Goal: Task Accomplishment & Management: Manage account settings

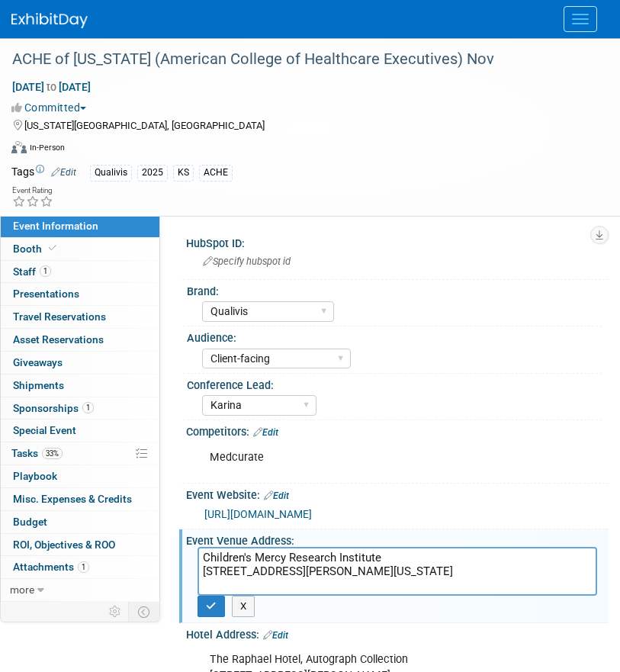
select select "Qualivis"
select select "Client-facing"
select select "Karina"
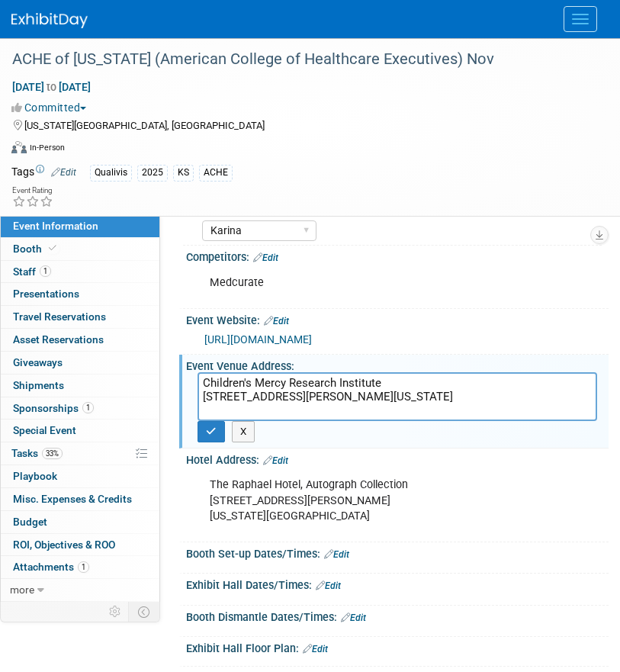
click at [313, 168] on div "Qualivis 2025 KS ACHE" at bounding box center [339, 173] width 499 height 17
click at [589, 23] on button "Menu" at bounding box center [580, 19] width 34 height 26
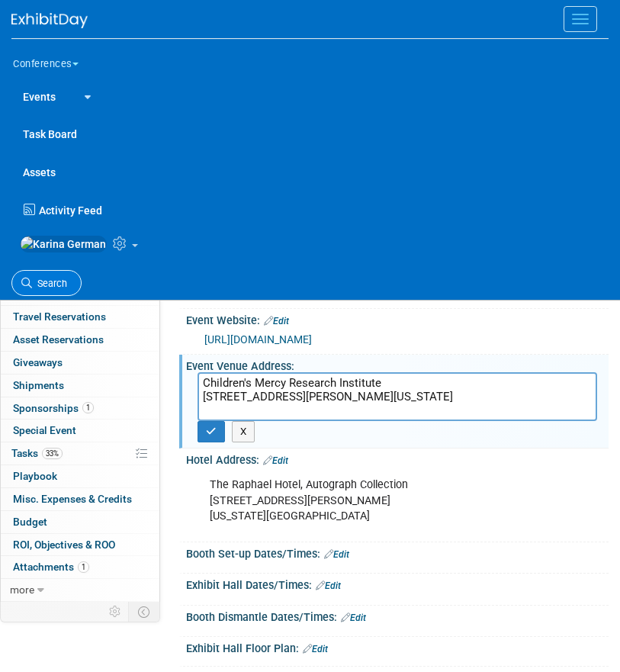
click at [30, 288] on icon at bounding box center [26, 283] width 11 height 11
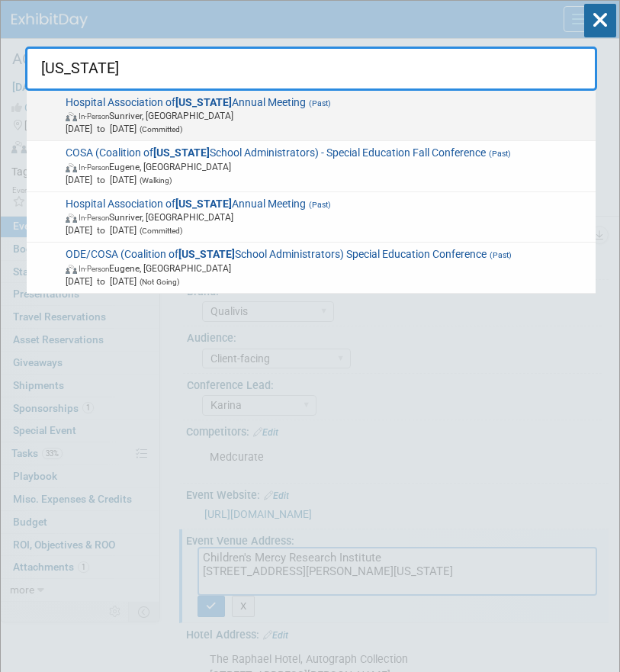
type input "oregon"
click at [217, 98] on span "Hospital Association of Oregon Annual Meeting (Past) In-Person Sunriver, OR Oct…" at bounding box center [325, 116] width 529 height 40
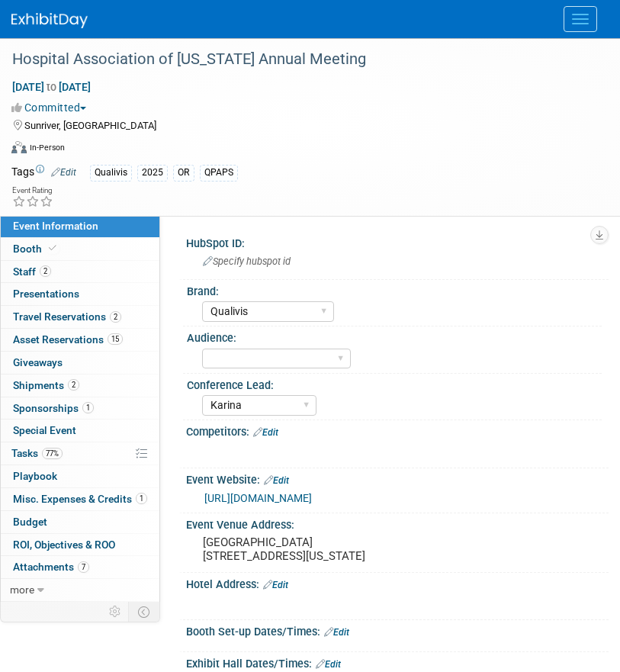
select select "Qualivis"
select select "Karina"
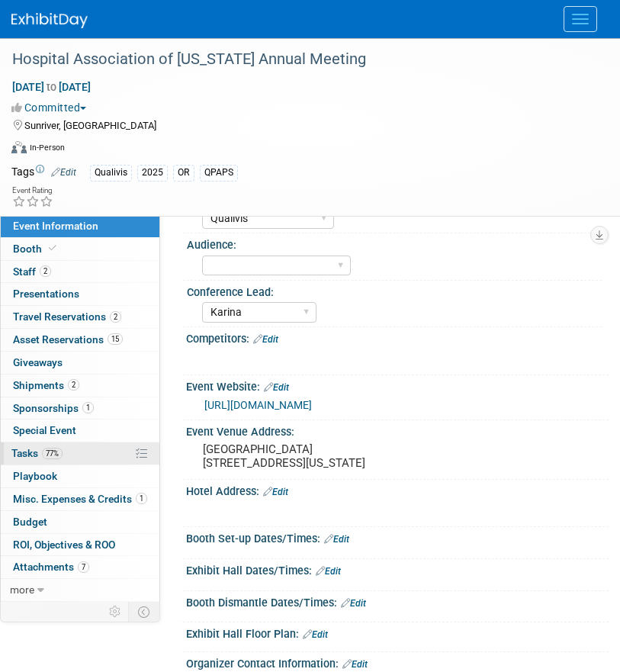
click at [70, 446] on link "77% Tasks 77%" at bounding box center [80, 453] width 159 height 22
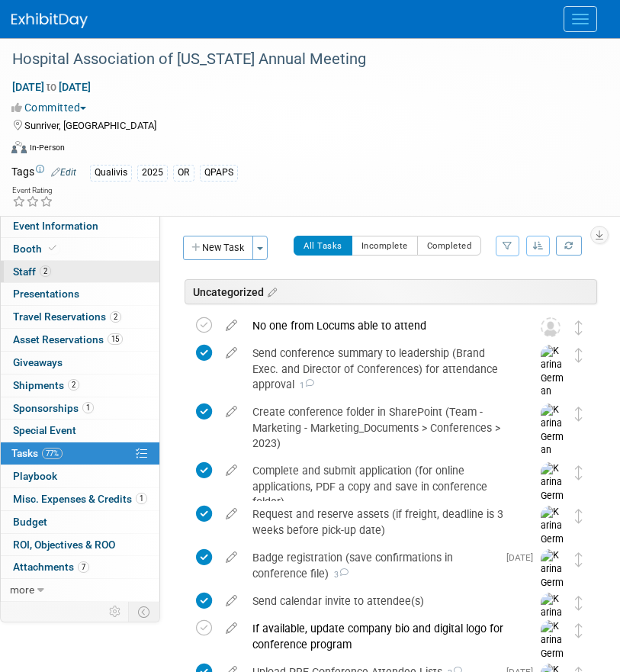
click at [101, 268] on link "2 Staff 2" at bounding box center [80, 272] width 159 height 22
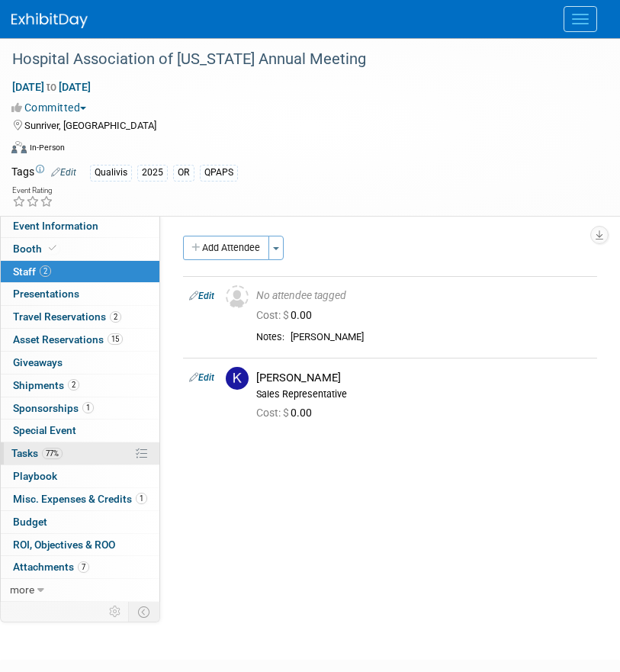
click at [72, 457] on link "77% Tasks 77%" at bounding box center [80, 453] width 159 height 22
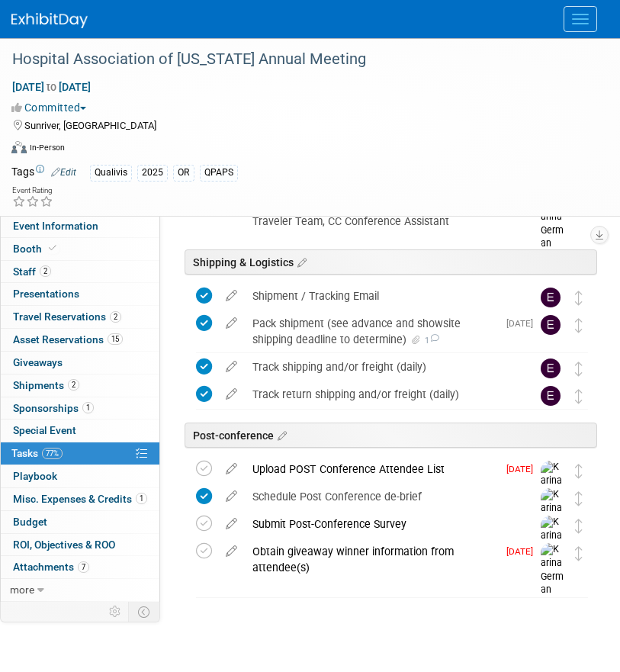
scroll to position [938, 0]
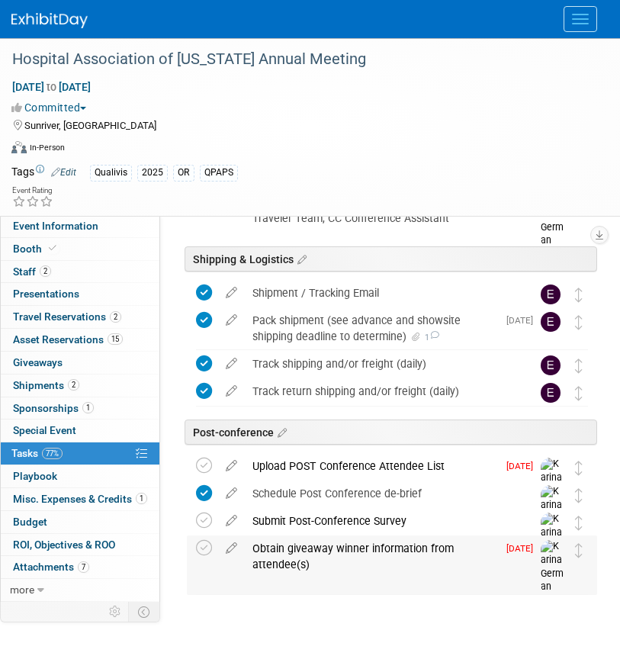
click at [308, 562] on div "Obtain giveaway winner information from attendee(s)" at bounding box center [371, 556] width 252 height 42
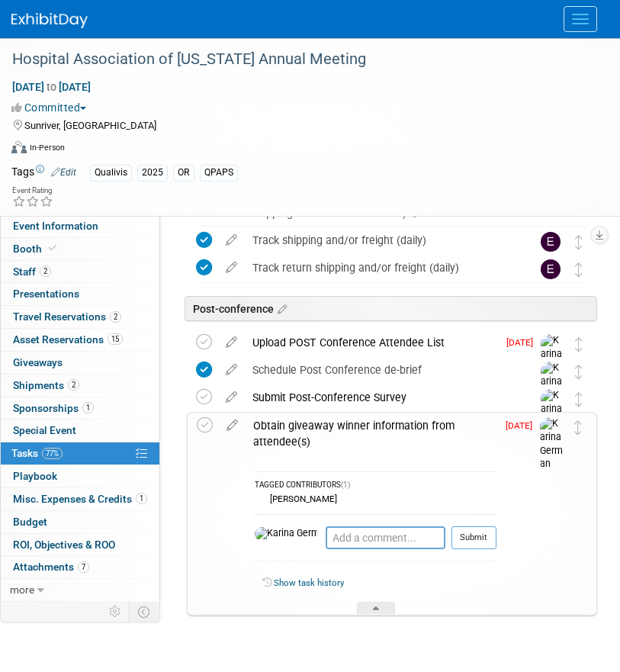
scroll to position [1099, 0]
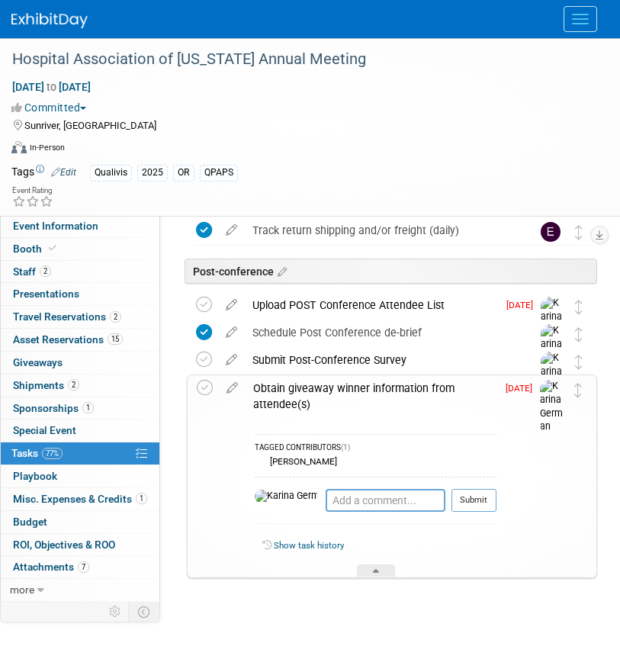
click at [300, 395] on div "Obtain giveaway winner information from attendee(s)" at bounding box center [371, 396] width 251 height 42
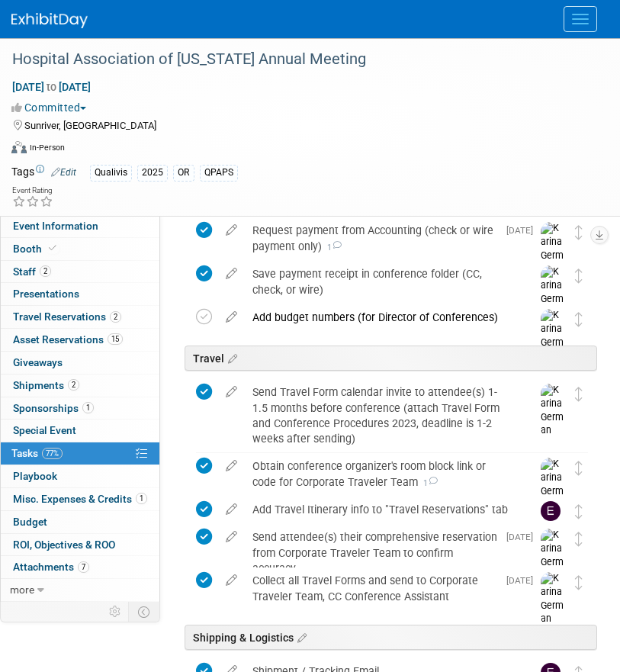
scroll to position [0, 0]
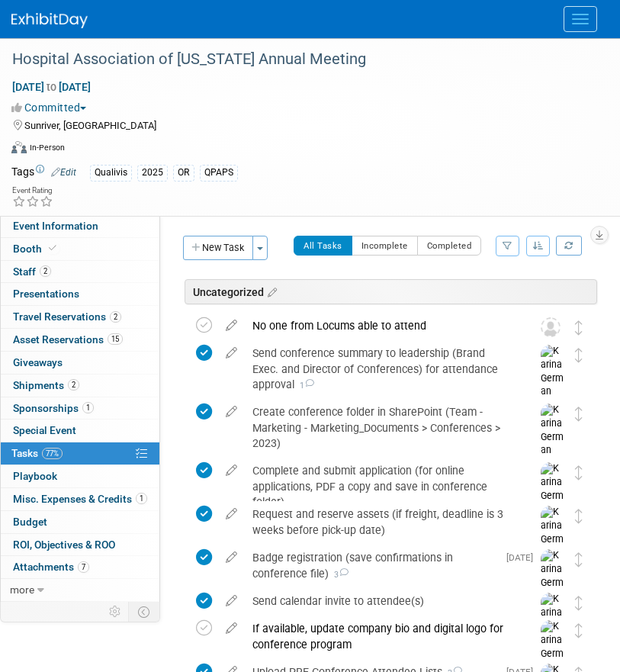
click at [584, 20] on button "Menu" at bounding box center [580, 19] width 34 height 26
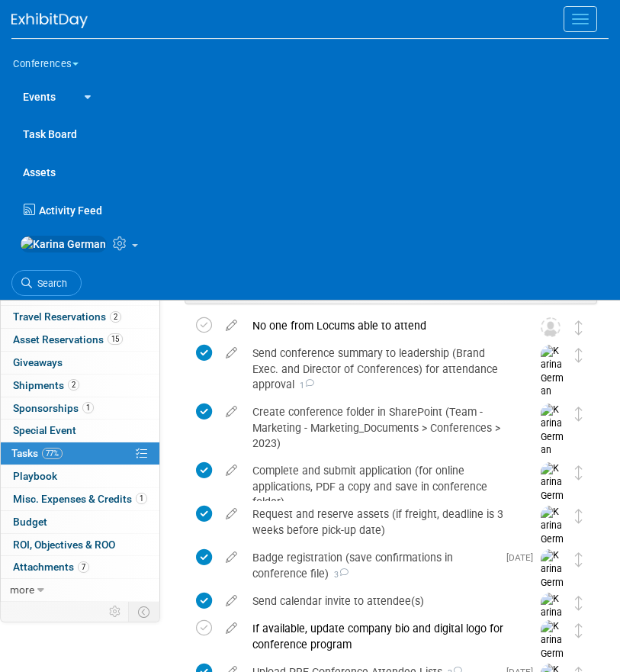
click at [585, 20] on button "Menu" at bounding box center [580, 19] width 34 height 26
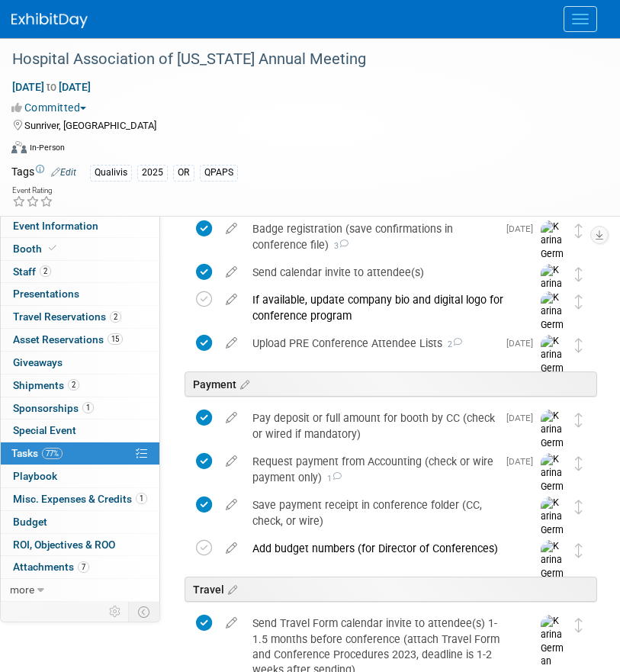
scroll to position [29, 0]
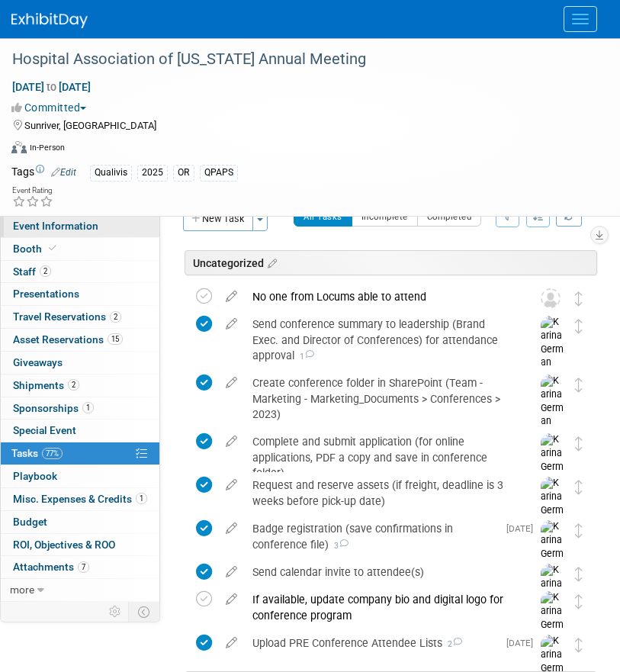
click at [101, 221] on link "Event Information" at bounding box center [80, 226] width 159 height 22
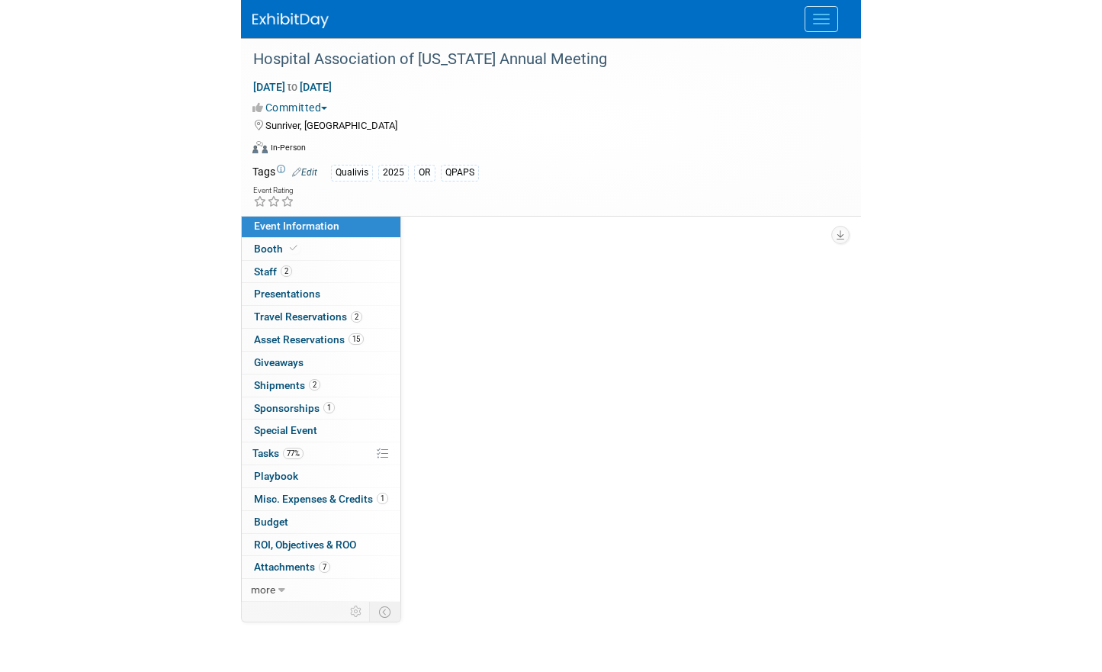
scroll to position [0, 0]
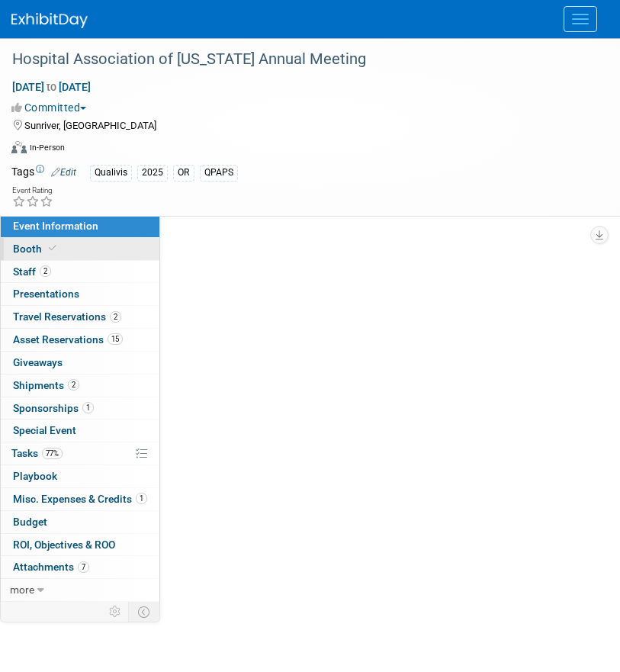
select select "Qualivis"
select select "Karina"
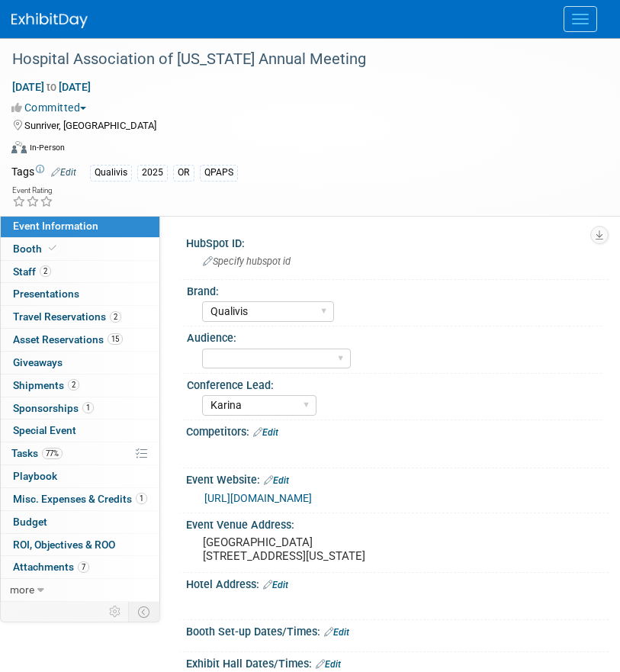
click at [312, 494] on link "https://oregonhospitals.org/events/save-the-date-2025-annual-member-meeting/" at bounding box center [258, 498] width 108 height 12
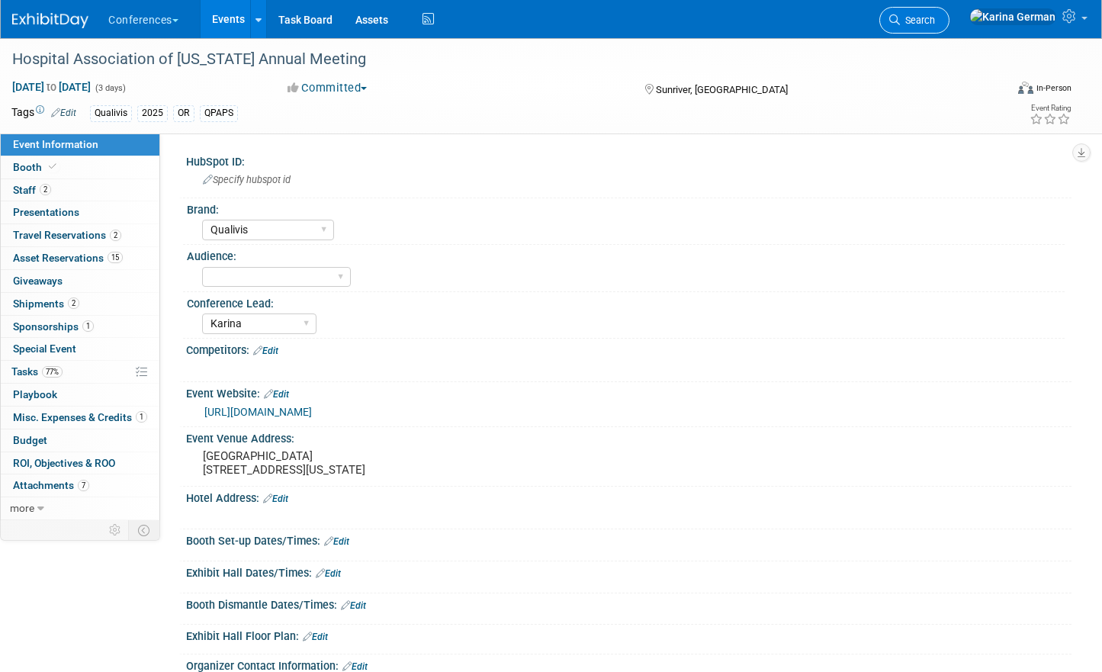
click at [619, 18] on span "Search" at bounding box center [917, 19] width 35 height 11
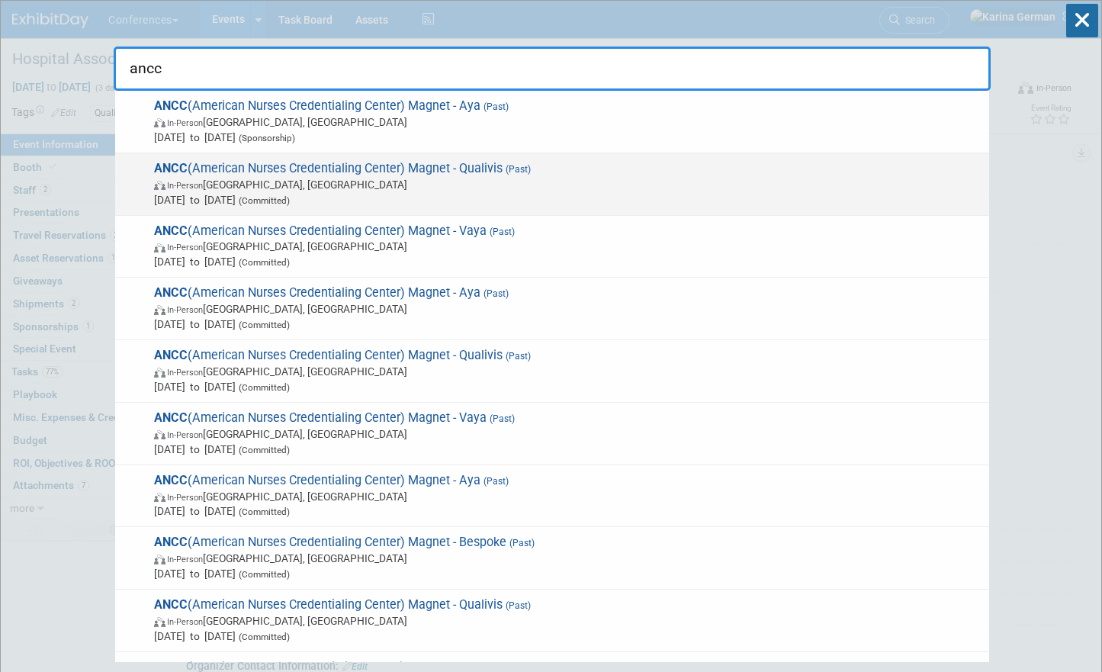
type input "ancc"
click at [410, 198] on span "Oct 8, 2025 to Oct 10, 2025 (Committed)" at bounding box center [567, 199] width 827 height 15
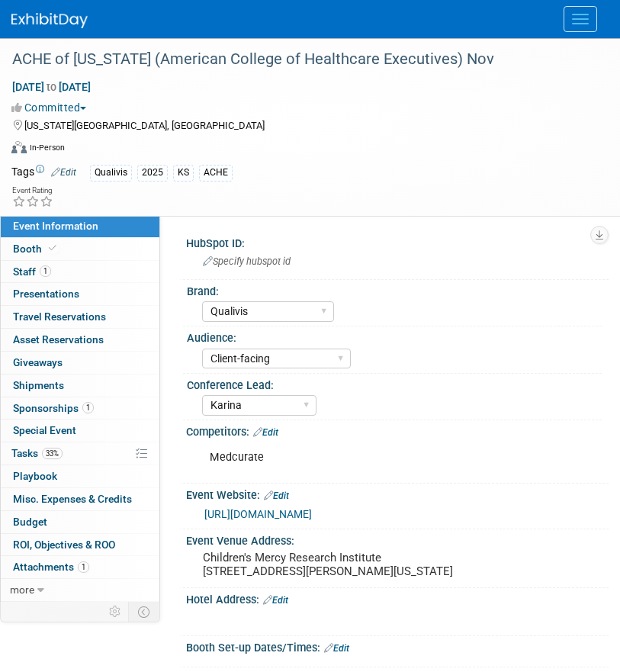
select select "Qualivis"
select select "Client-facing"
select select "Karina"
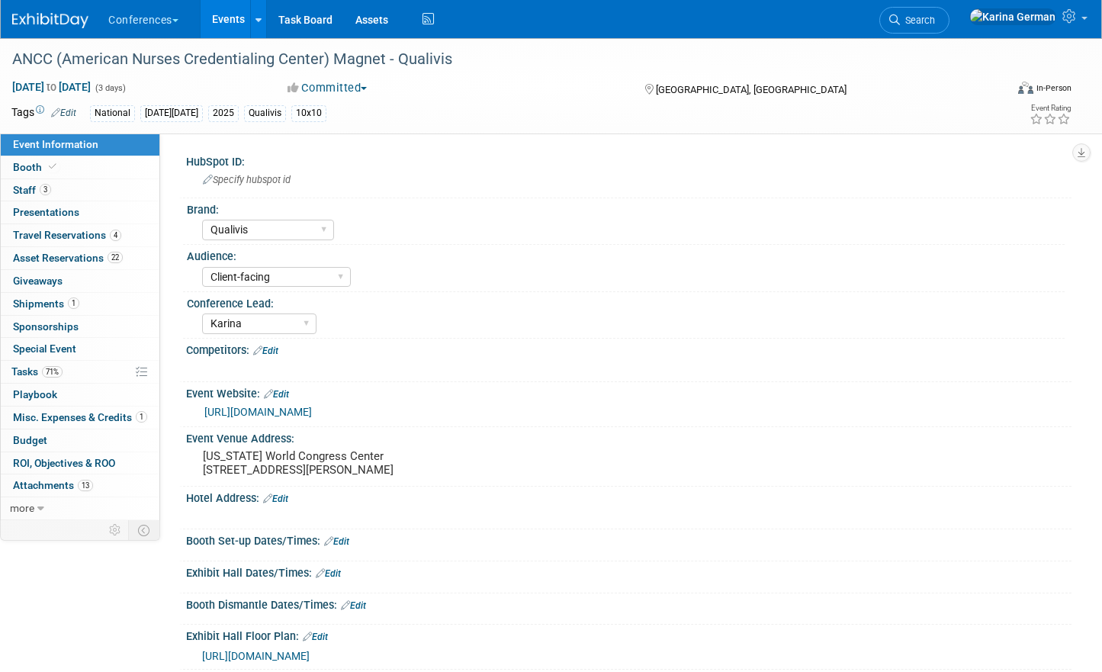
select select "Qualivis"
select select "Client-facing"
select select "Karina"
click at [935, 24] on span "Search" at bounding box center [917, 19] width 35 height 11
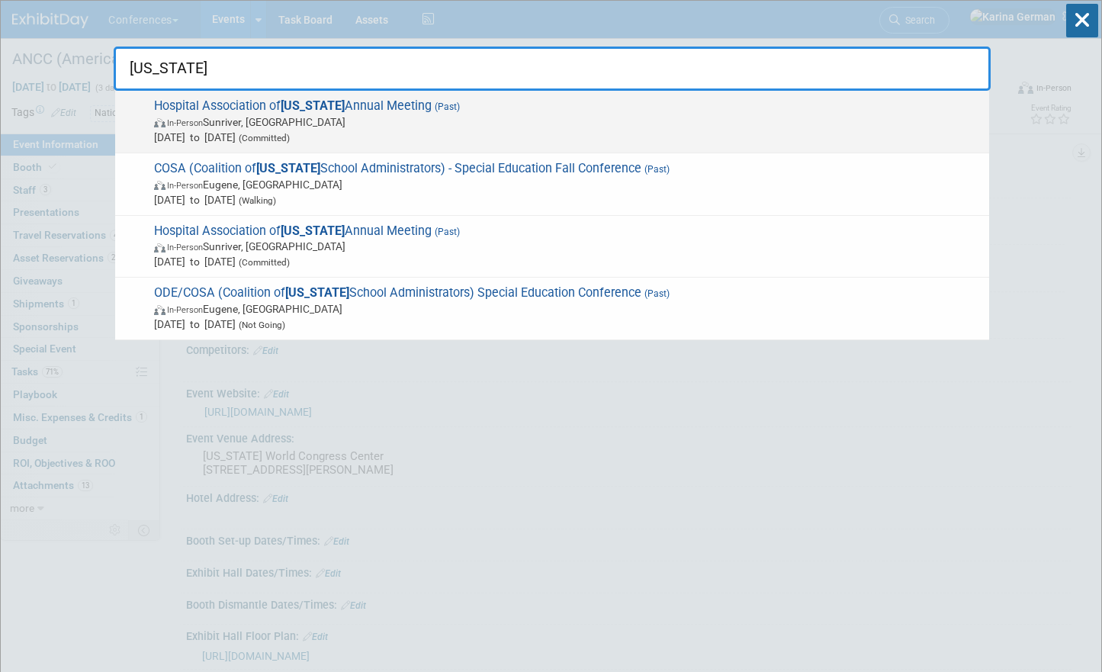
type input "oregon"
click at [343, 148] on div "Hospital Association of Oregon Annual Meeting (Past) In-Person Sunriver, OR Oct…" at bounding box center [552, 122] width 874 height 63
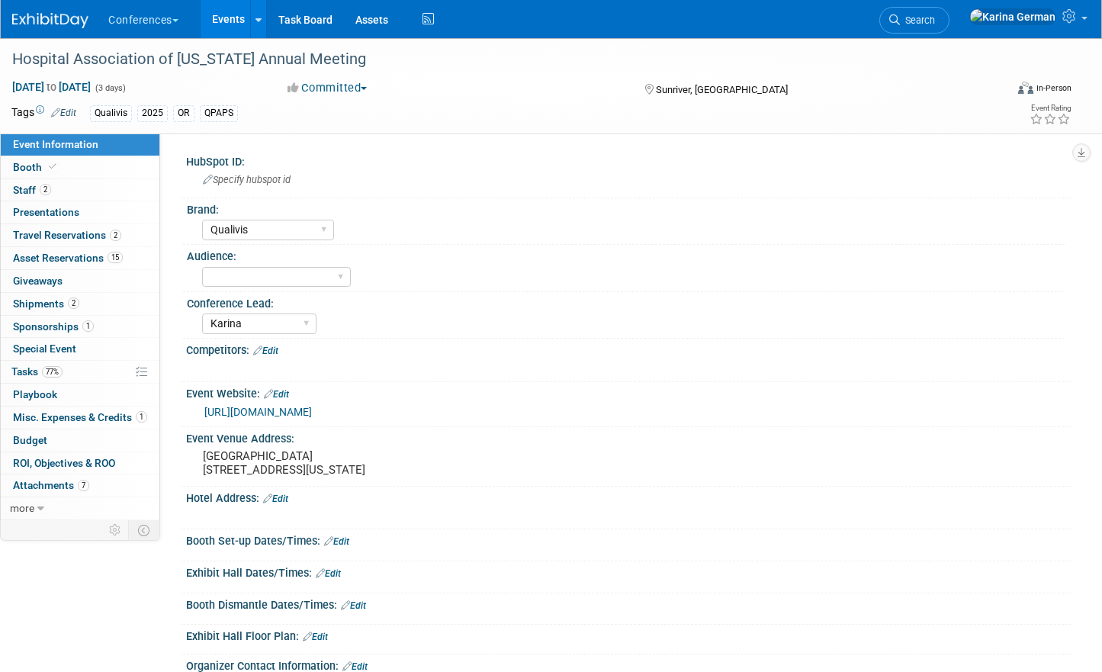
select select "Qualivis"
select select "Karina"
click at [66, 371] on link "77% Tasks 77%" at bounding box center [80, 372] width 159 height 22
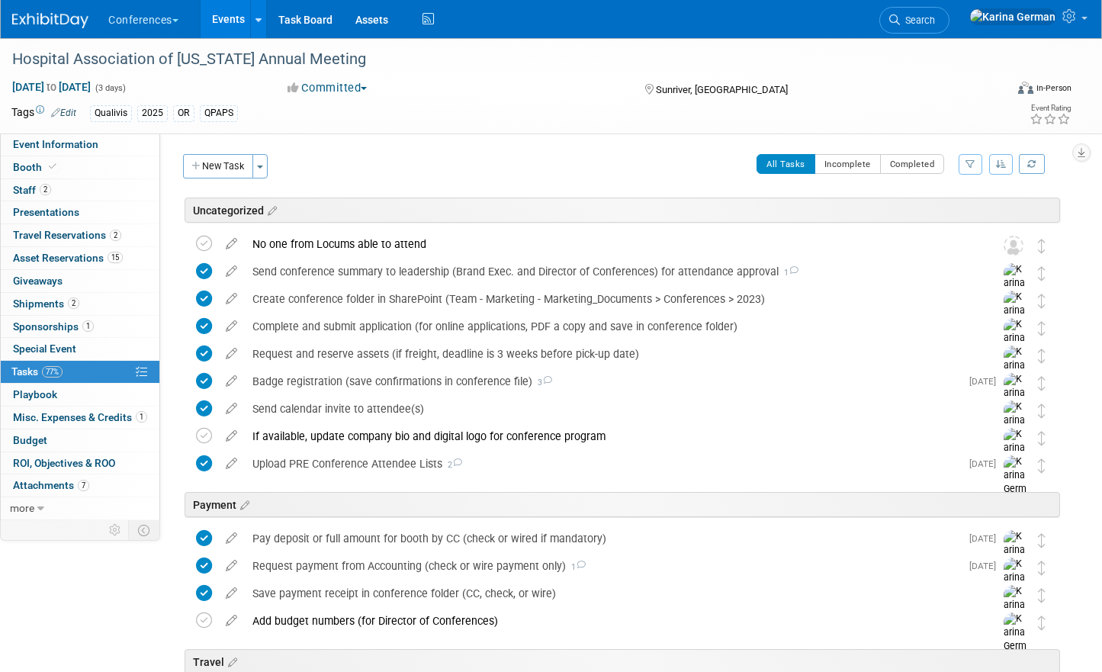
scroll to position [571, 0]
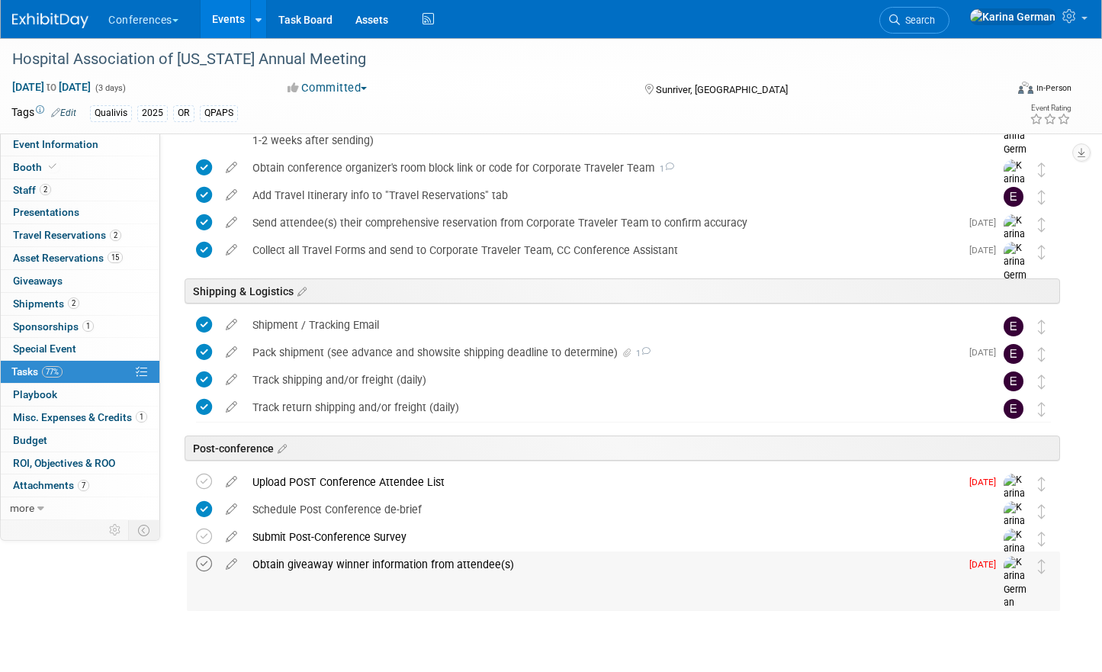
click at [207, 570] on icon at bounding box center [204, 564] width 16 height 16
click at [323, 560] on div "Obtain giveaway winner information from attendee(s)" at bounding box center [602, 564] width 715 height 26
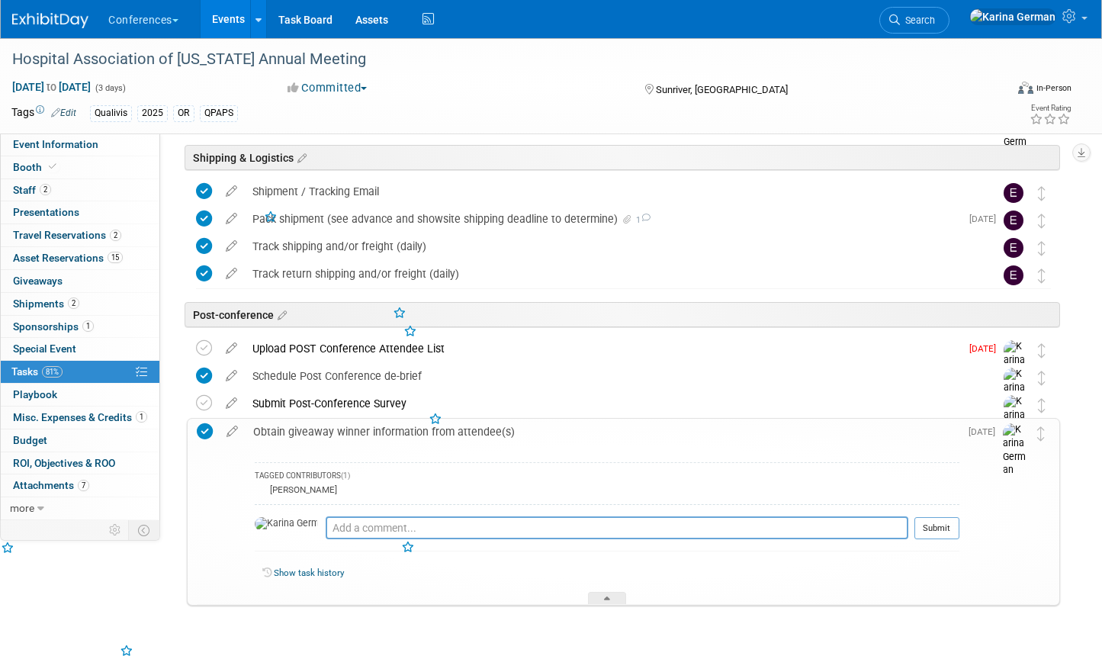
scroll to position [732, 0]
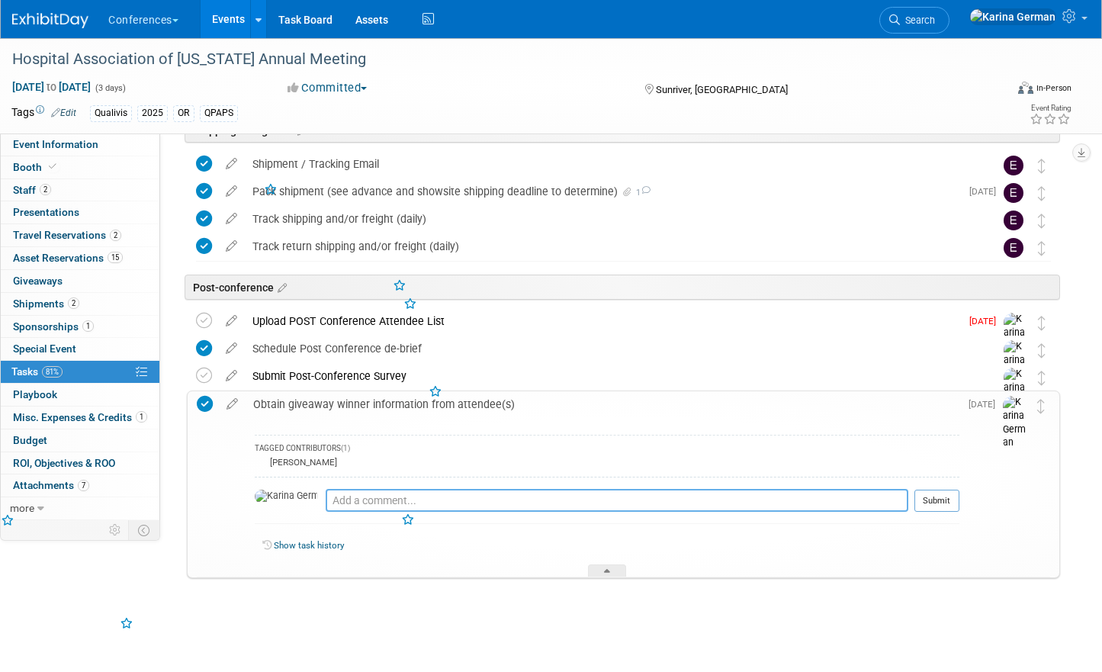
click at [361, 489] on textarea at bounding box center [617, 500] width 583 height 23
type textarea "per Kelly, no giveaway winner"
click at [953, 492] on button "Submit" at bounding box center [936, 501] width 45 height 23
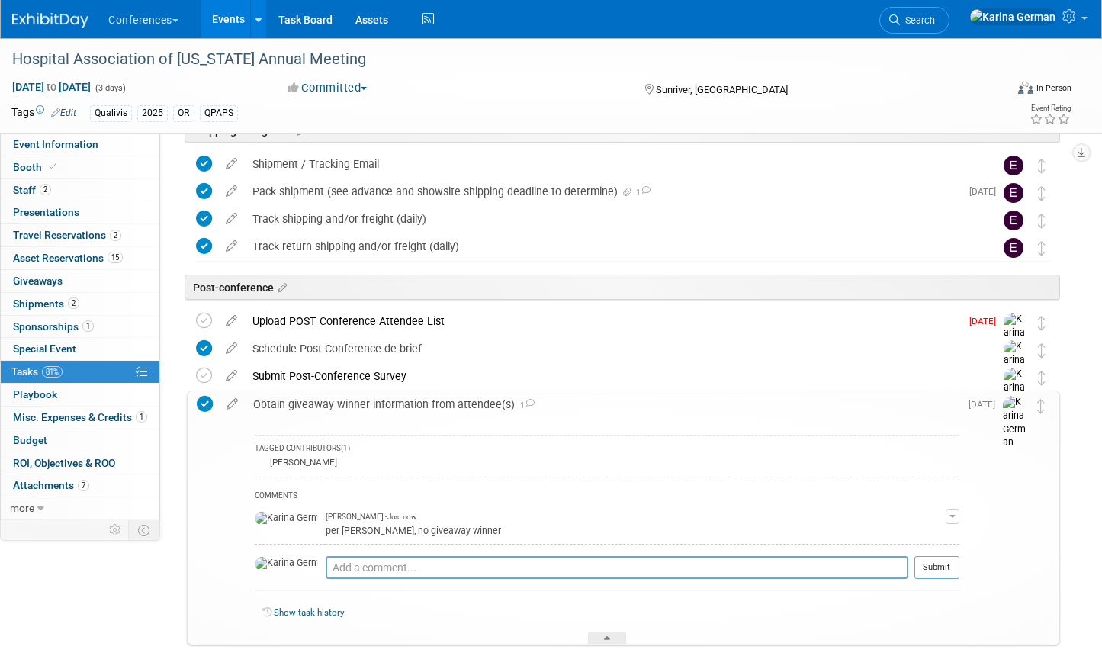
click at [368, 397] on div "Obtain giveaway winner information from attendee(s) 1" at bounding box center [603, 404] width 714 height 26
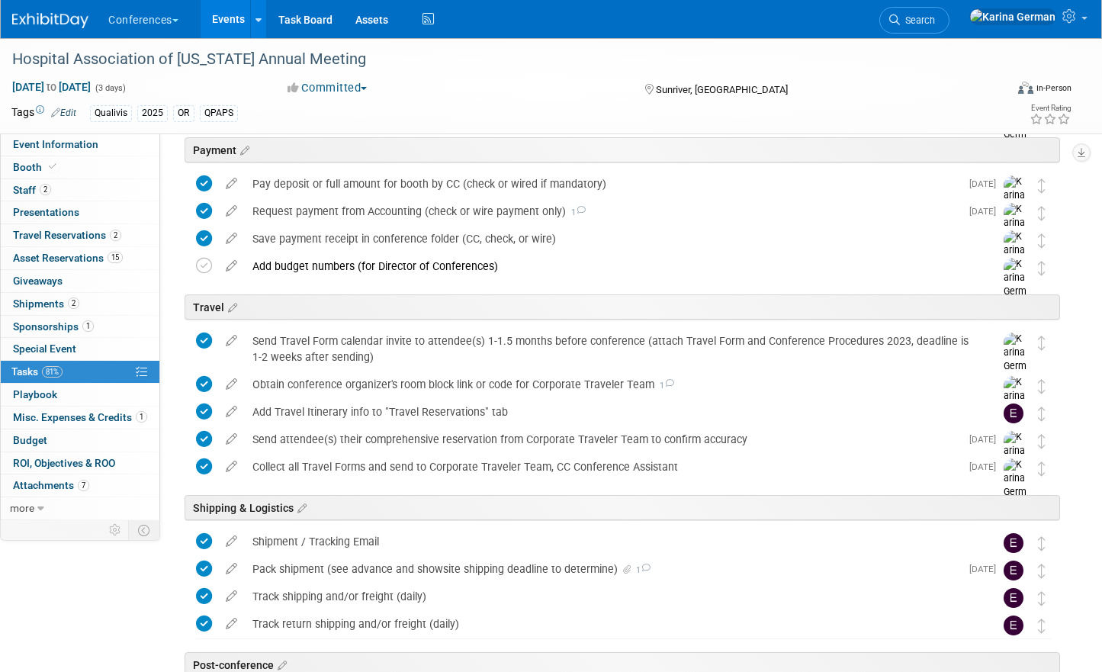
scroll to position [0, 0]
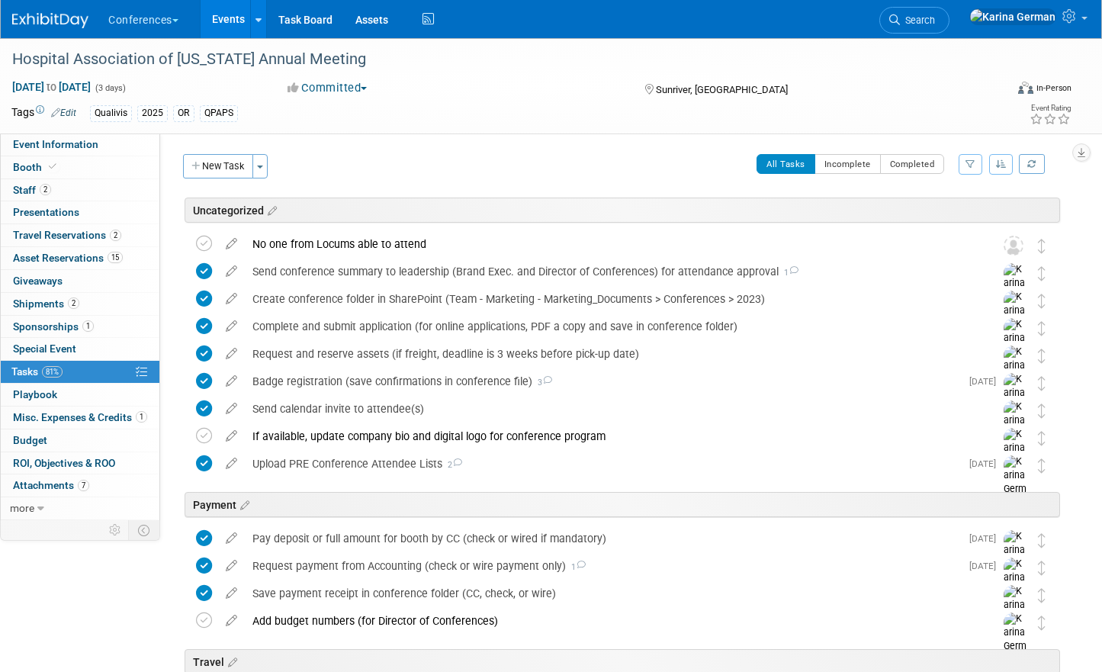
click at [224, 14] on link "Events" at bounding box center [229, 19] width 56 height 38
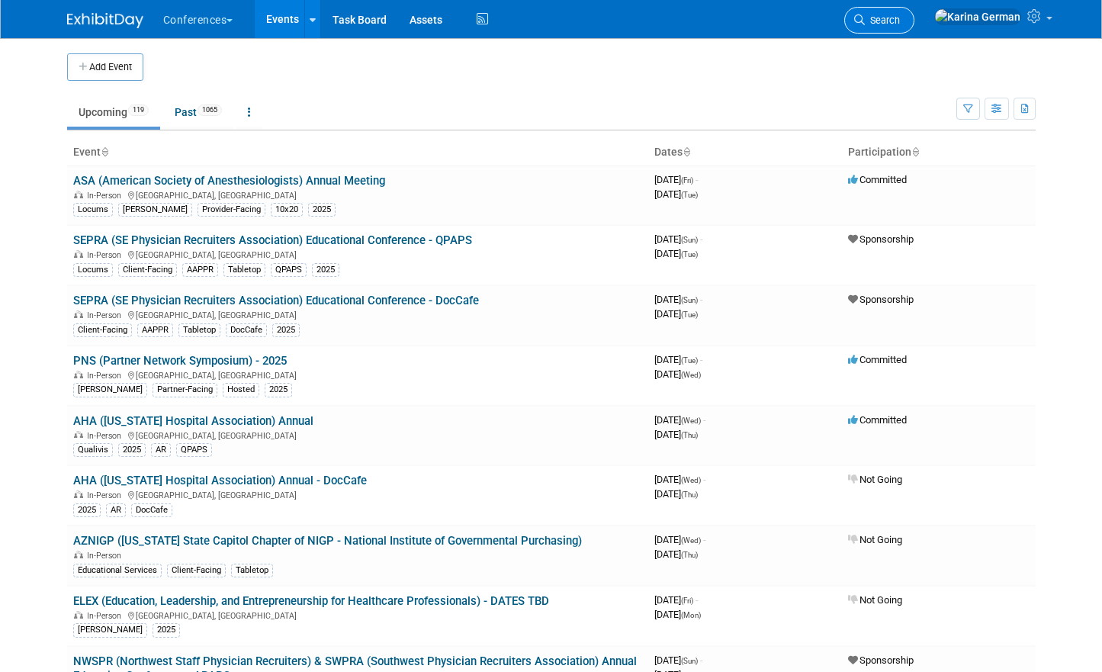
click at [900, 23] on span "Search" at bounding box center [882, 19] width 35 height 11
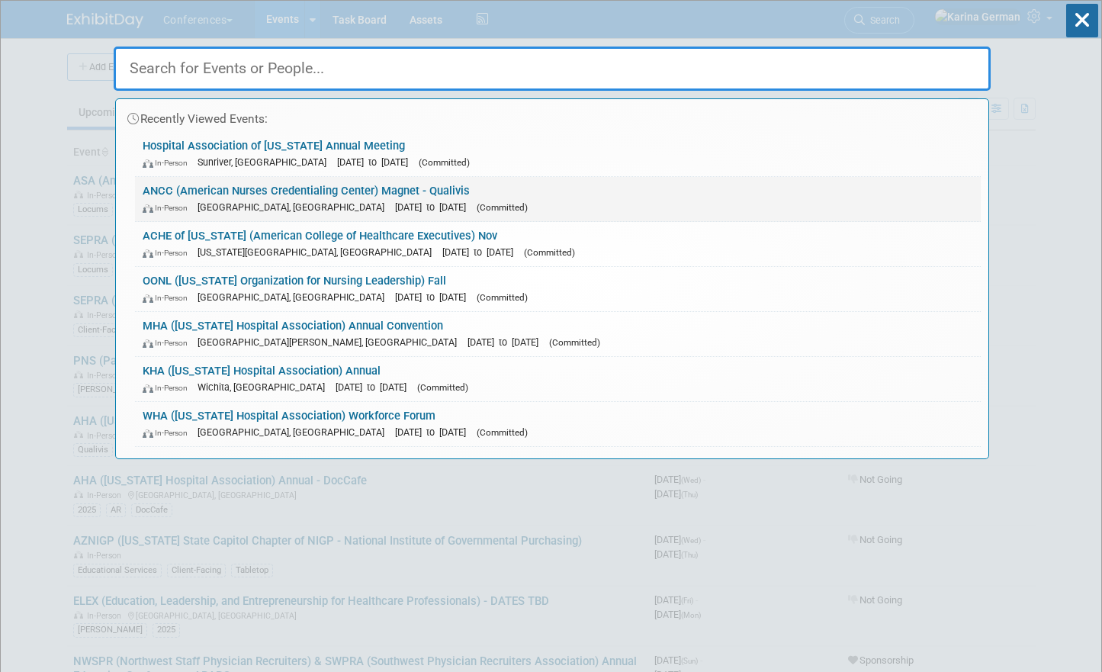
click at [477, 207] on span "(Committed)" at bounding box center [502, 207] width 51 height 11
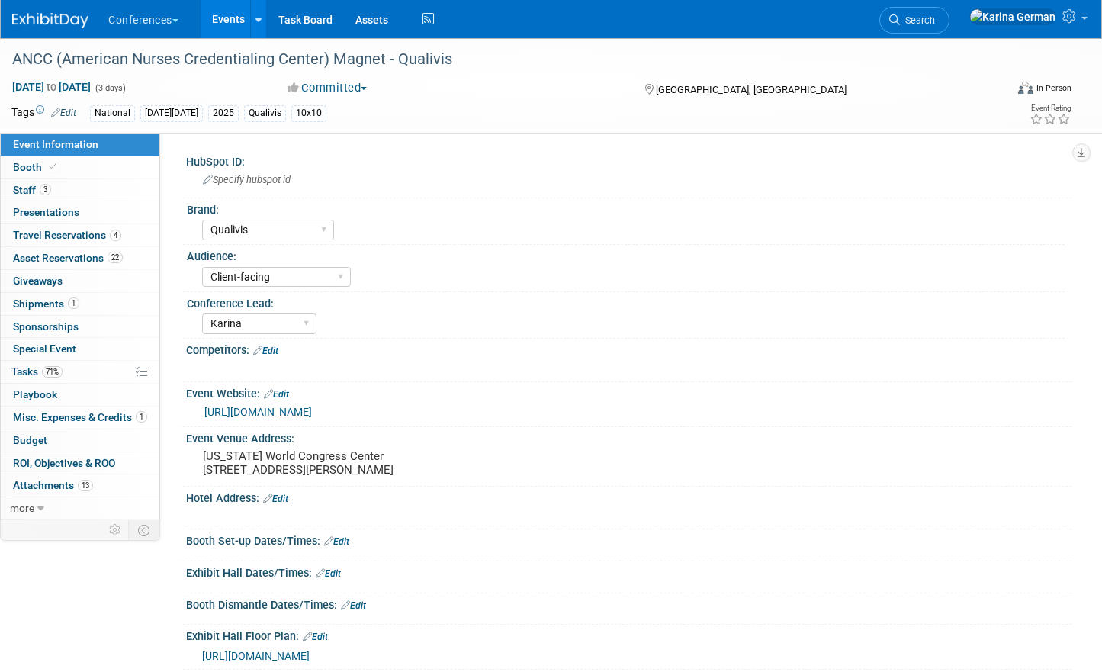
select select "Qualivis"
select select "Client-facing"
select select "Karina"
click at [79, 380] on link "71% Tasks 71%" at bounding box center [80, 372] width 159 height 22
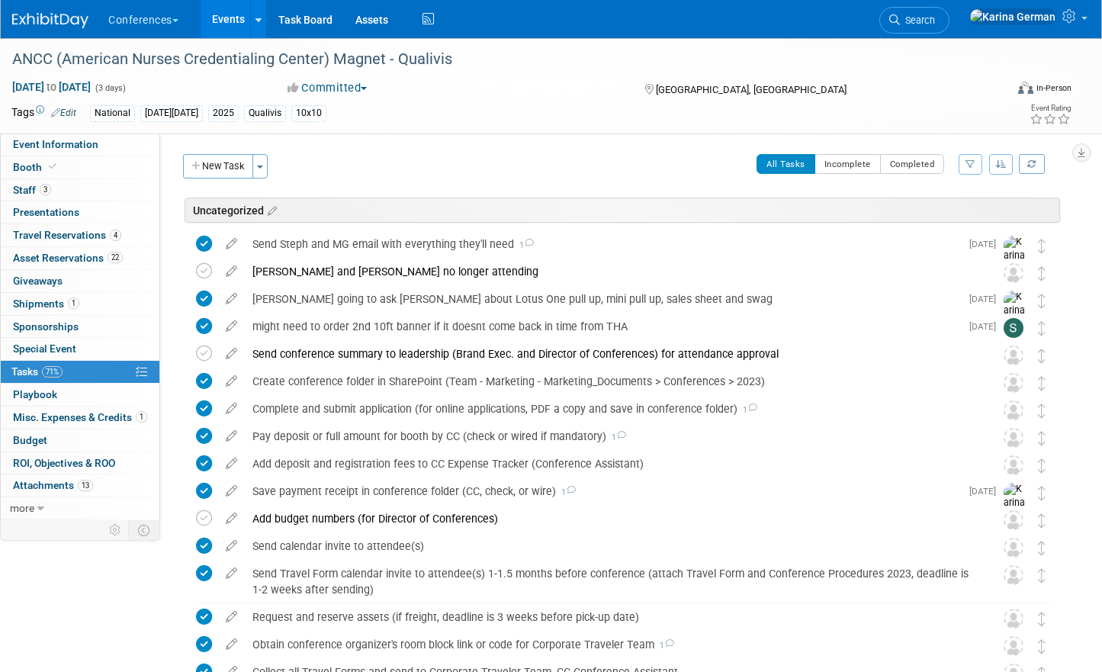
scroll to position [952, 0]
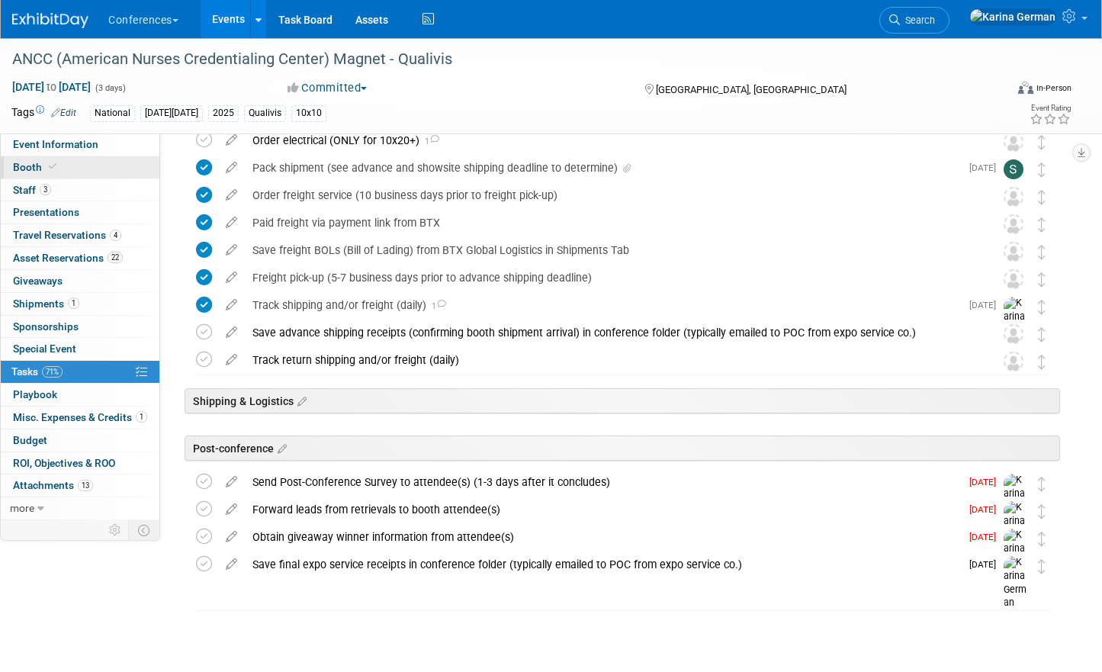
click at [91, 167] on link "Booth" at bounding box center [80, 167] width 159 height 22
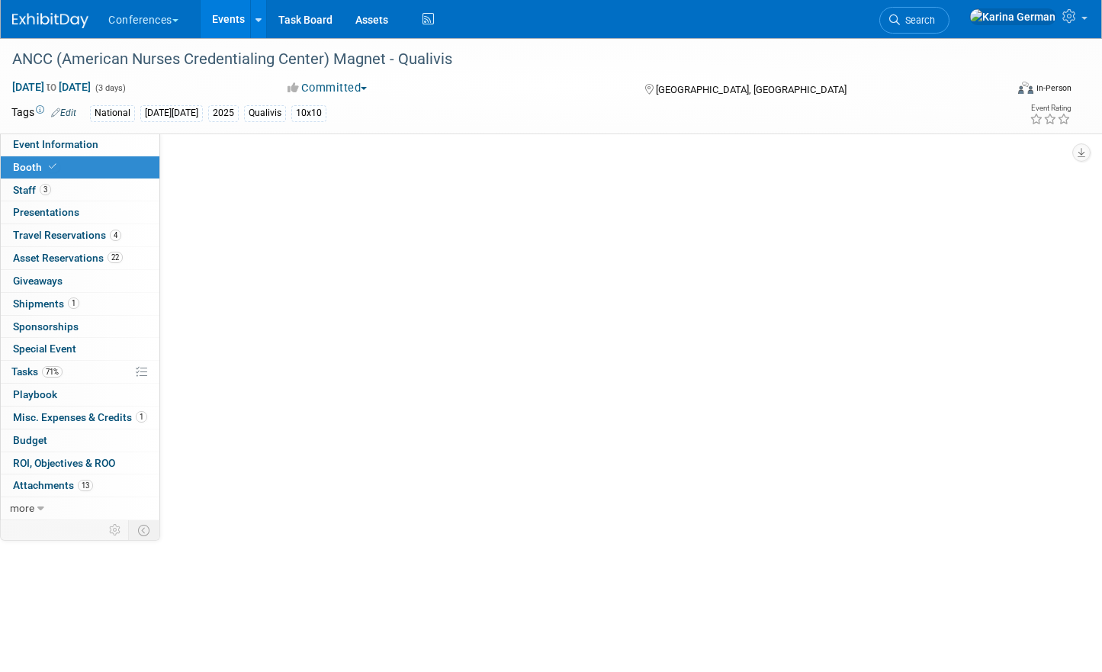
scroll to position [0, 0]
select select "10'x10'"
select select "Yes"
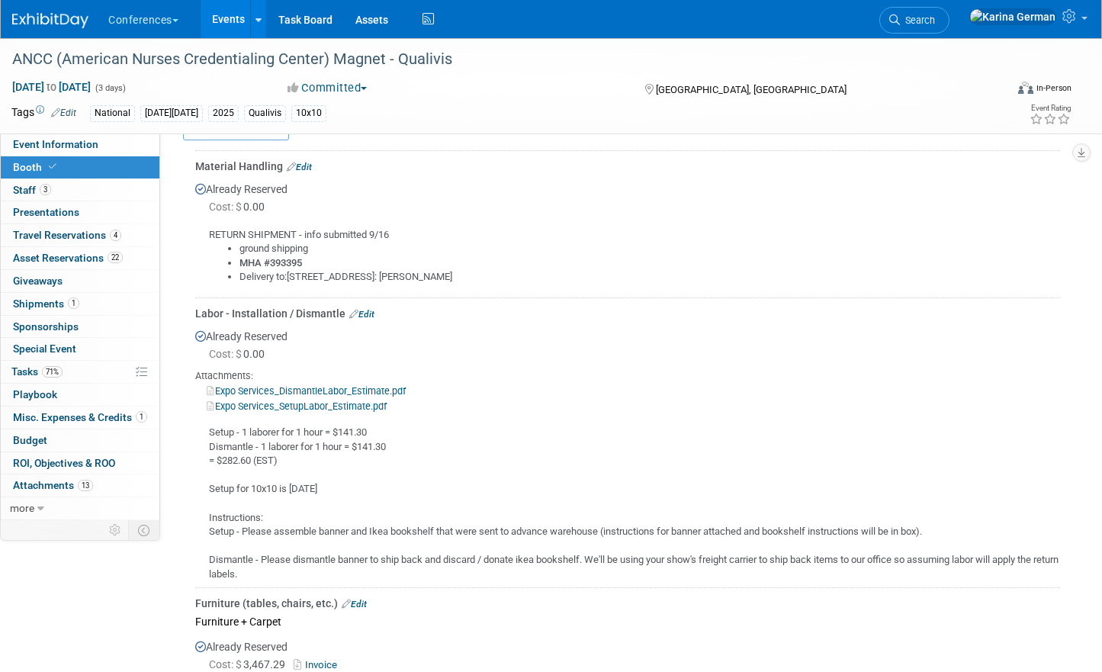
scroll to position [676, 0]
click at [367, 312] on link "Edit" at bounding box center [361, 315] width 25 height 11
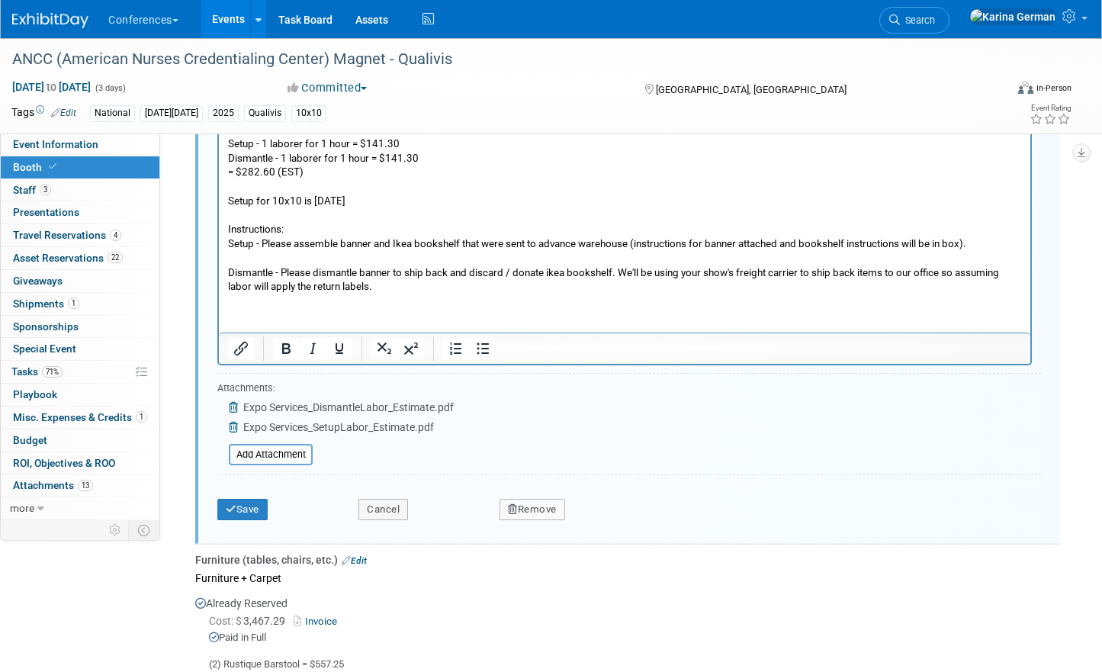
scroll to position [1259, 0]
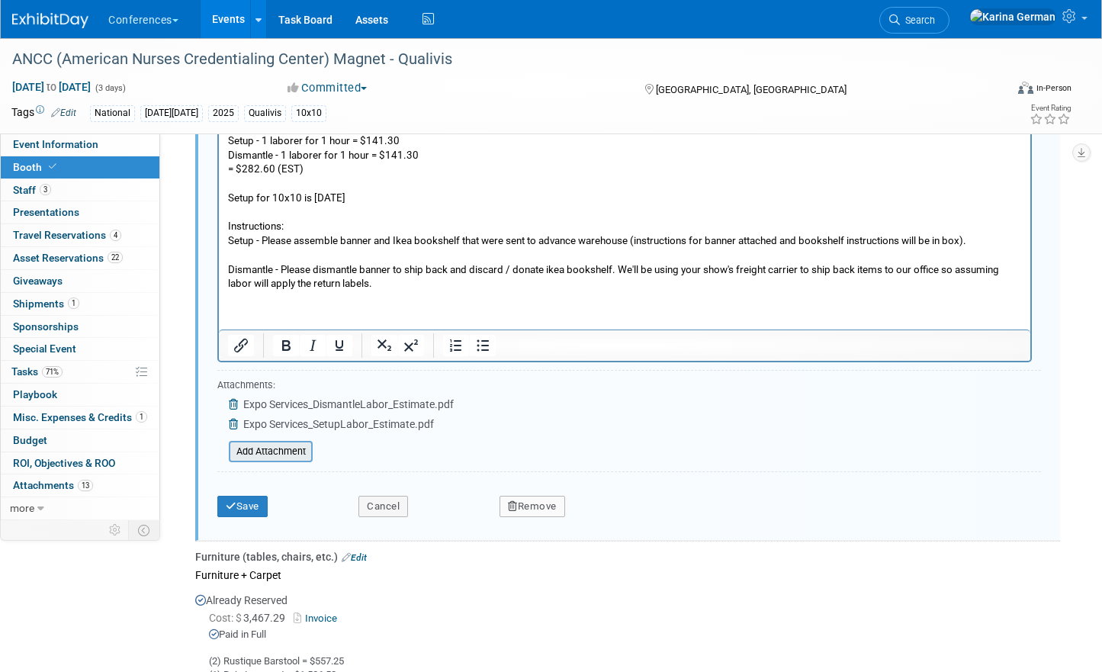
click at [291, 445] on input "file" at bounding box center [220, 451] width 181 height 18
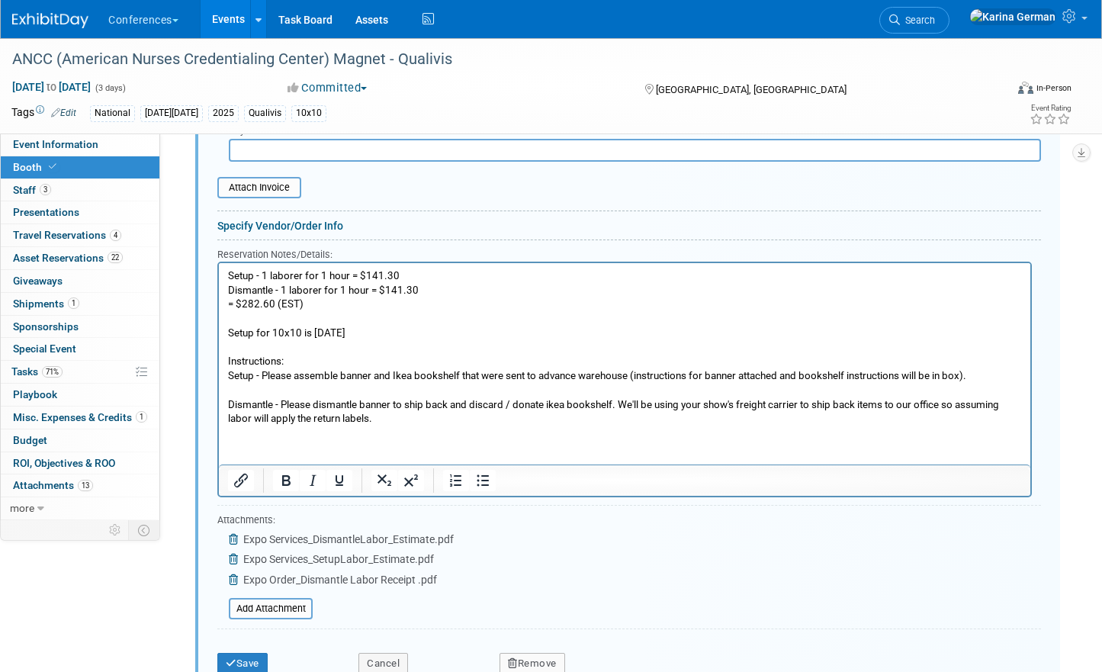
scroll to position [1119, 0]
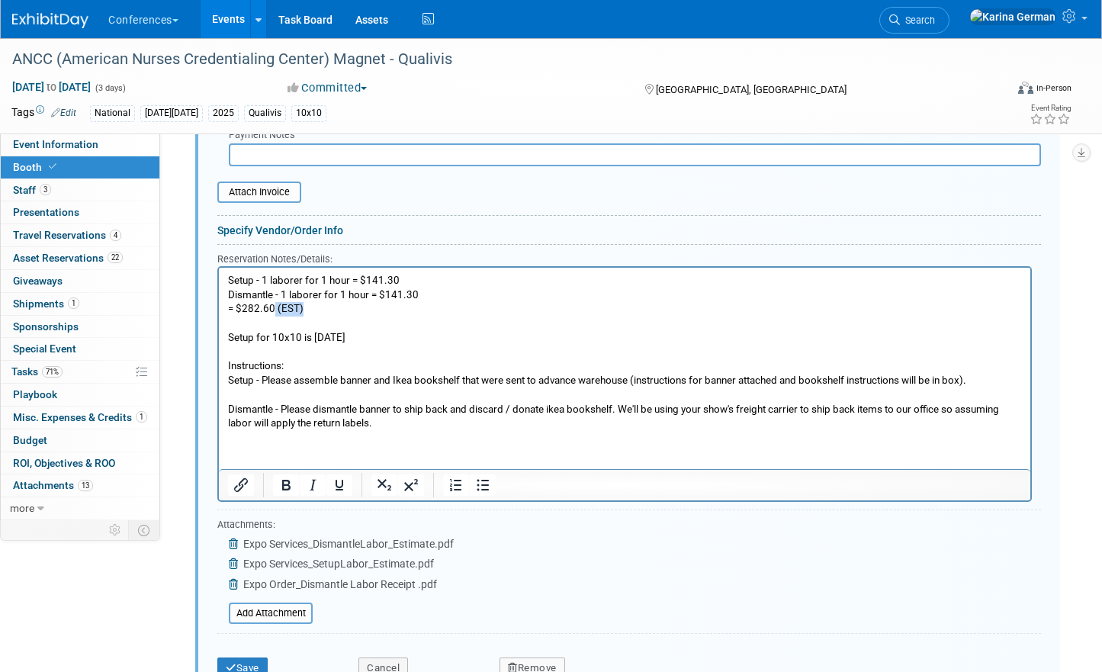
drag, startPoint x: 312, startPoint y: 310, endPoint x: 271, endPoint y: 304, distance: 40.8
click at [271, 304] on p "Setup - 1 laborer for 1 hour = $141.30 Dismantle - 1 laborer for 1 hour = $141.…" at bounding box center [625, 351] width 794 height 157
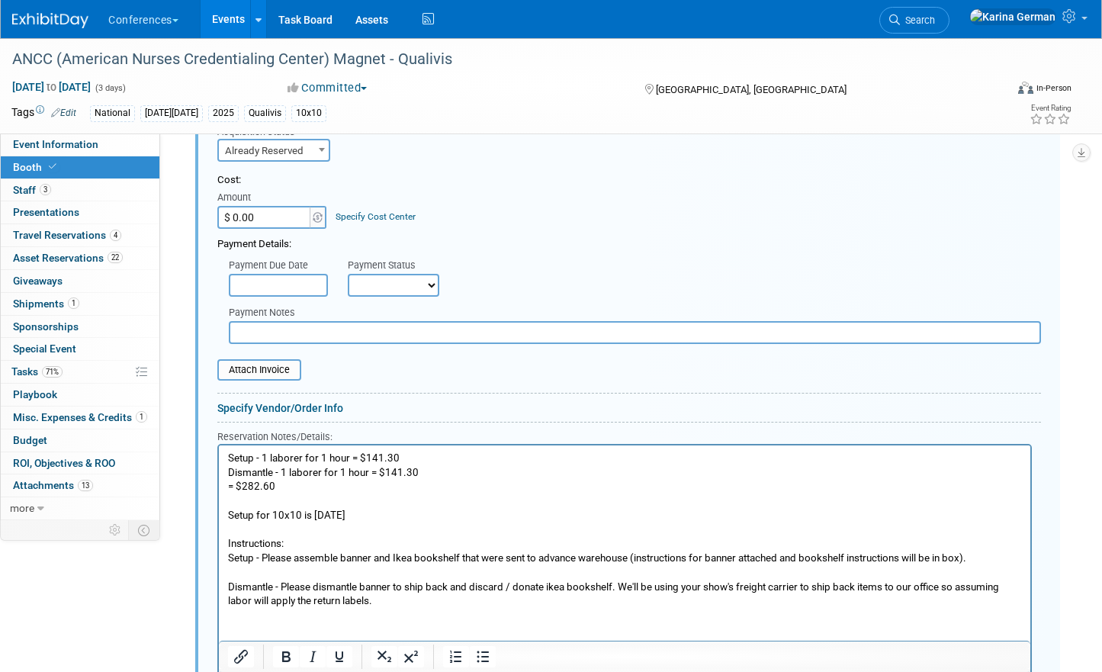
scroll to position [934, 0]
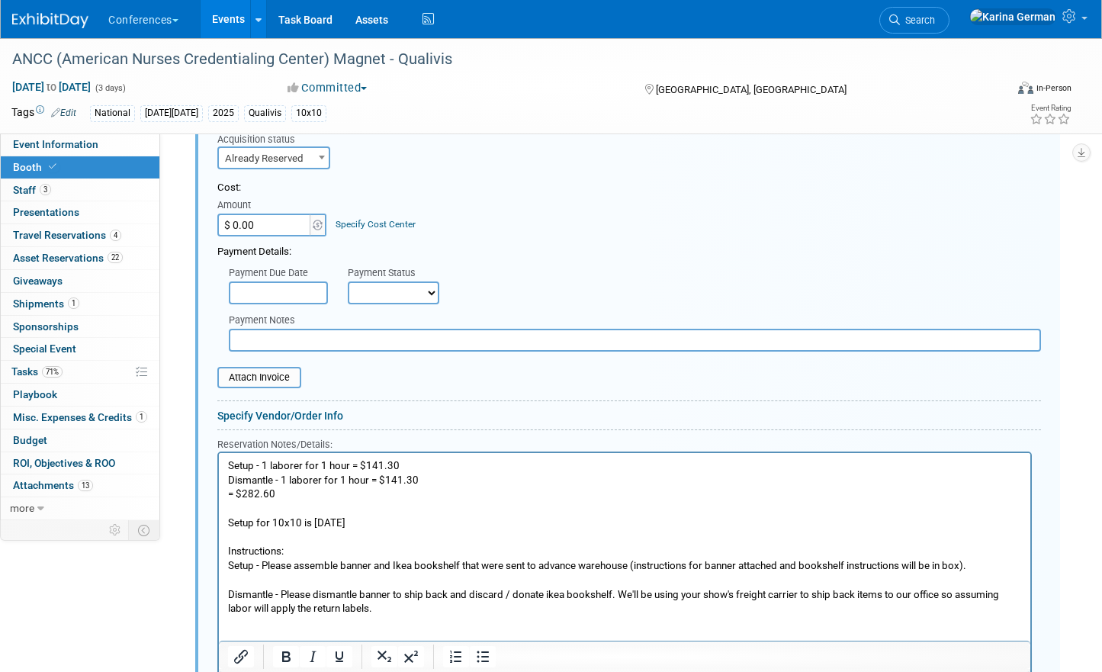
click at [353, 223] on link "Specify Cost Center" at bounding box center [375, 224] width 80 height 11
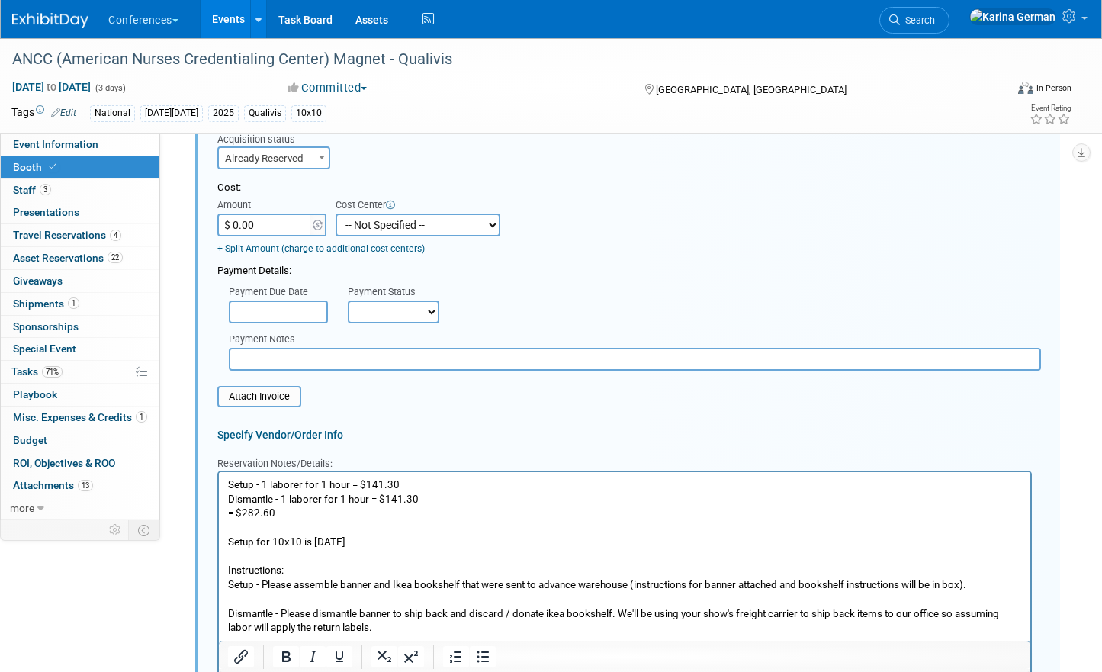
click at [353, 223] on select "-- Not Specified -- Aya Education Aya Healthcare Aya Locums Bespoke Corporate D…" at bounding box center [417, 224] width 165 height 23
select select "18965874"
click at [271, 217] on input "$ 0.00" at bounding box center [264, 224] width 95 height 23
type input "$ 282.60"
click at [709, 349] on input "text" at bounding box center [635, 359] width 812 height 23
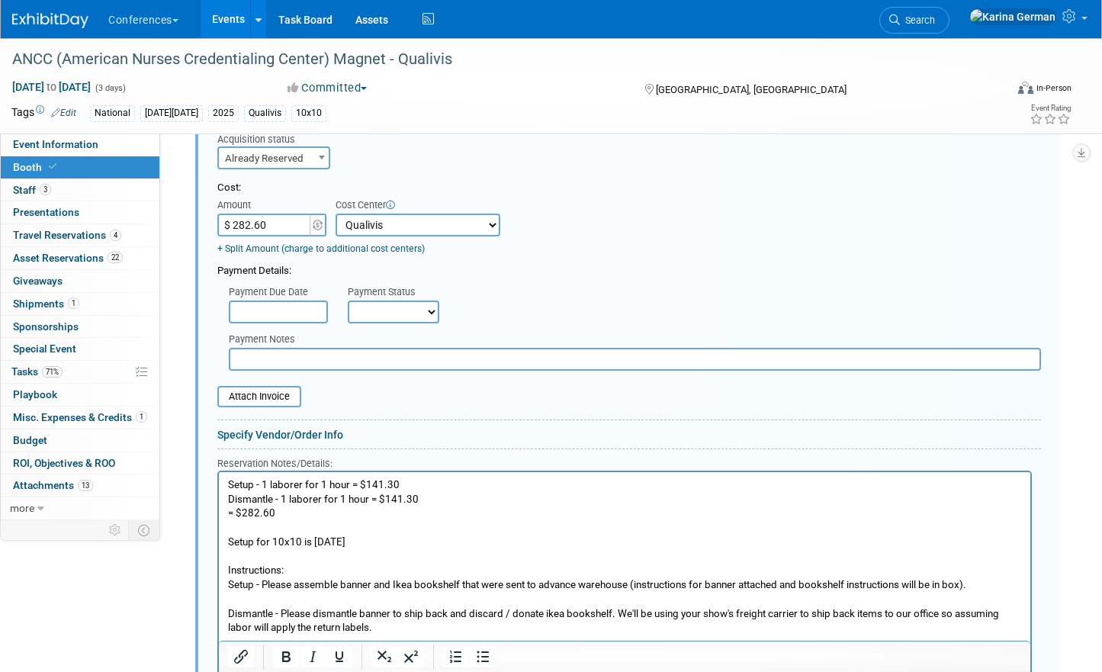
click at [391, 309] on select "Not Paid Yet Partially Paid Paid in Full" at bounding box center [393, 311] width 91 height 23
select select "1"
click at [549, 297] on div "Payment Due Date Payment Status Not Paid Yet Partially Paid Paid in Full Next P…" at bounding box center [629, 300] width 846 height 45
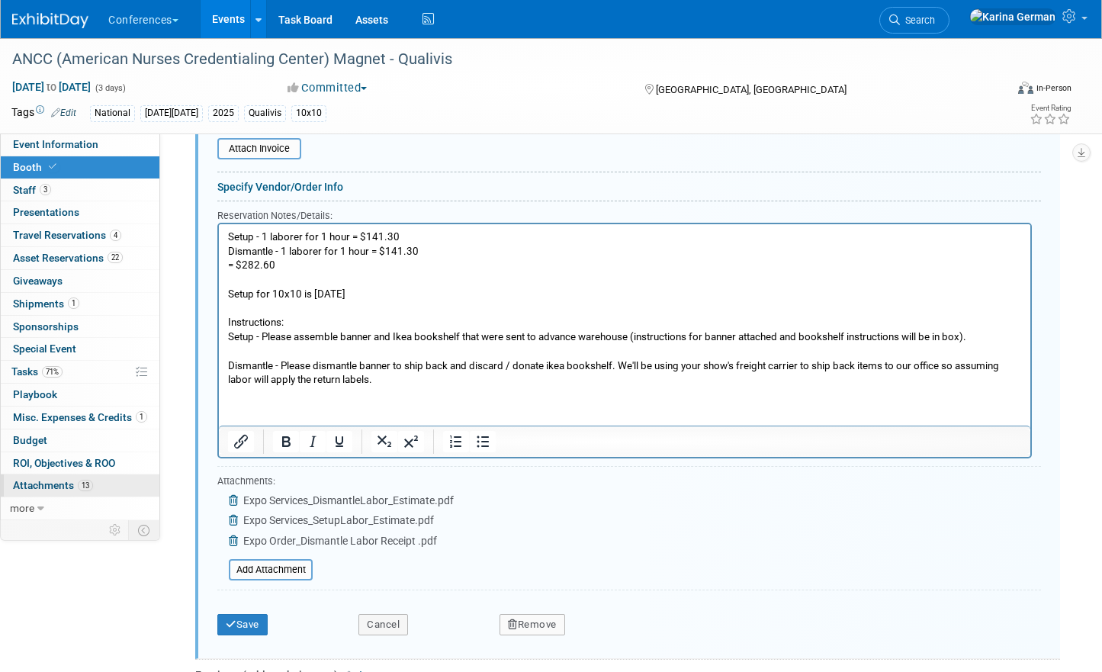
scroll to position [1203, 0]
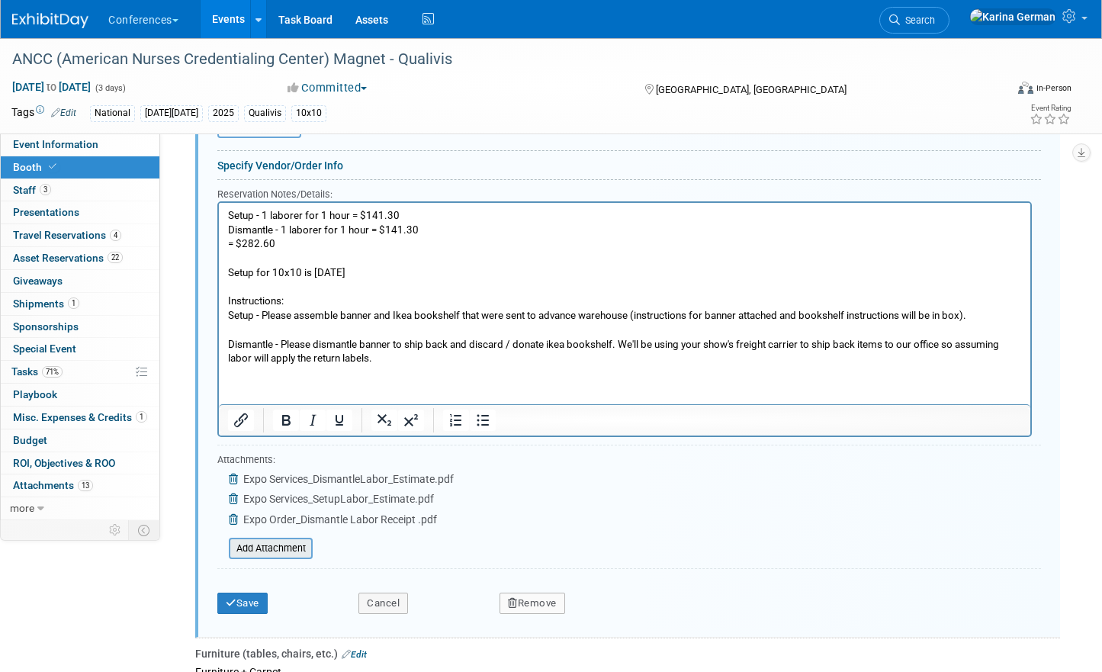
click at [280, 551] on input "file" at bounding box center [220, 548] width 181 height 18
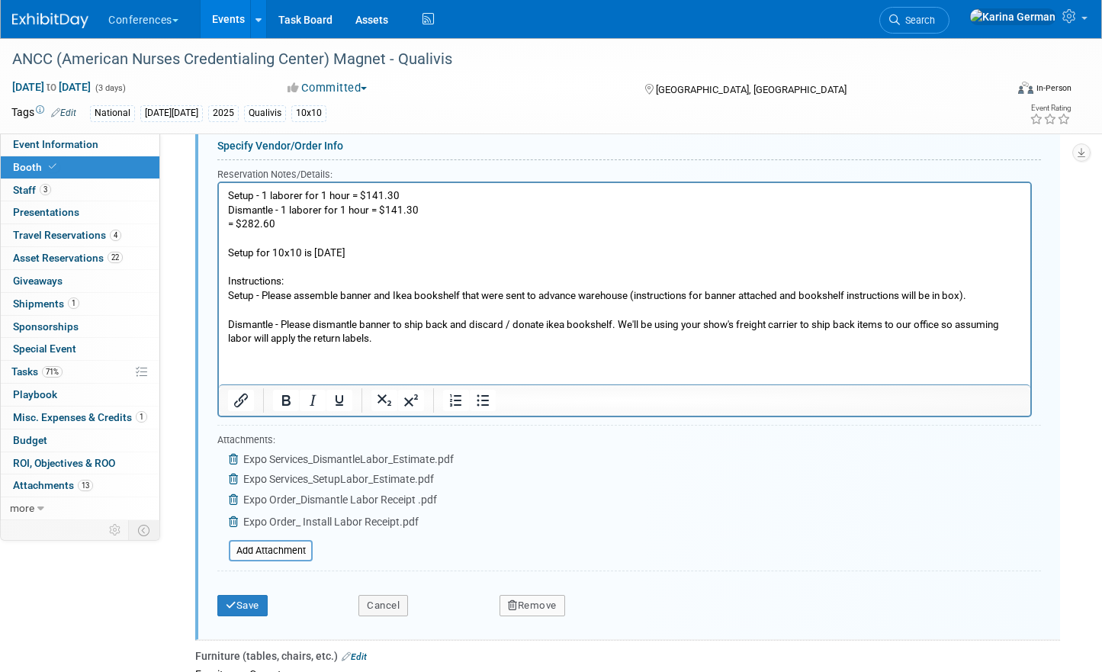
scroll to position [1256, 0]
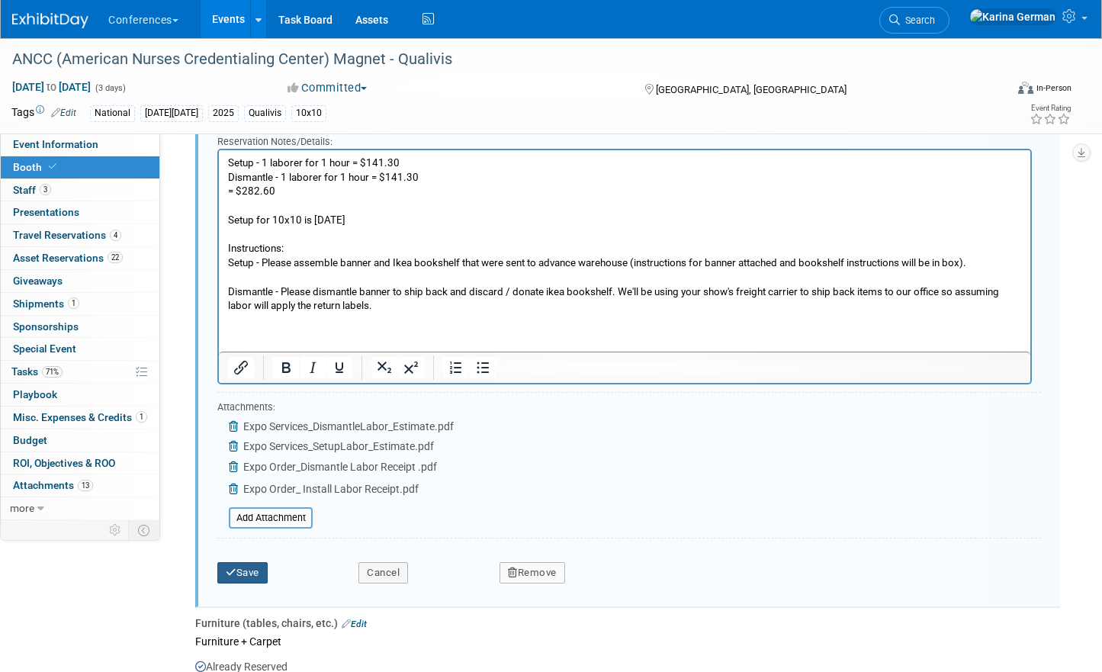
click at [252, 562] on button "Save" at bounding box center [242, 572] width 50 height 21
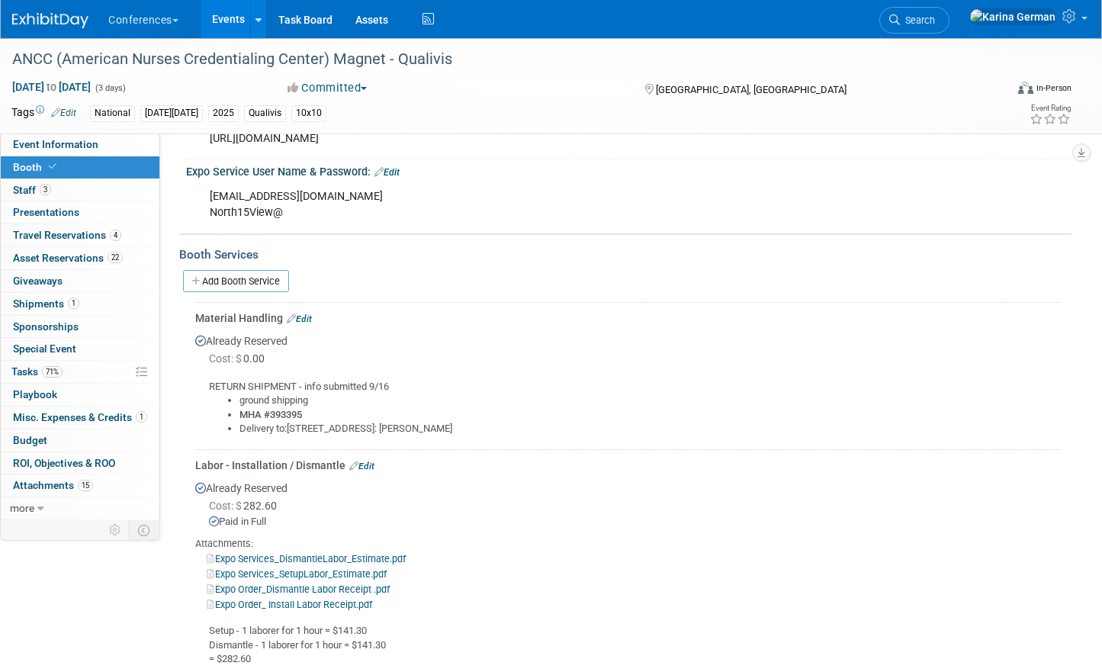
scroll to position [520, 0]
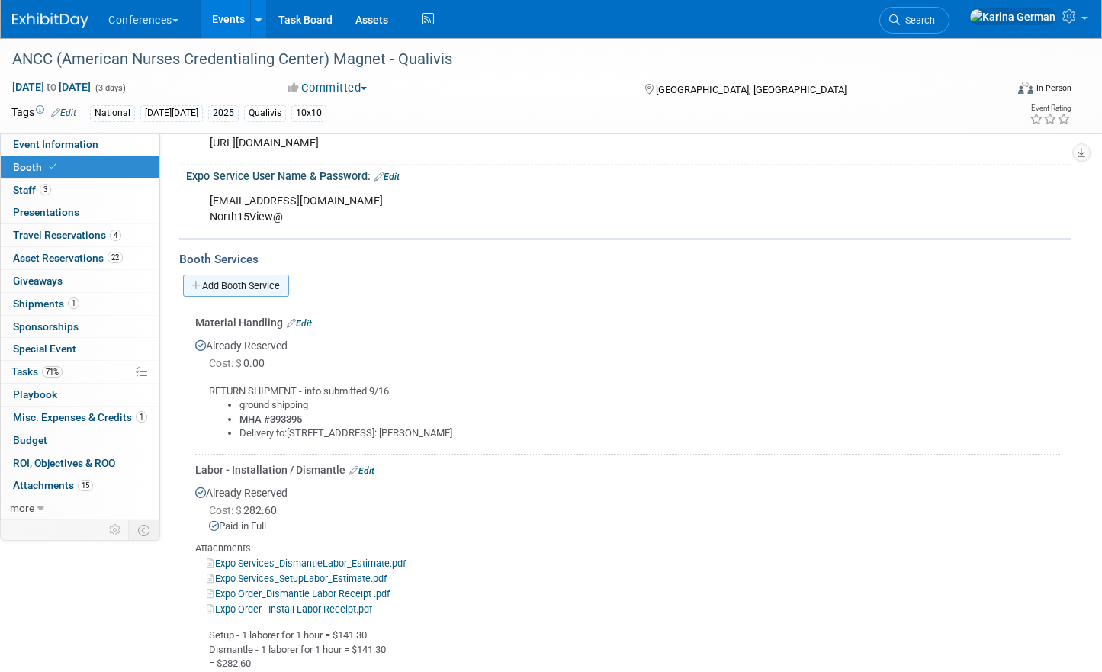
click at [239, 286] on link "Add Booth Service" at bounding box center [236, 285] width 106 height 22
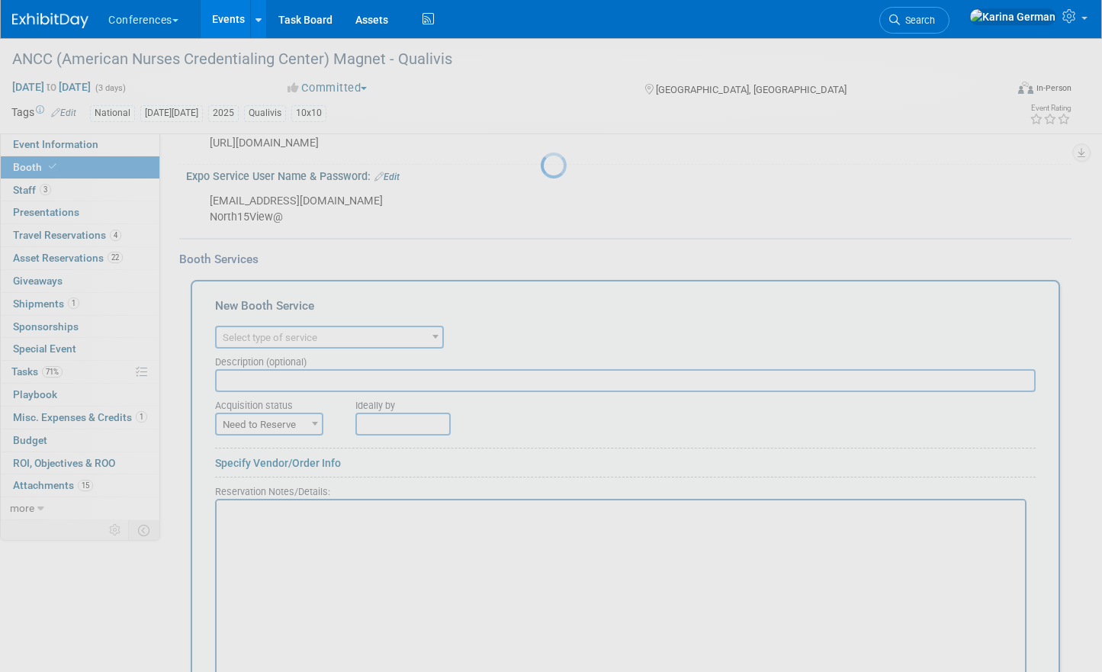
scroll to position [0, 0]
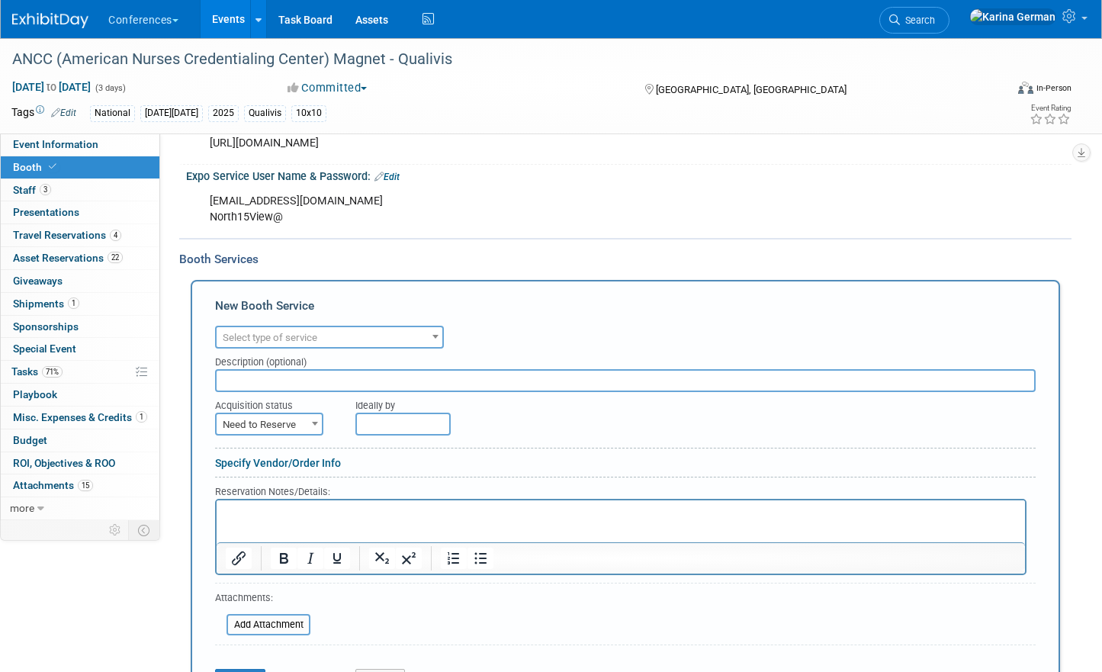
click at [299, 343] on span "Select type of service" at bounding box center [330, 337] width 226 height 21
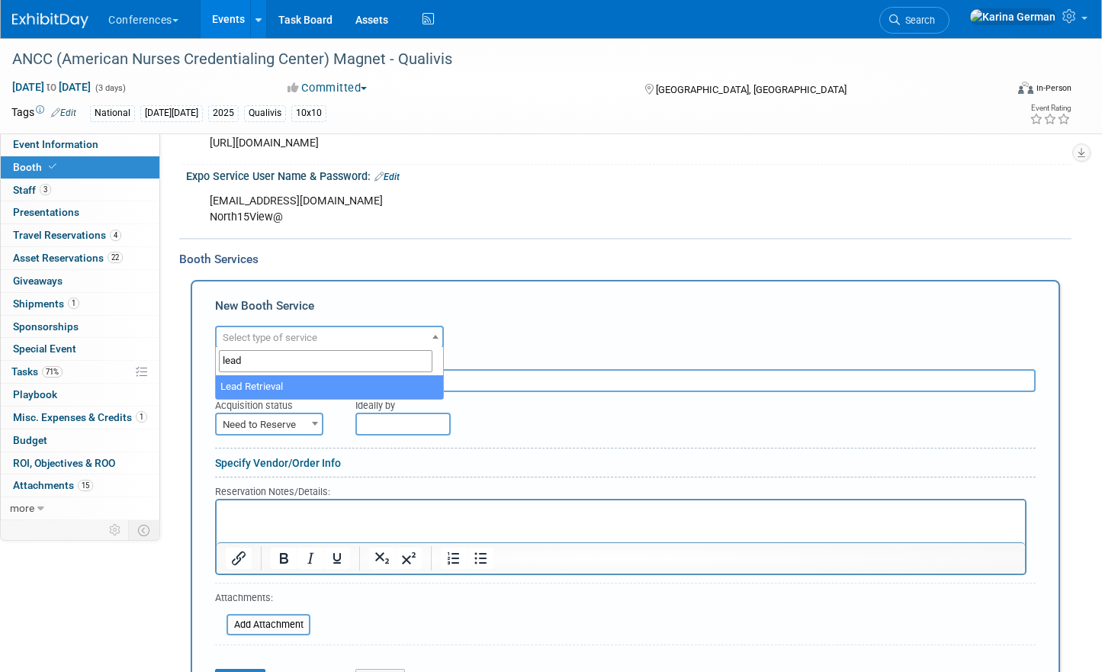
type input "lead"
select select "7"
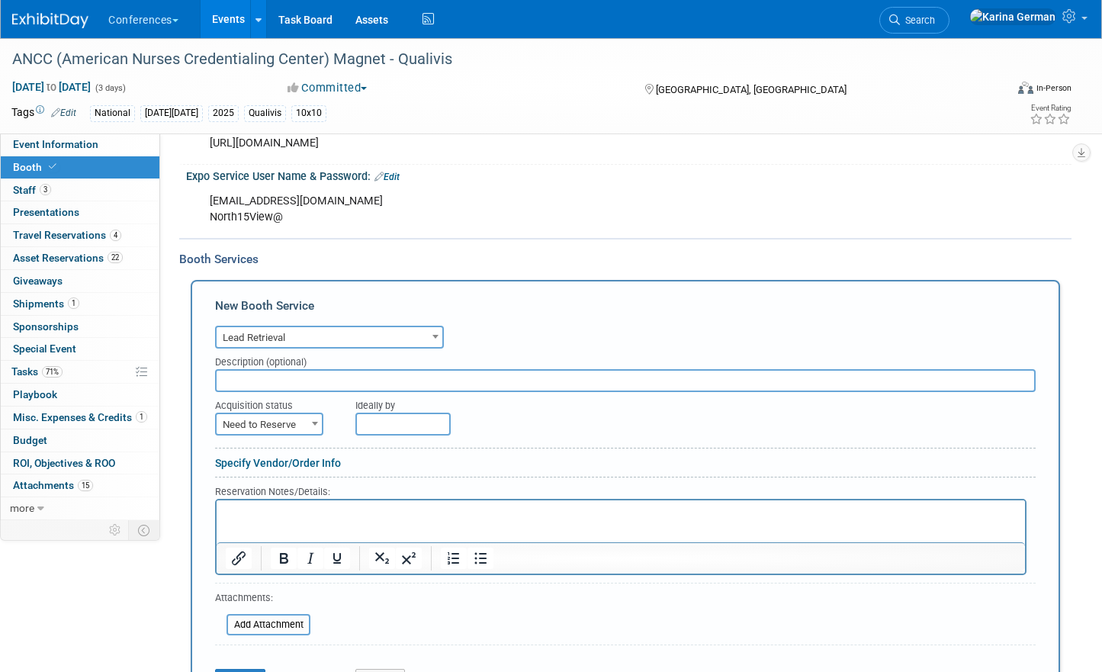
click at [322, 377] on input "text" at bounding box center [625, 380] width 820 height 23
type input "MCI Events Lead Retrieval"
click at [286, 423] on span "Need to Reserve" at bounding box center [269, 424] width 105 height 21
click at [282, 483] on div "Reservation Notes/Details:" at bounding box center [620, 490] width 811 height 15
click at [281, 425] on span "Need to Reserve" at bounding box center [269, 424] width 105 height 21
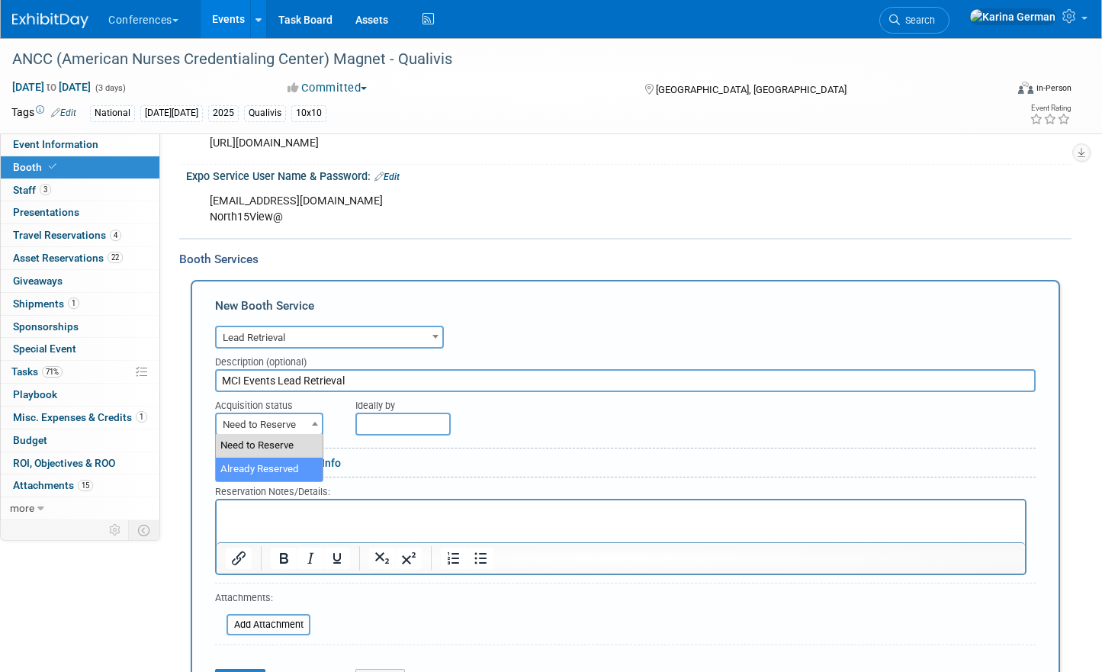
select select "2"
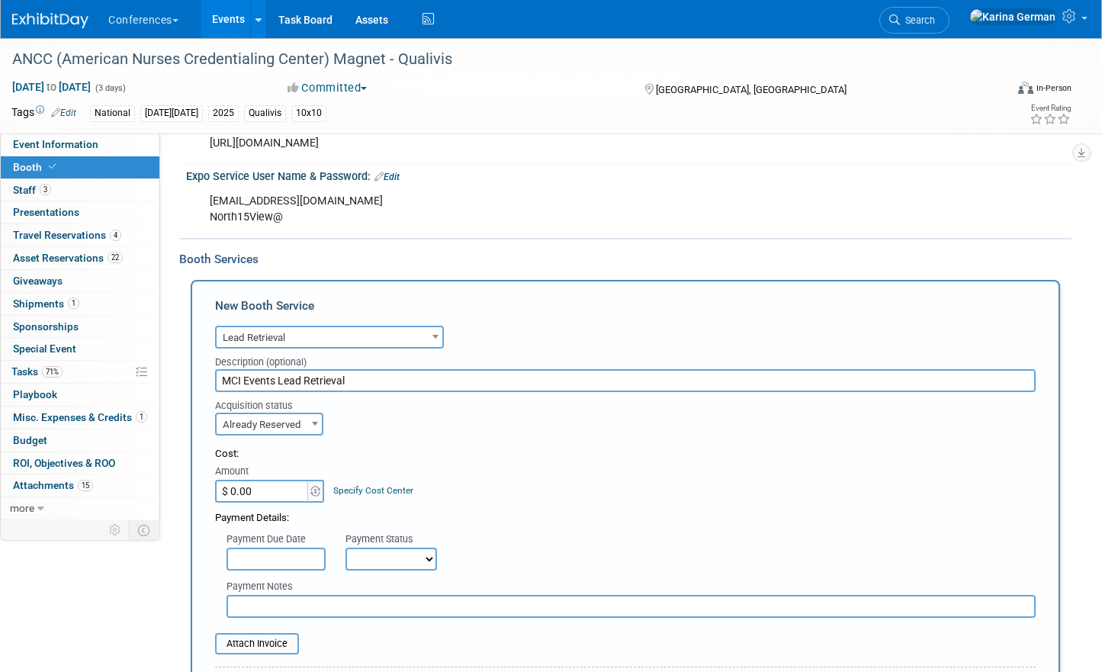
scroll to position [594, 0]
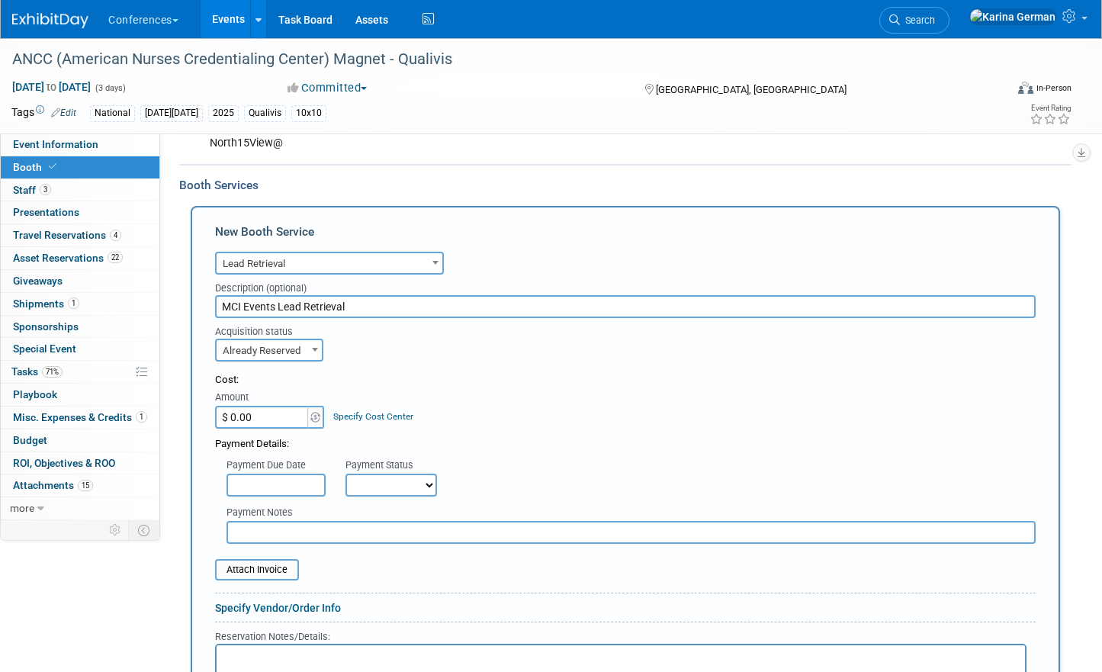
click at [365, 400] on div "Specify Cost Center" at bounding box center [373, 409] width 80 height 28
click at [365, 414] on link "Specify Cost Center" at bounding box center [373, 416] width 80 height 11
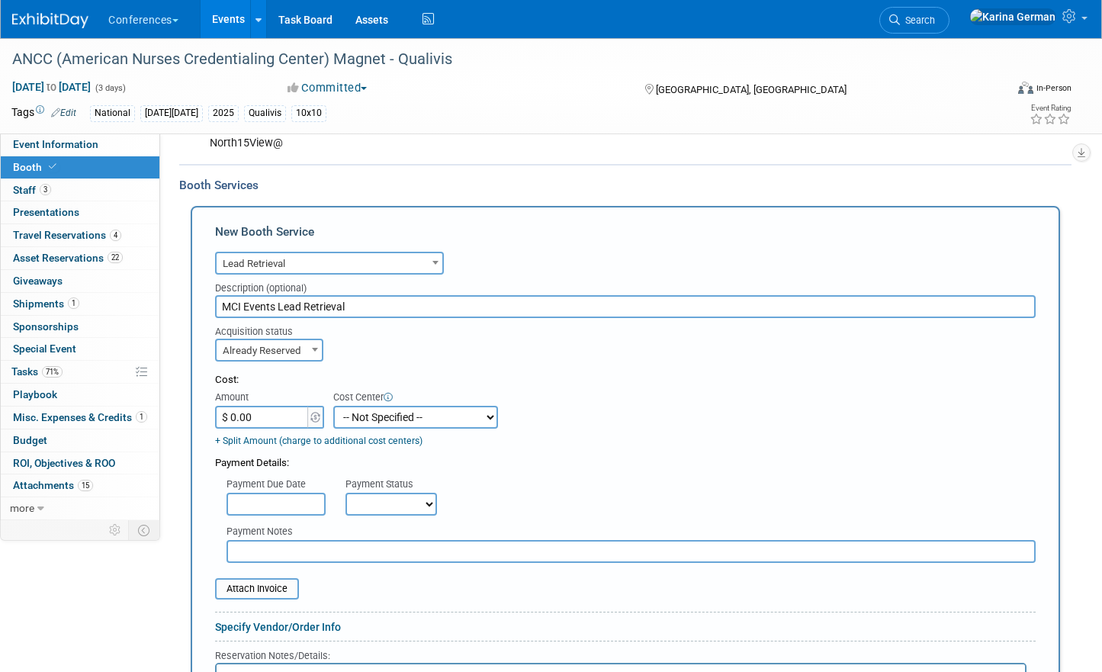
click at [365, 414] on select "-- Not Specified -- Aya Education Aya Healthcare Aya Locums Bespoke Corporate D…" at bounding box center [415, 417] width 165 height 23
click at [386, 424] on select "-- Not Specified -- Aya Education Aya Healthcare Aya Locums Bespoke Corporate D…" at bounding box center [415, 417] width 165 height 23
select select "18965874"
click at [263, 413] on input "$ 0.00" at bounding box center [262, 417] width 95 height 23
type input "$ 797.00"
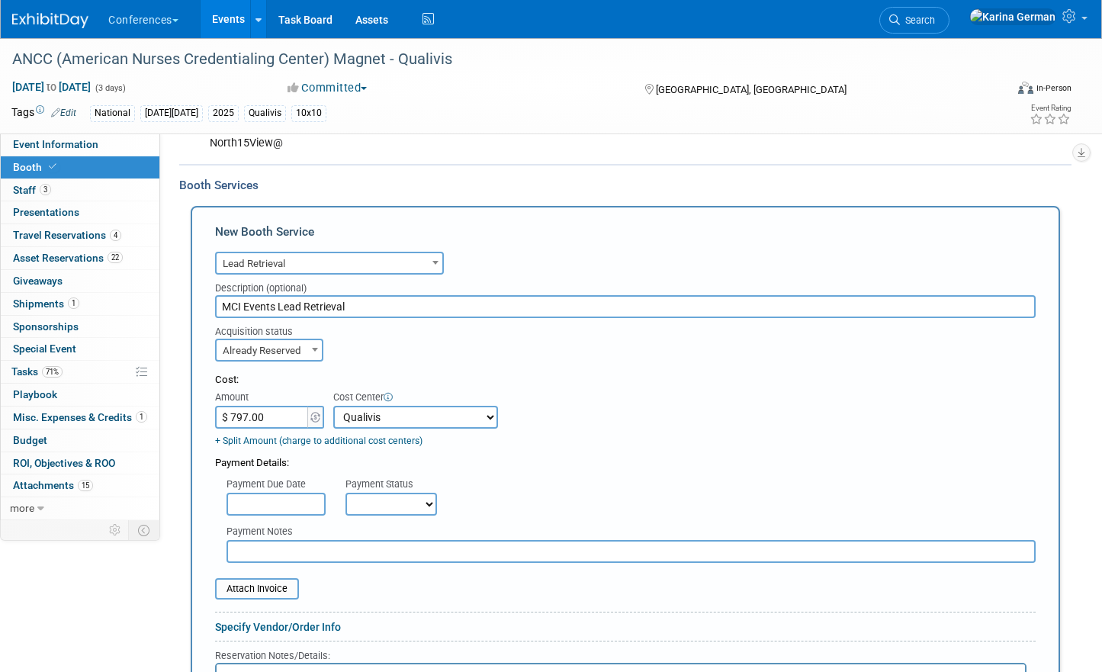
click at [477, 491] on div "Payment Due Date Payment Status Not Paid Yet Partially Paid Paid in Full Next P…" at bounding box center [625, 492] width 843 height 45
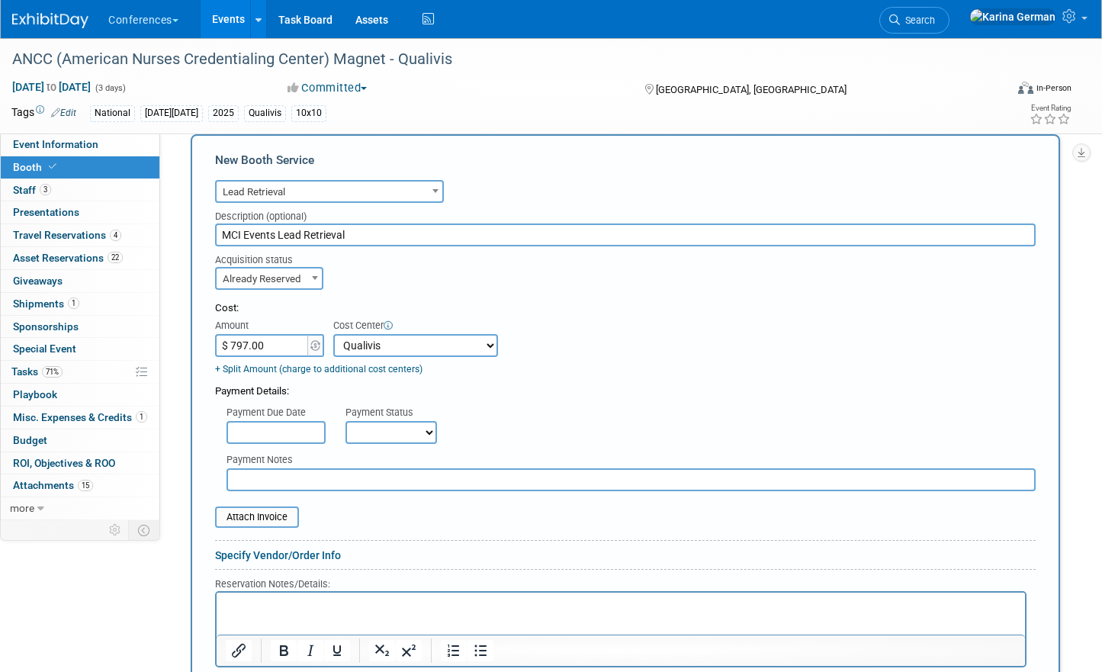
scroll to position [715, 0]
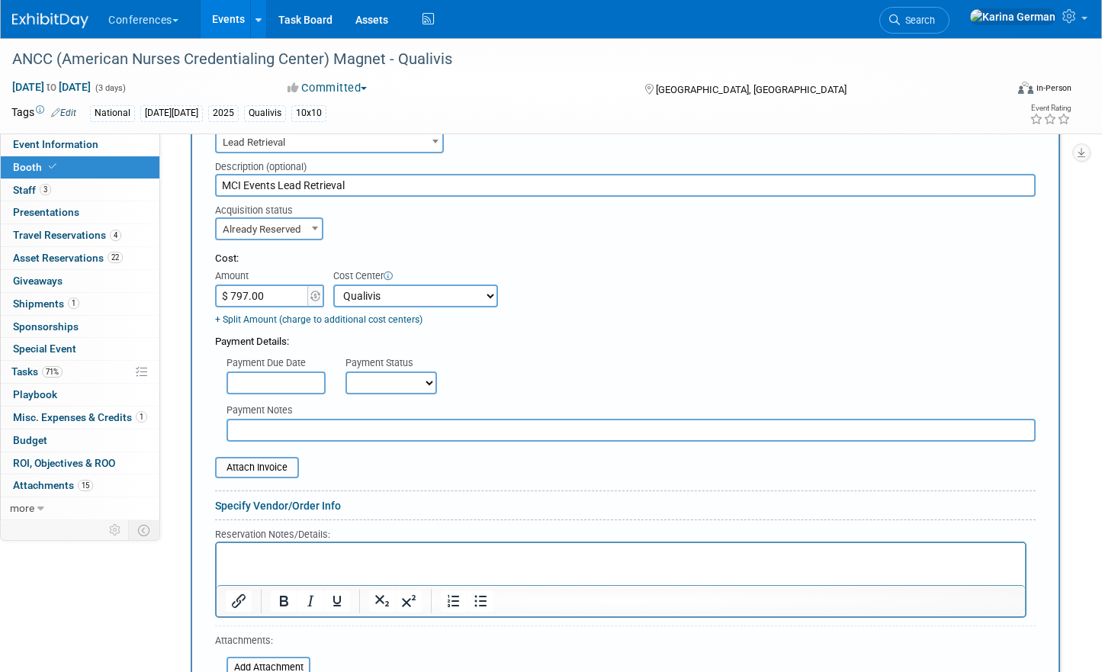
click at [390, 387] on select "Not Paid Yet Partially Paid Paid in Full" at bounding box center [390, 382] width 91 height 23
select select "1"
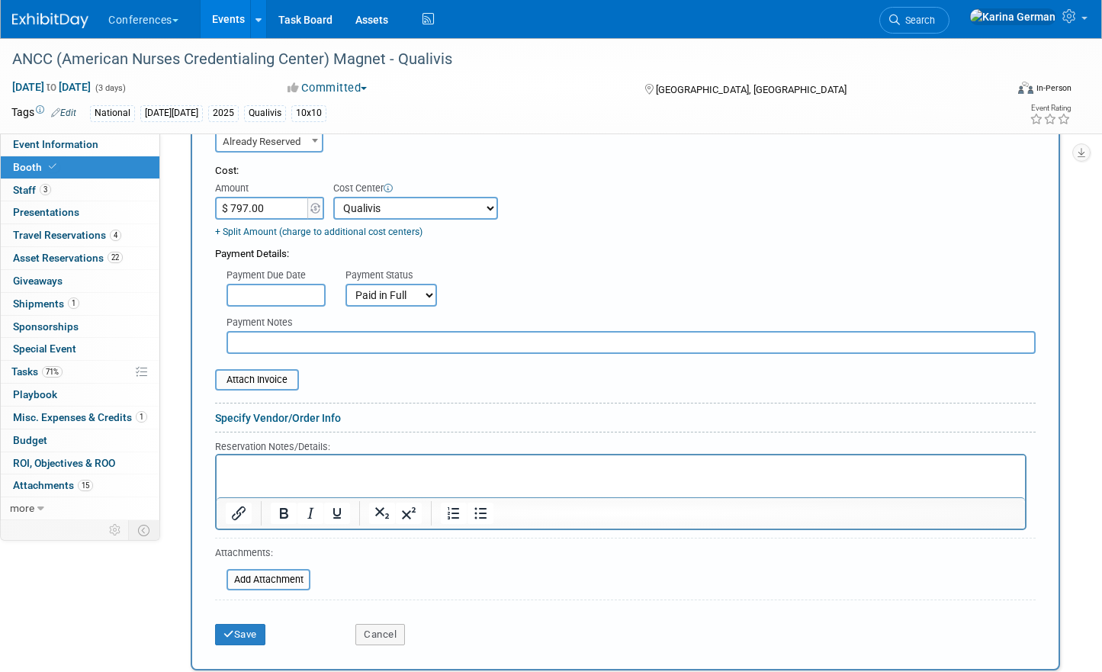
scroll to position [837, 0]
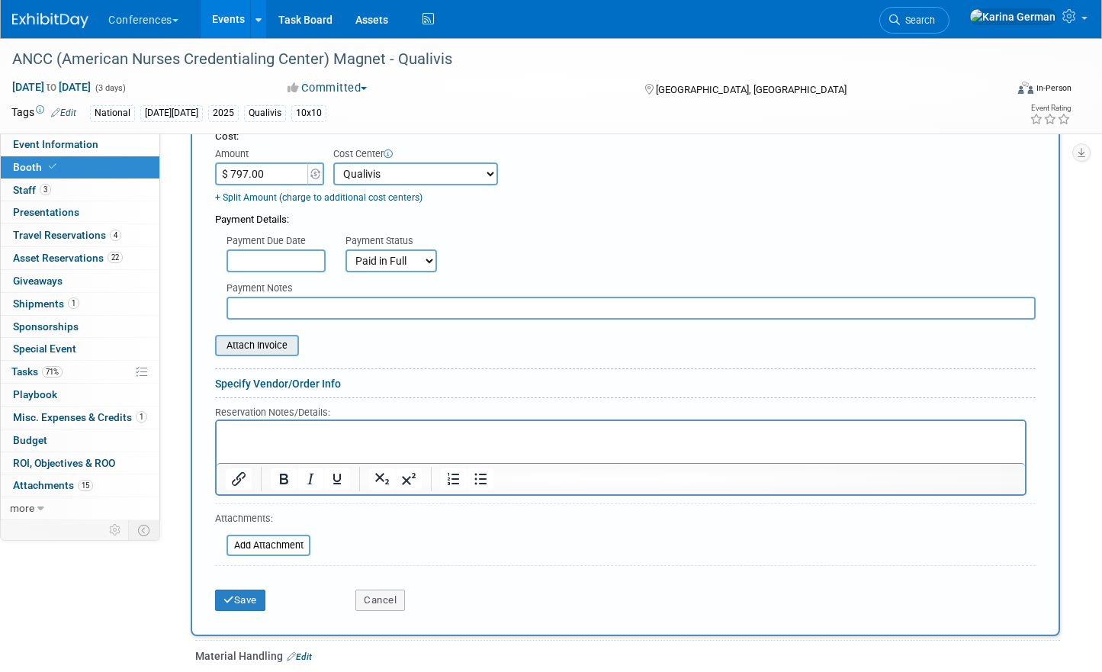
click at [262, 352] on input "file" at bounding box center [206, 345] width 181 height 18
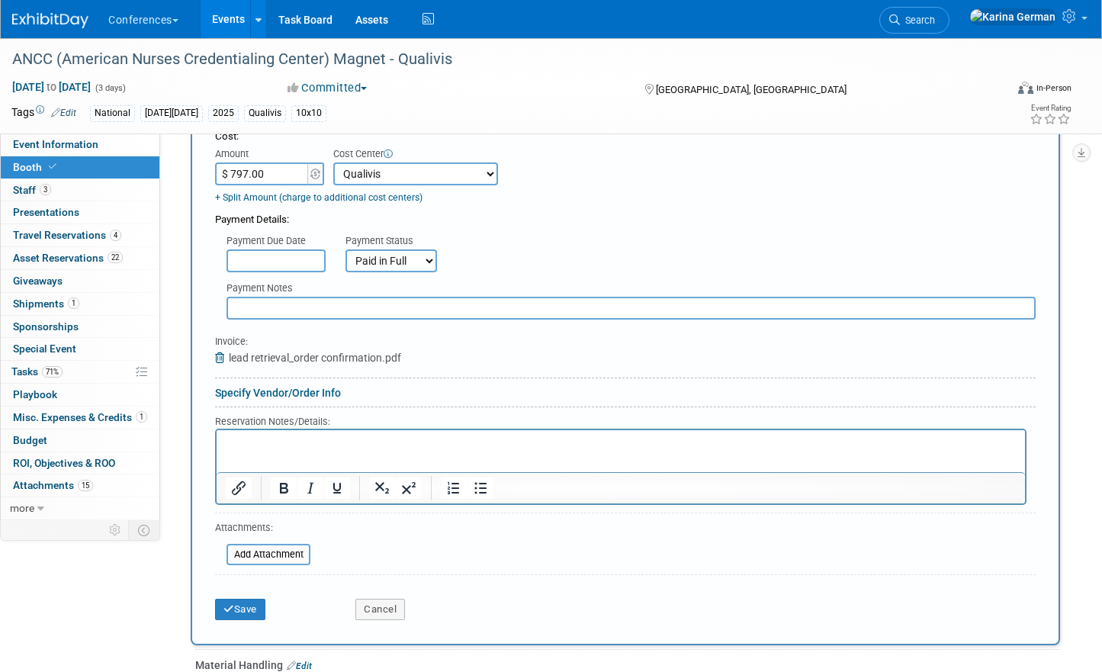
click at [339, 437] on p "Rich Text Area. Press ALT-0 for help." at bounding box center [621, 443] width 791 height 14
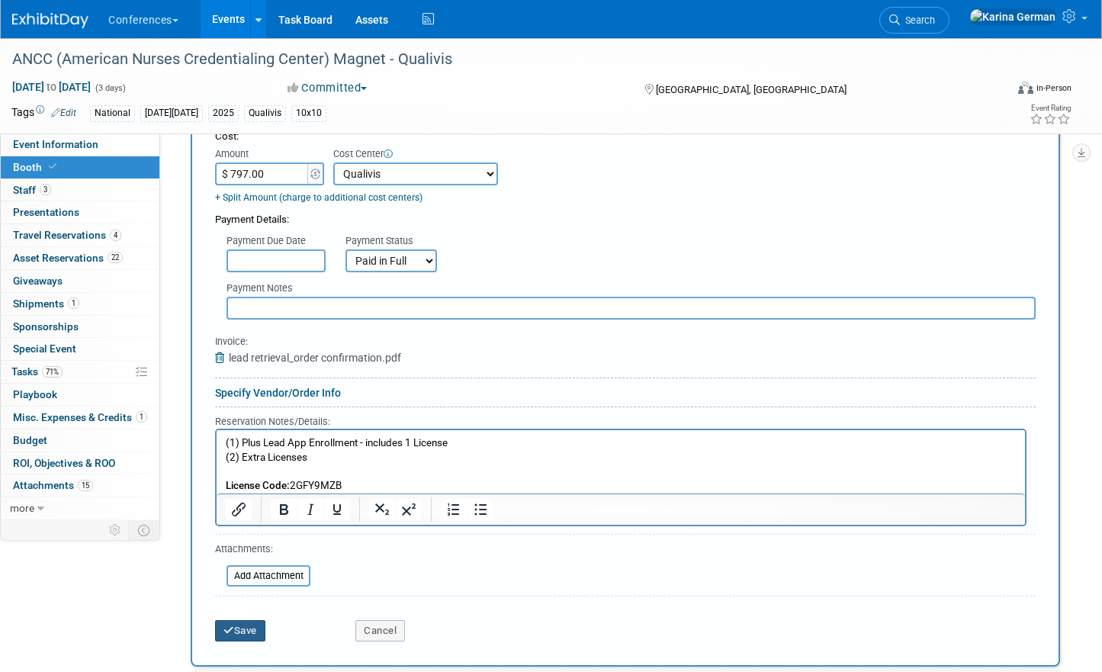
click at [258, 629] on button "Save" at bounding box center [240, 630] width 50 height 21
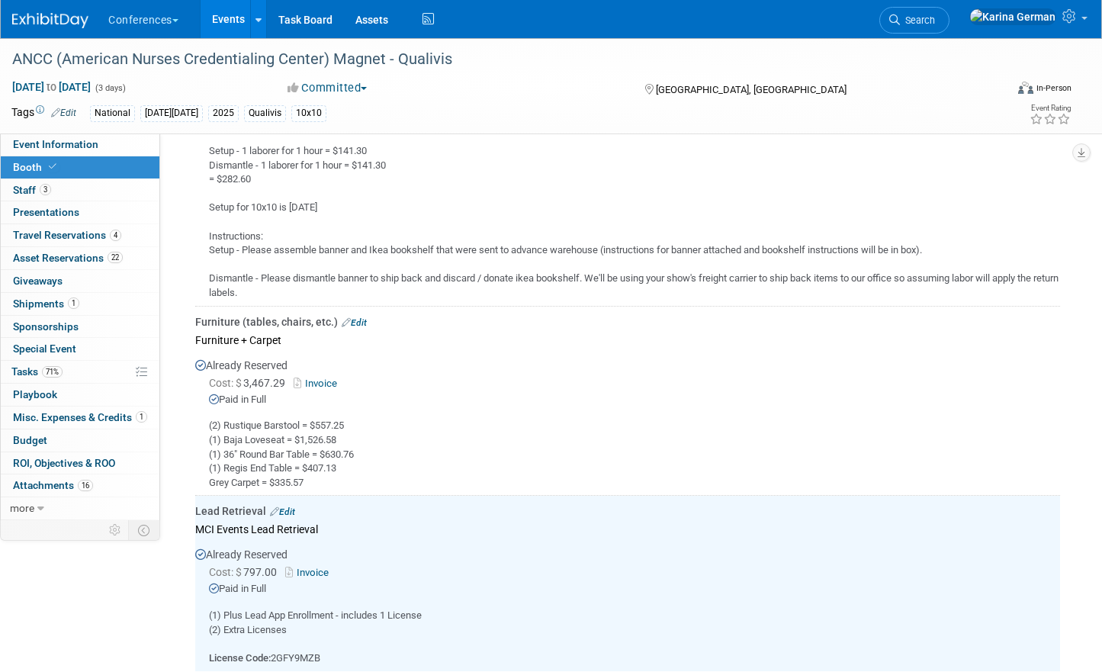
scroll to position [1003, 0]
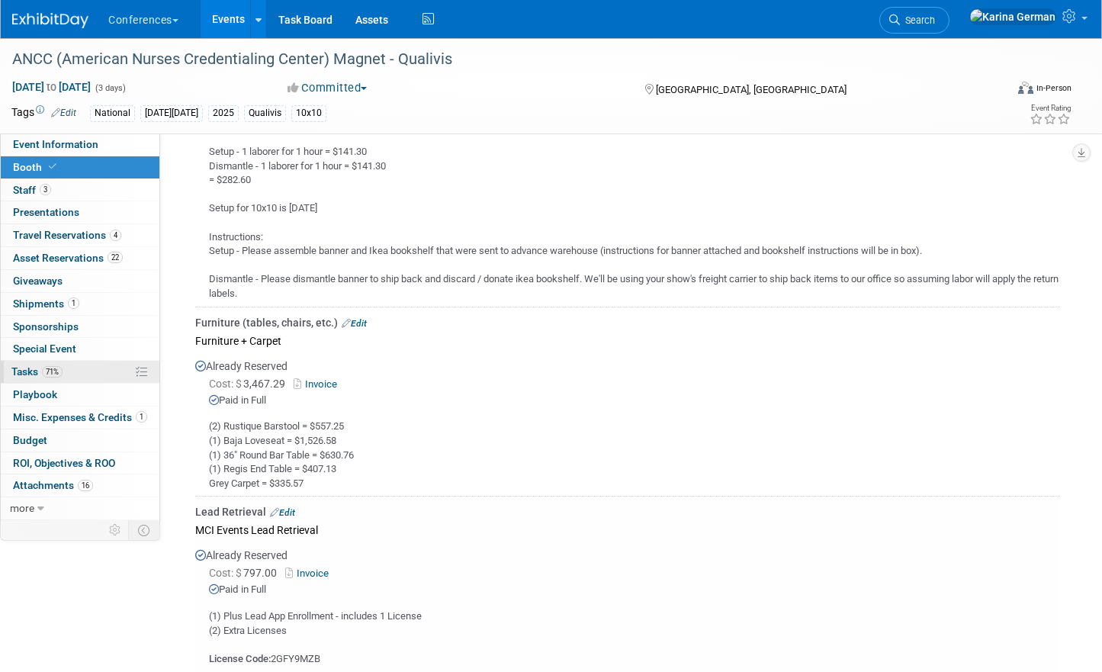
click at [91, 368] on link "71% Tasks 71%" at bounding box center [80, 372] width 159 height 22
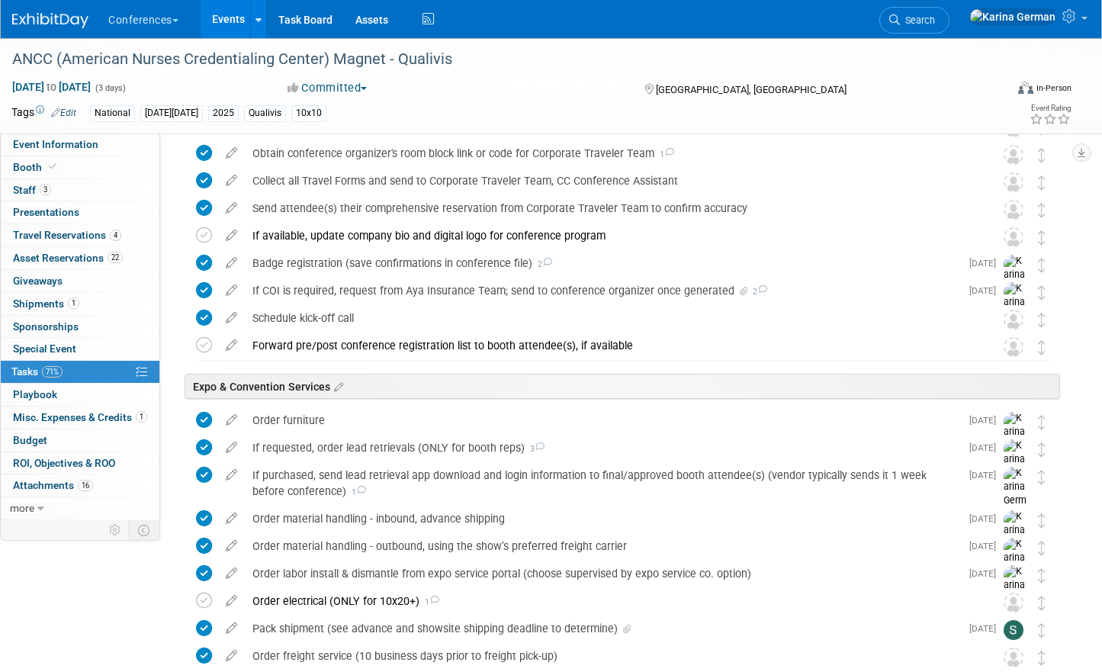
scroll to position [952, 0]
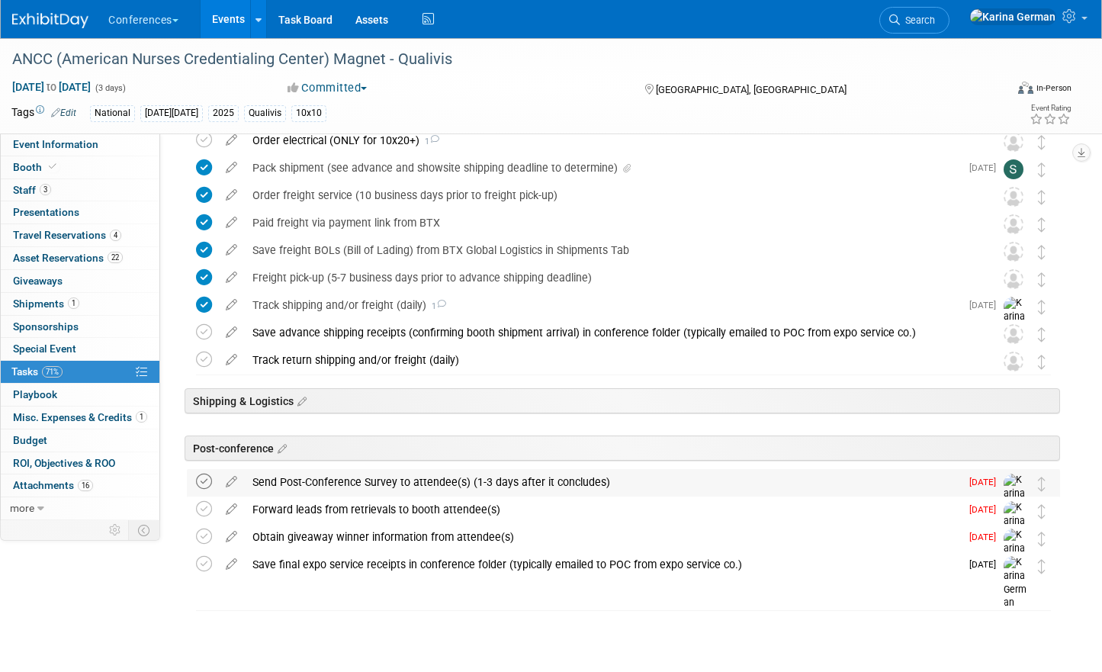
click at [210, 480] on icon at bounding box center [204, 481] width 16 height 16
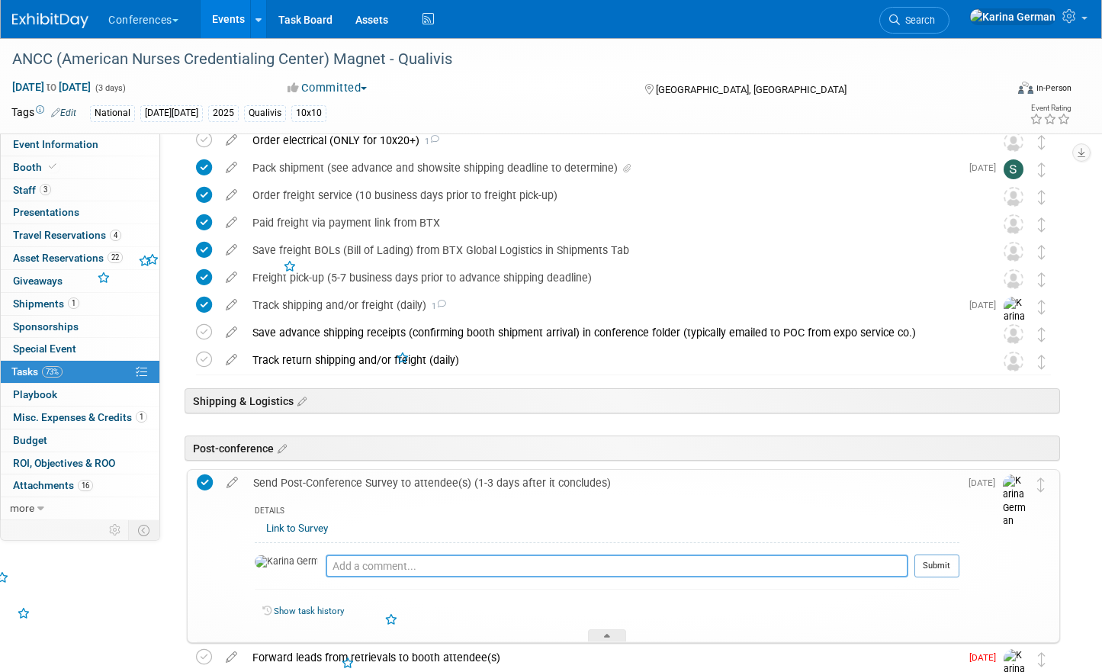
click at [335, 562] on textarea at bounding box center [617, 565] width 583 height 23
type textarea "steph sent survey to team"
click at [944, 553] on div "steph sent survey to team Pro tip: Press Ctrl-Enter to submit comment. Submit" at bounding box center [607, 569] width 705 height 55
click at [943, 557] on button "Submit" at bounding box center [936, 565] width 45 height 23
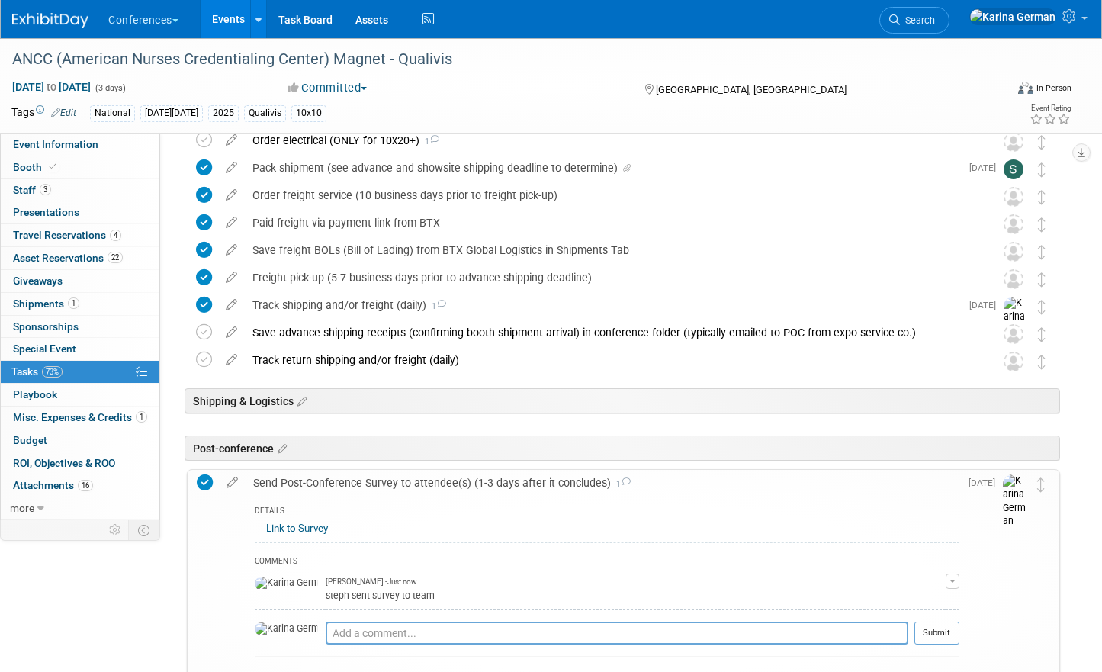
click at [512, 490] on div "Send Post-Conference Survey to attendee(s) (1-3 days after it concludes) 1" at bounding box center [603, 483] width 714 height 26
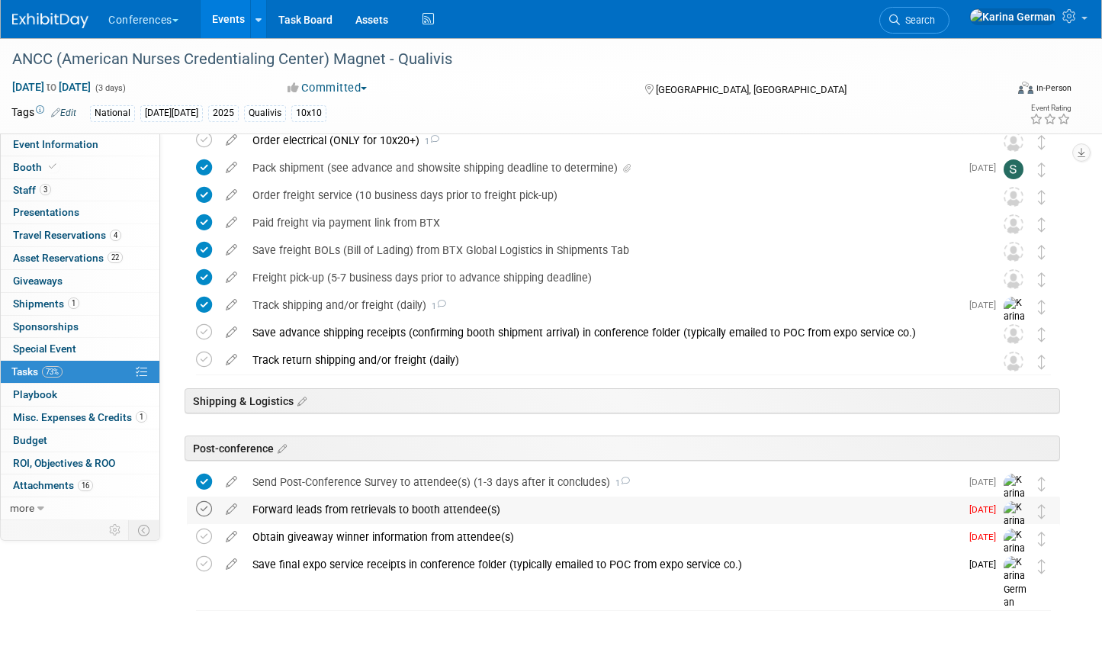
click at [205, 505] on icon at bounding box center [204, 509] width 16 height 16
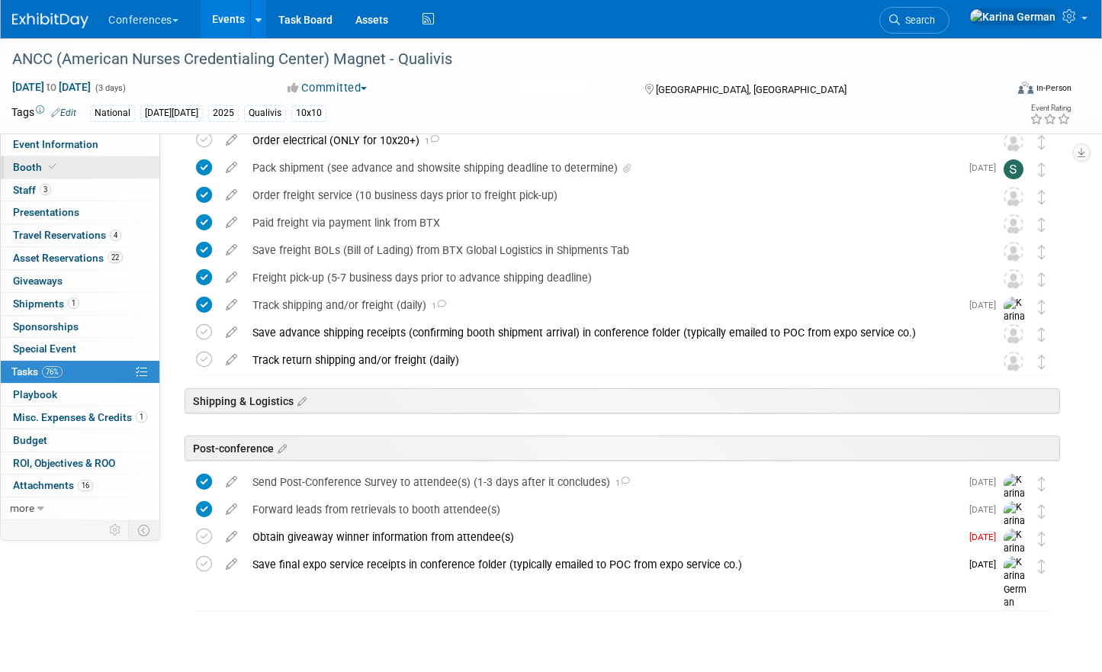
click at [89, 163] on link "Booth" at bounding box center [80, 167] width 159 height 22
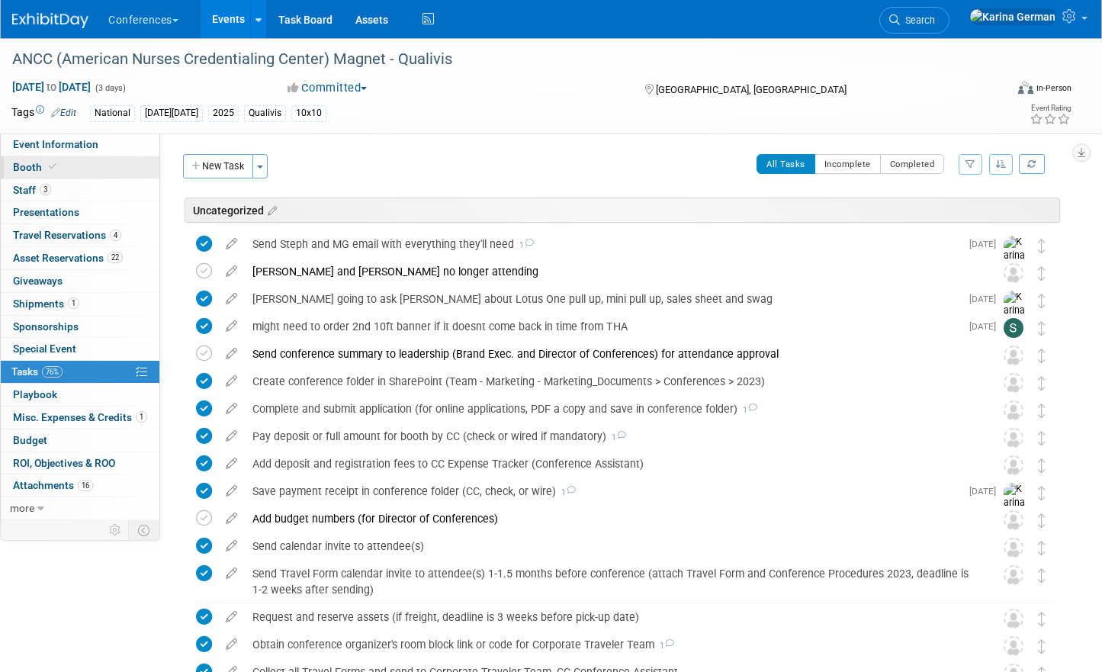
select select "10'x10'"
select select "Yes"
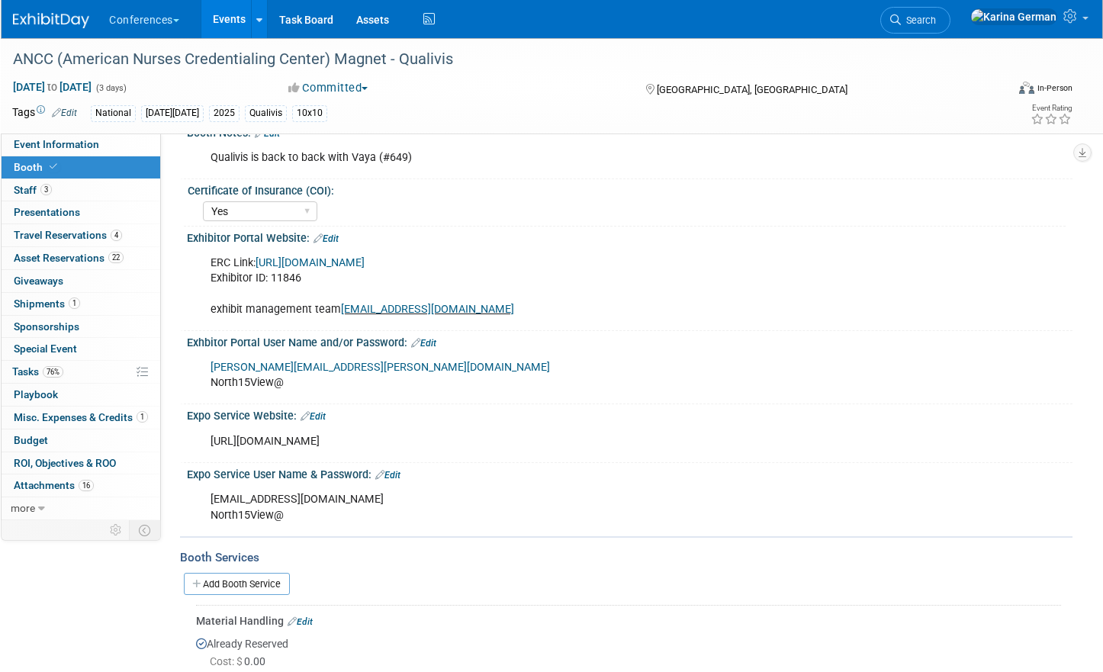
scroll to position [226, 0]
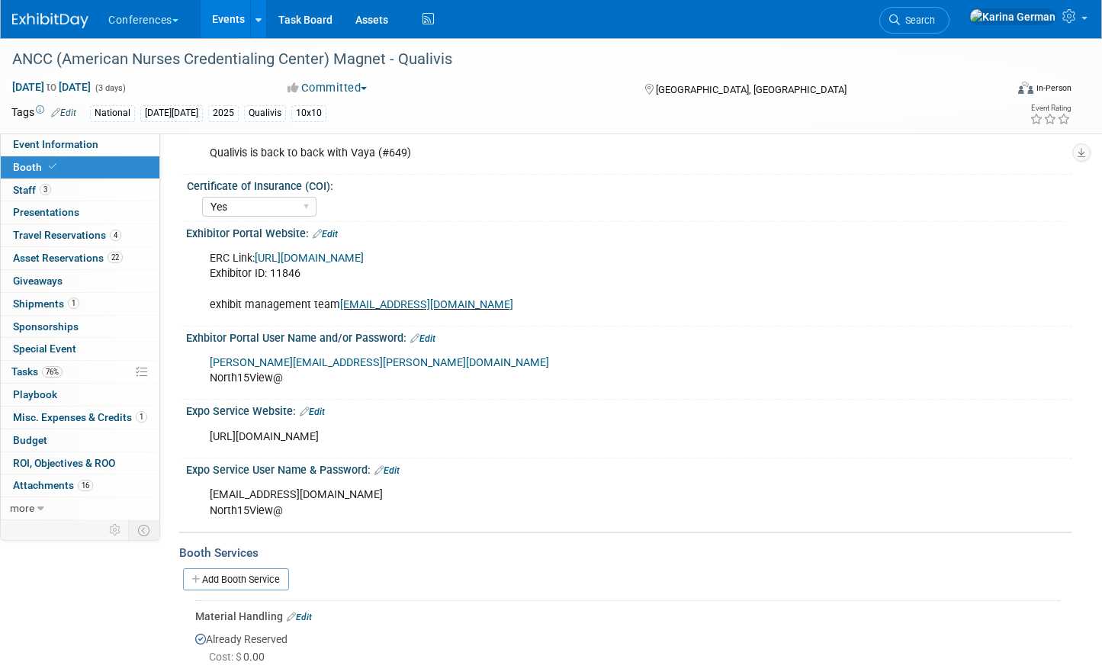
click at [364, 260] on link "https://ANCC25.exh.mapyourshow.com" at bounding box center [309, 258] width 109 height 13
drag, startPoint x: 295, startPoint y: 377, endPoint x: 176, endPoint y: 376, distance: 119.0
click at [176, 376] on div "Event Information Event Info Booth Booth 3 Staff 3 Staff 0 Presentations 0 Pres…" at bounding box center [551, 638] width 1102 height 1652
click at [366, 401] on div "Expo Service Website: Edit" at bounding box center [628, 410] width 885 height 20
drag, startPoint x: 297, startPoint y: 380, endPoint x: 204, endPoint y: 381, distance: 92.3
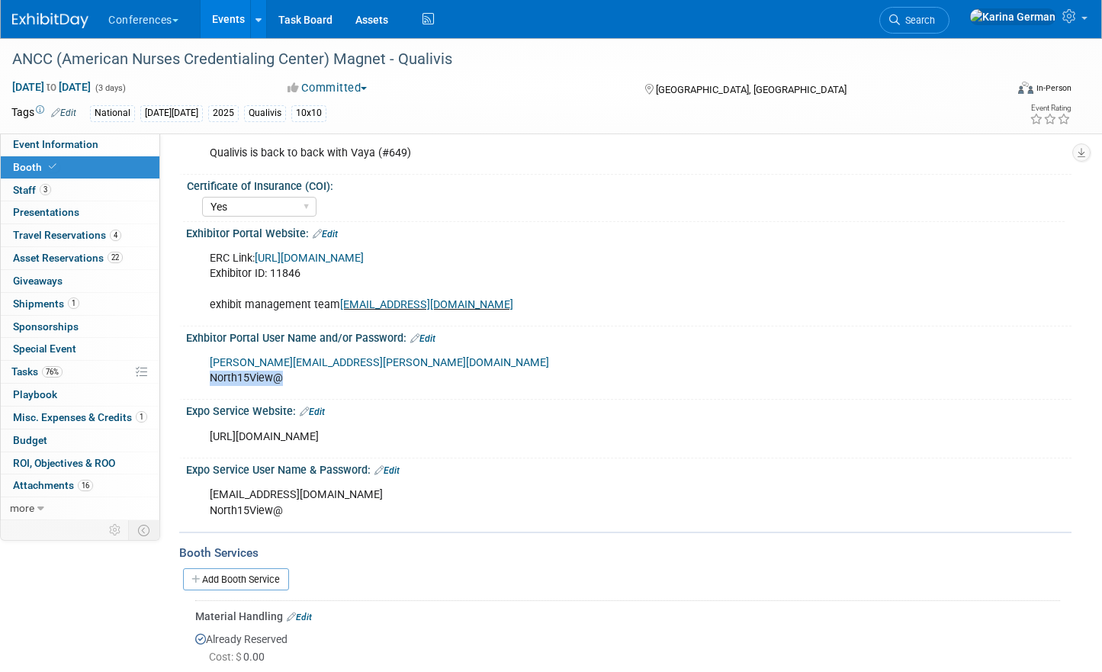
click at [204, 381] on div "stephanie.donley@qualivis.com North15View@" at bounding box center [549, 371] width 701 height 46
copy div "North15View@"
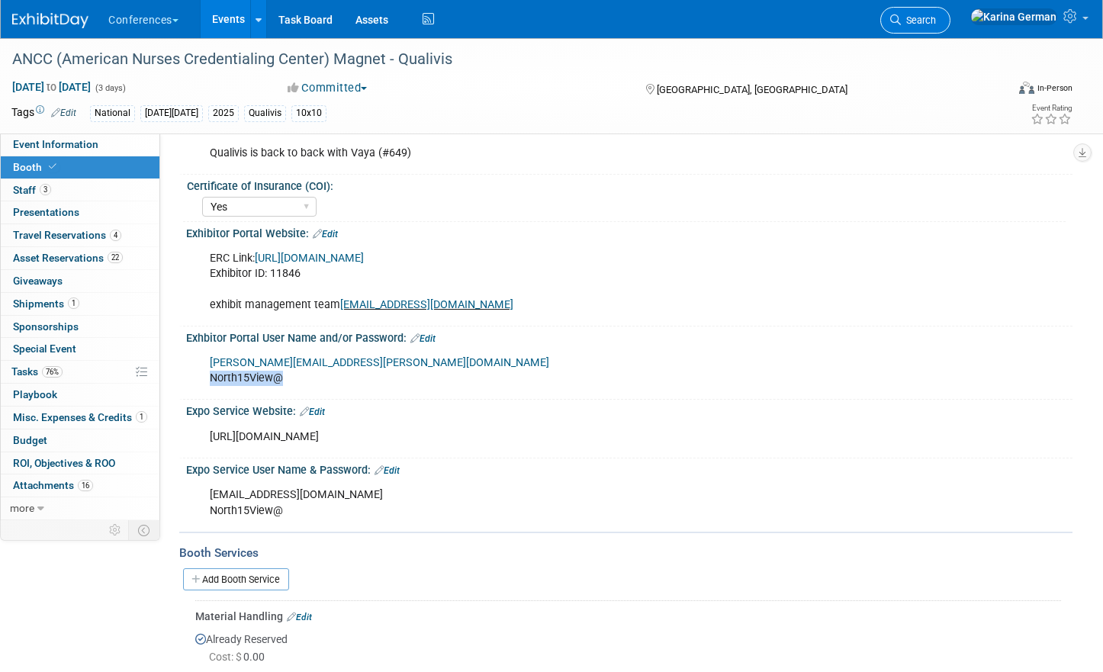
click at [936, 23] on span "Search" at bounding box center [917, 19] width 35 height 11
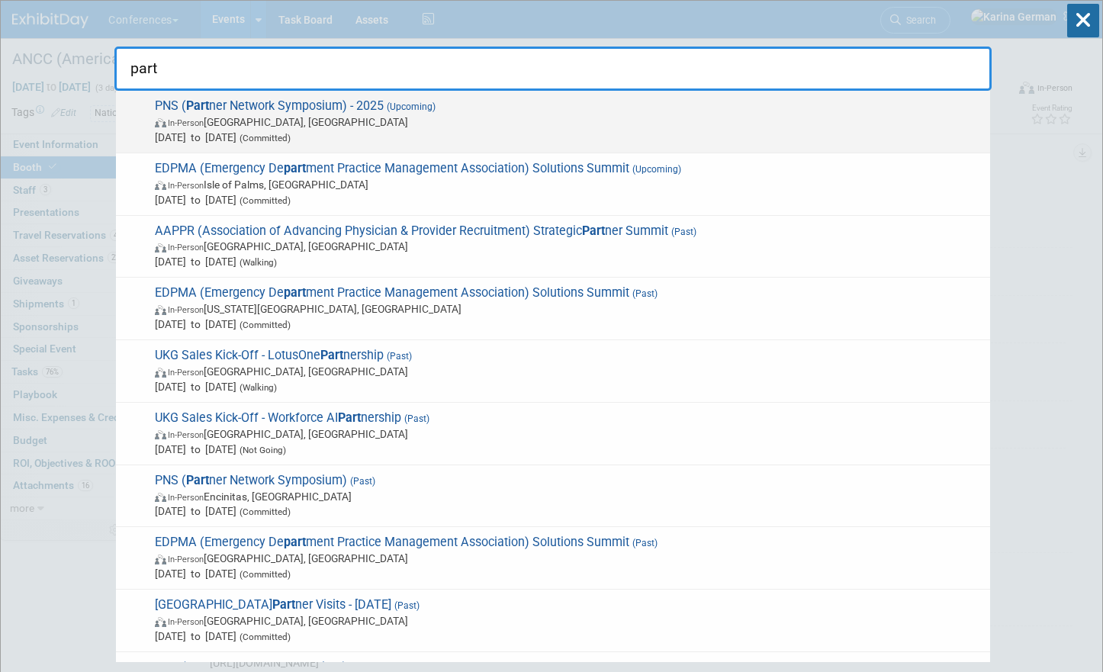
type input "part"
click at [461, 93] on div "PNS ( Part ner Network Symposium) - 2025 (Upcoming) In-Person San Diego, CA Oct…" at bounding box center [553, 122] width 874 height 63
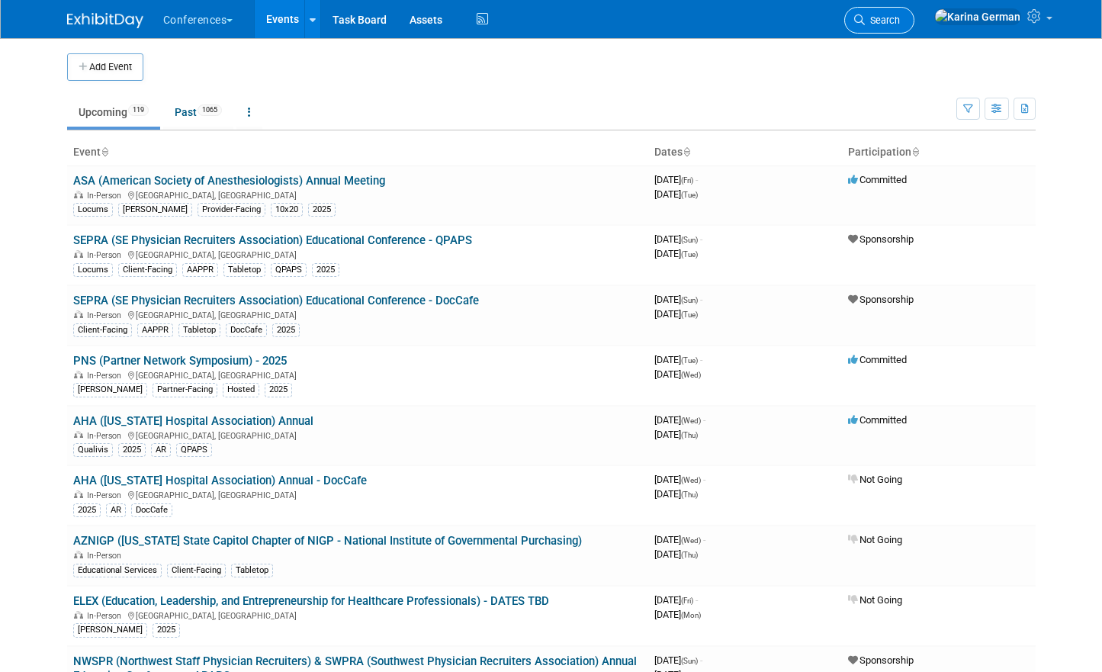
click at [900, 20] on span "Search" at bounding box center [882, 19] width 35 height 11
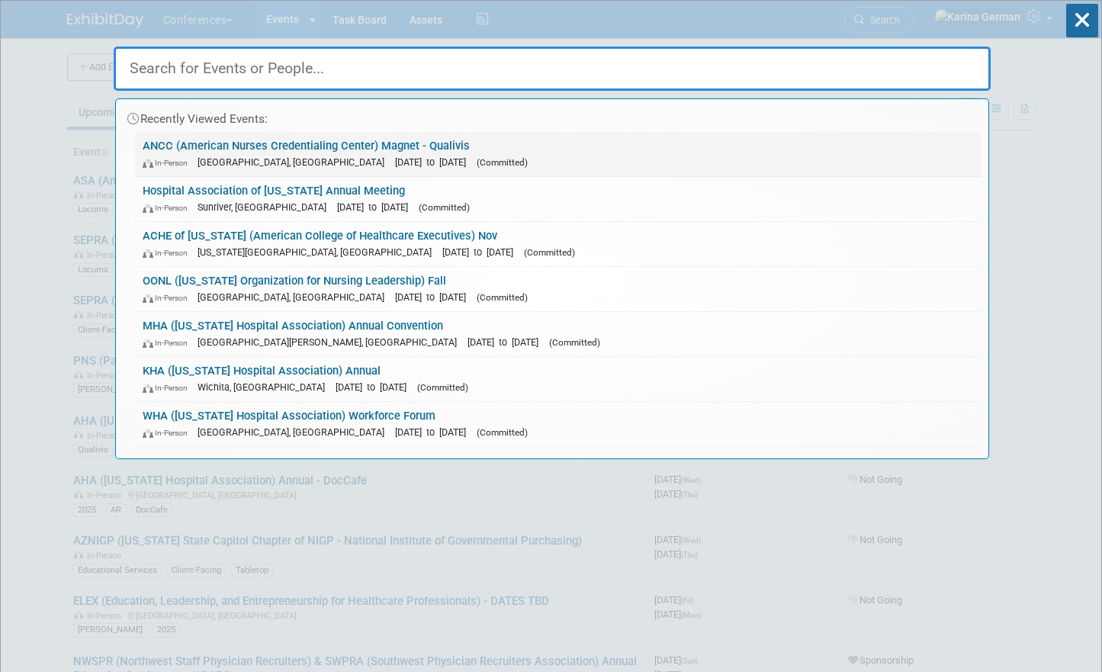
click at [278, 140] on link "ANCC (American Nurses Credentialing Center) Magnet - Qualivis In-Person [GEOGRA…" at bounding box center [558, 154] width 846 height 44
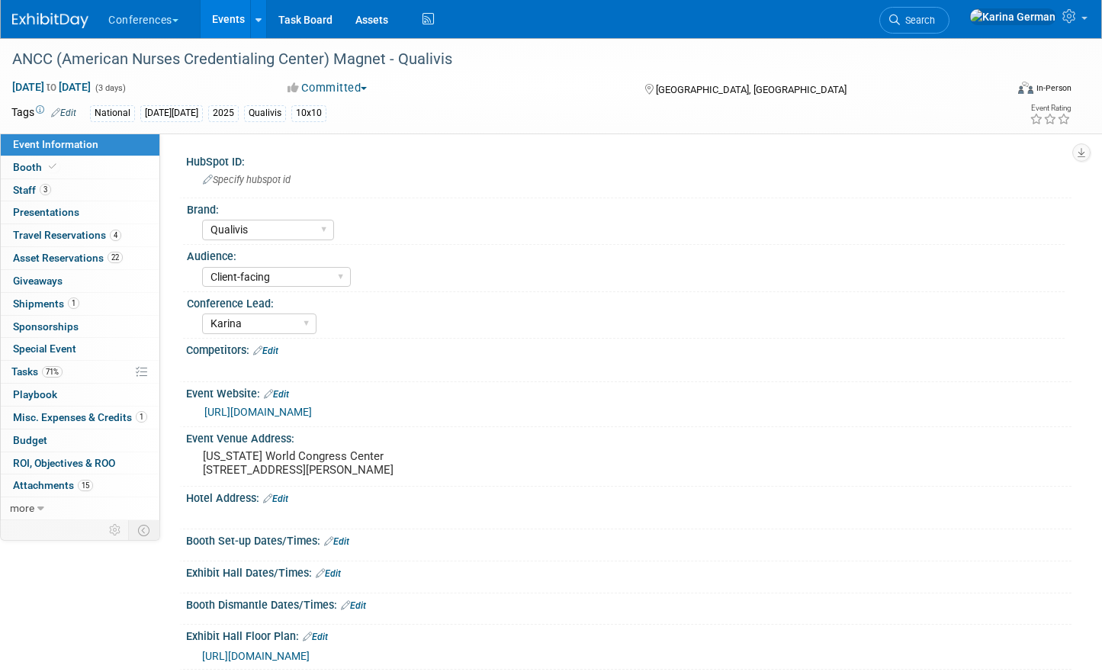
select select "Qualivis"
select select "Client-facing"
select select "Karina"
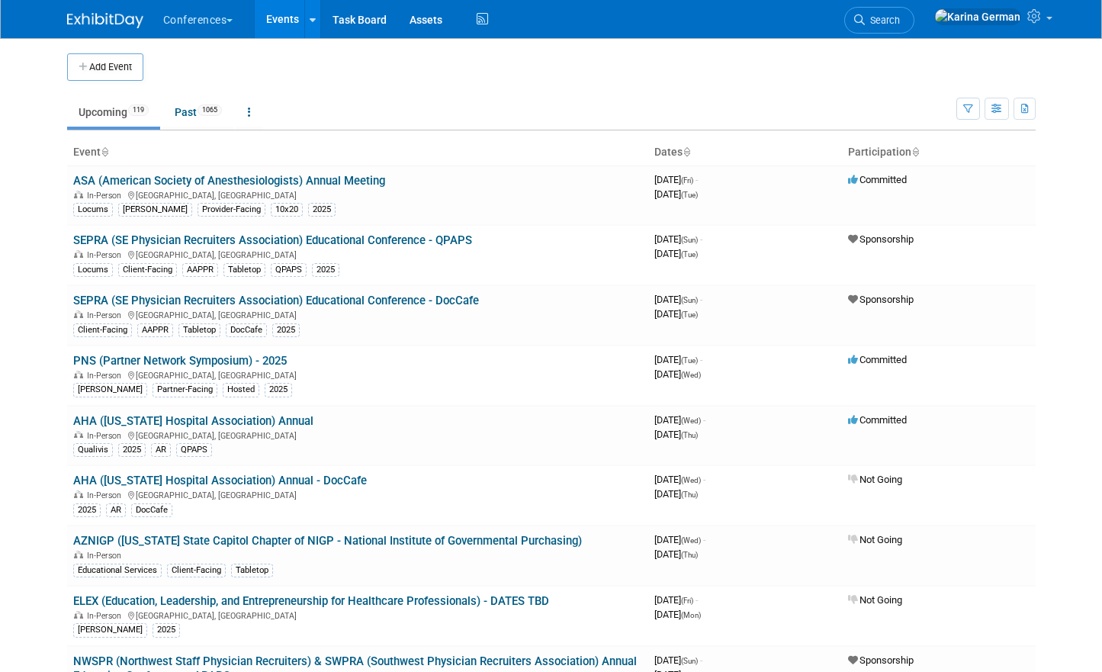
click at [914, 35] on li "Search" at bounding box center [879, 18] width 70 height 37
drag, startPoint x: 925, startPoint y: 35, endPoint x: 922, endPoint y: 11, distance: 24.6
click at [914, 11] on link "Search" at bounding box center [879, 20] width 70 height 27
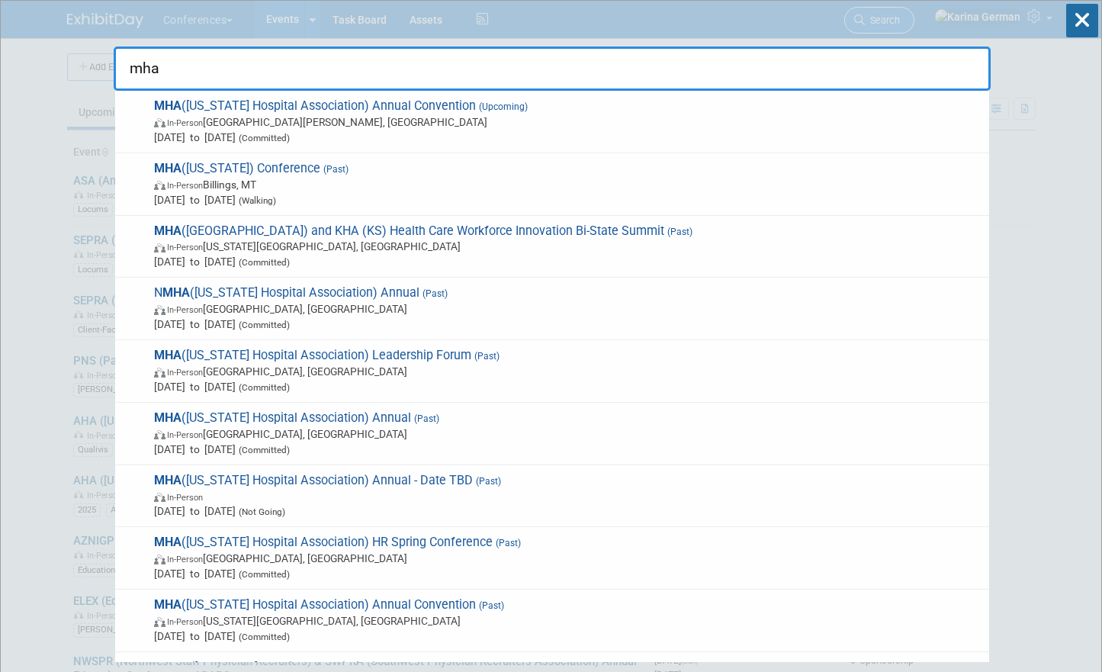
type input "mha"
click at [482, 127] on span "In-Person Saint Charles, MO" at bounding box center [567, 121] width 827 height 15
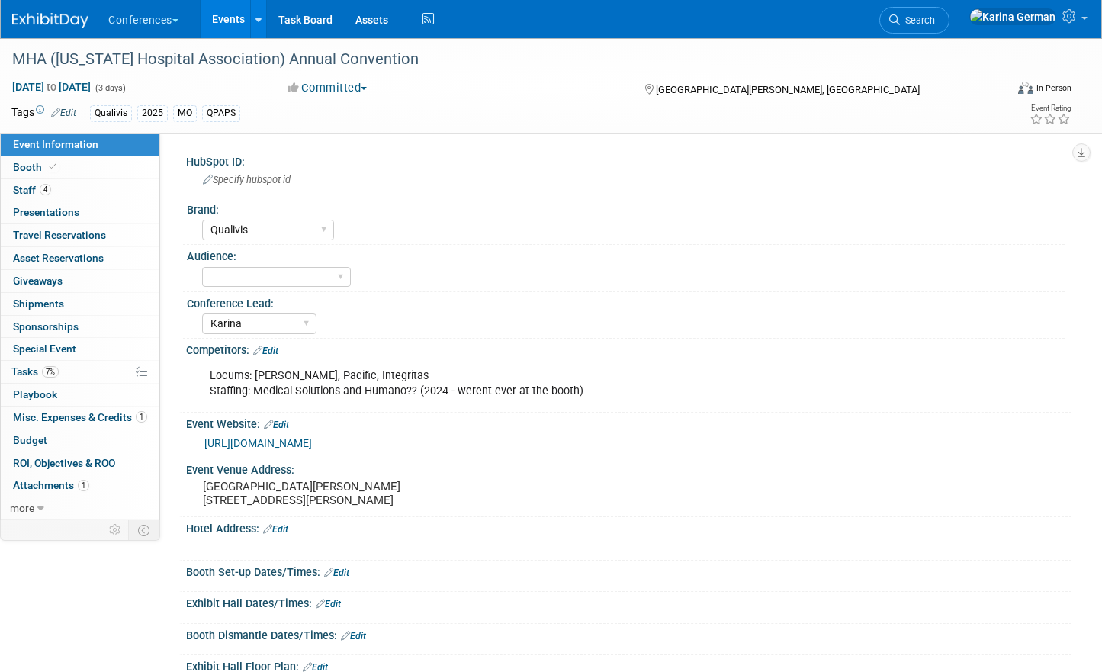
select select "Qualivis"
select select "Karina"
click at [83, 190] on link "4 Staff 4" at bounding box center [80, 190] width 159 height 22
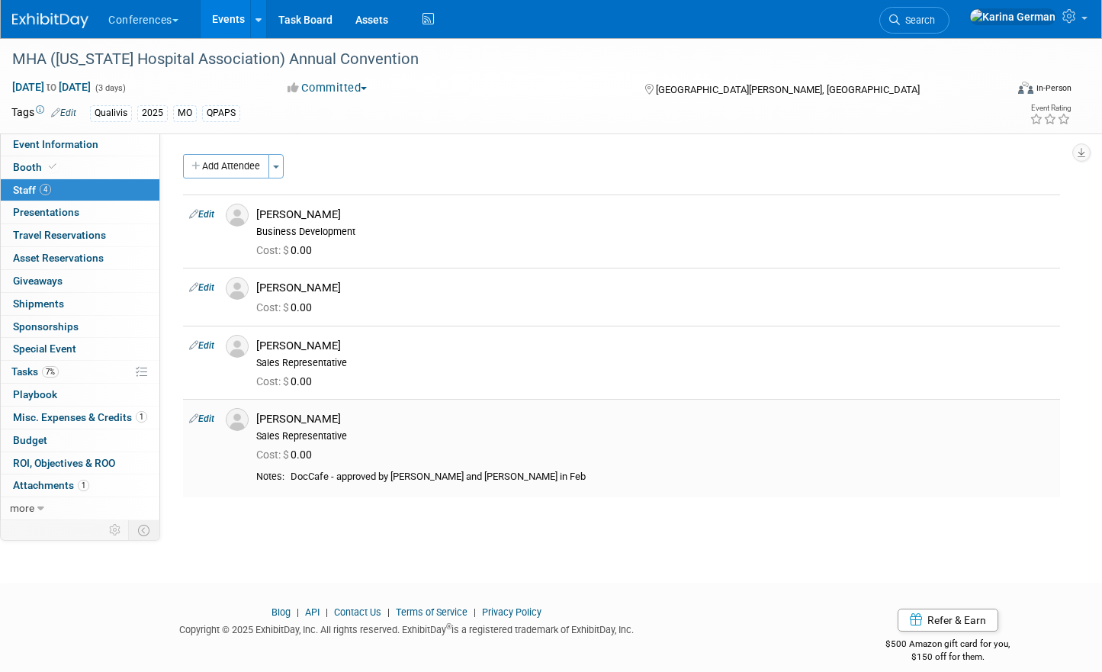
drag, startPoint x: 260, startPoint y: 420, endPoint x: 364, endPoint y: 419, distance: 104.5
click at [364, 419] on div "[PERSON_NAME]" at bounding box center [655, 419] width 798 height 14
copy div "[PERSON_NAME]"
click at [479, 515] on div "HubSpot ID: Specify hubspot id Brand: Aya Bespoke Corporate Dawson DocCafe Educ…" at bounding box center [615, 326] width 911 height 387
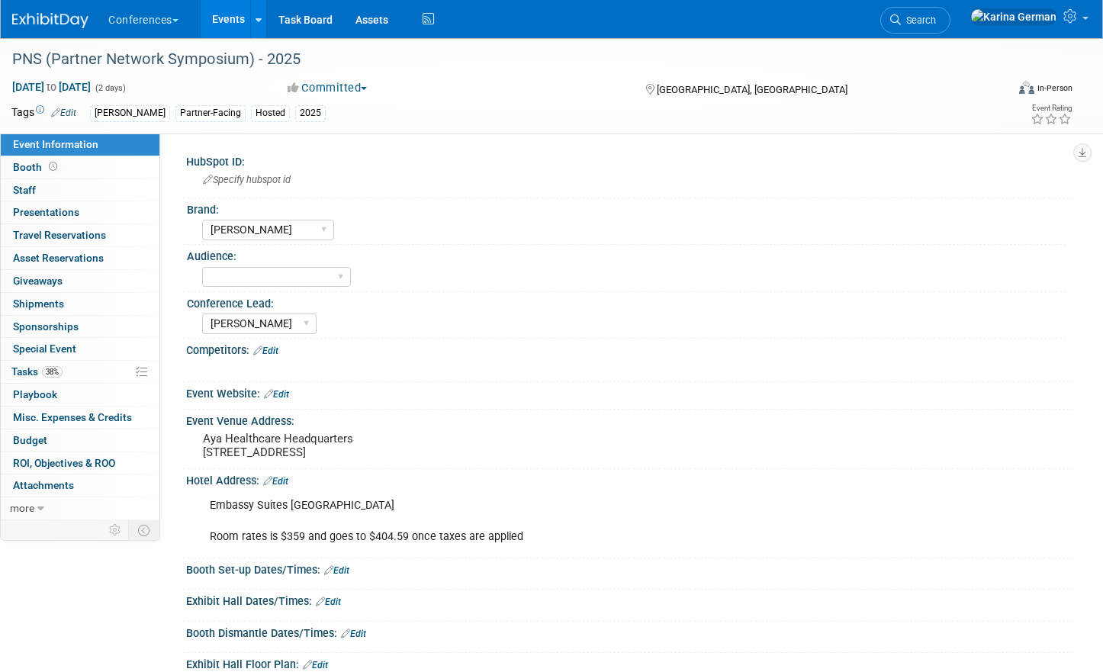
select select "[PERSON_NAME]"
click at [53, 409] on link "0 Misc. Expenses & Credits 0" at bounding box center [80, 417] width 159 height 22
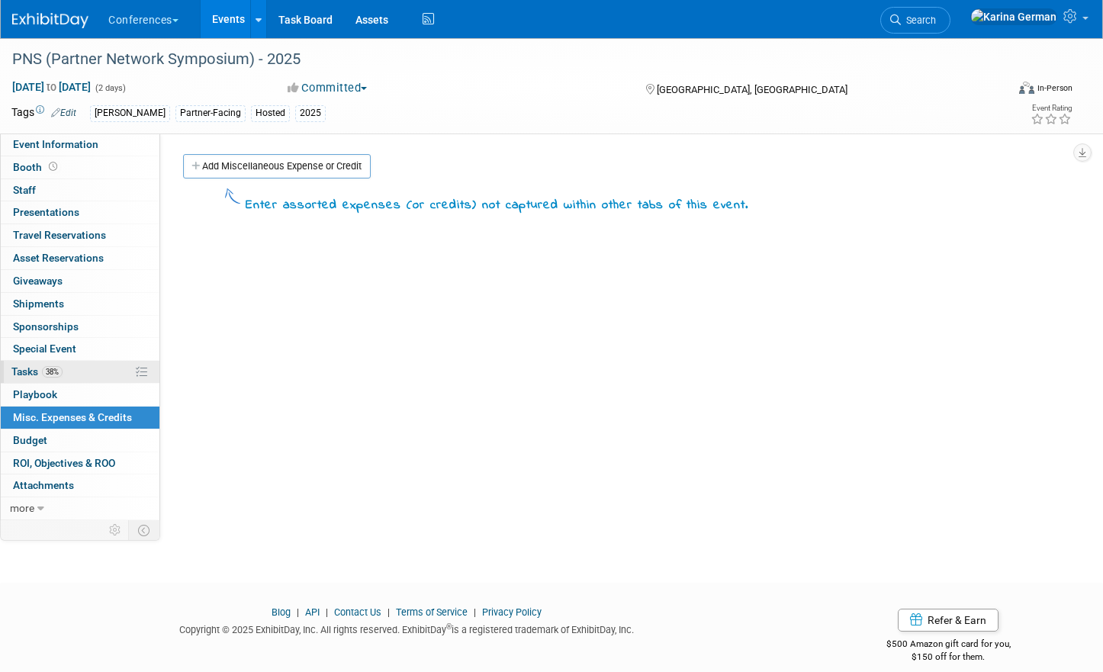
click at [70, 366] on link "38% Tasks 38%" at bounding box center [80, 372] width 159 height 22
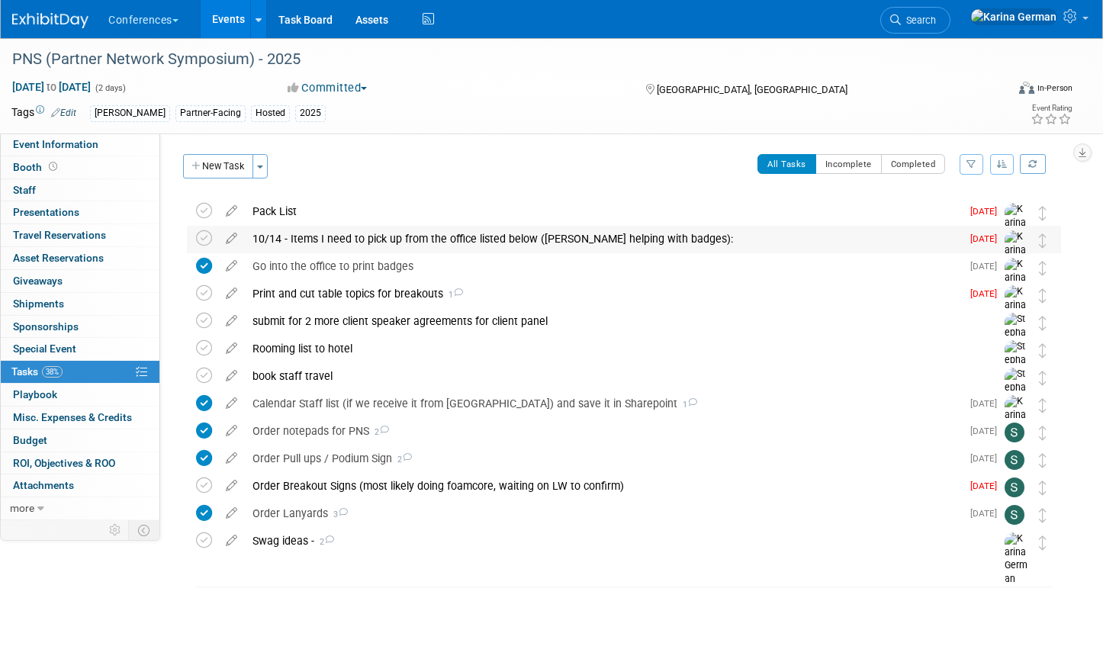
click at [379, 234] on div "10/14 - Items I need to pick up from the office listed below ([PERSON_NAME] hel…" at bounding box center [603, 239] width 716 height 26
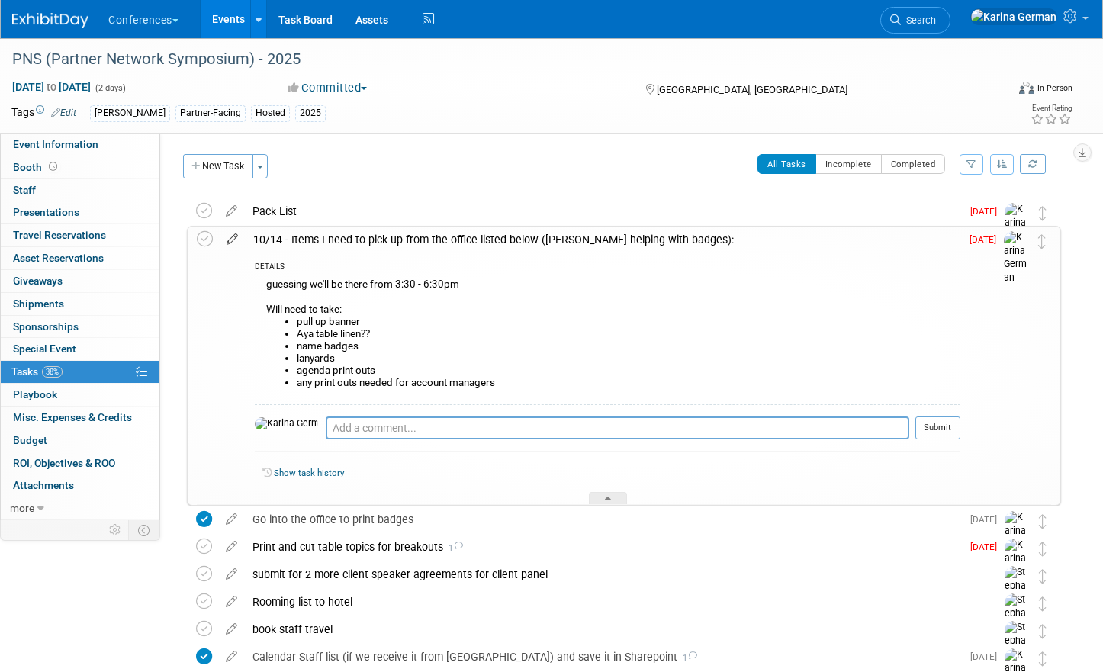
click at [233, 240] on icon at bounding box center [232, 235] width 27 height 19
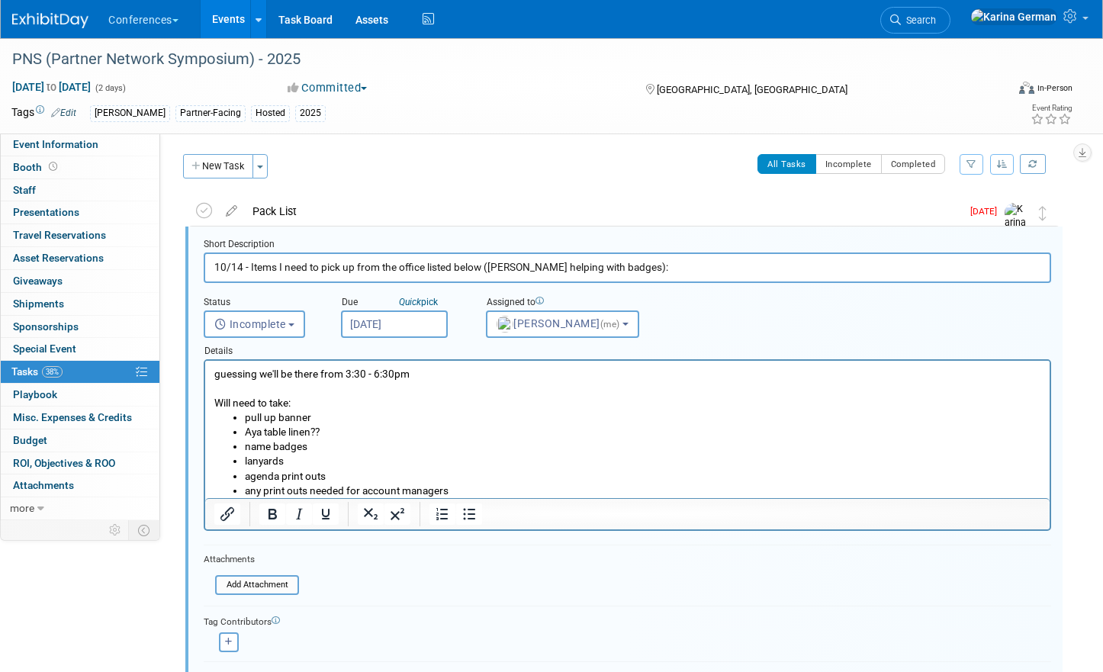
scroll to position [3, 0]
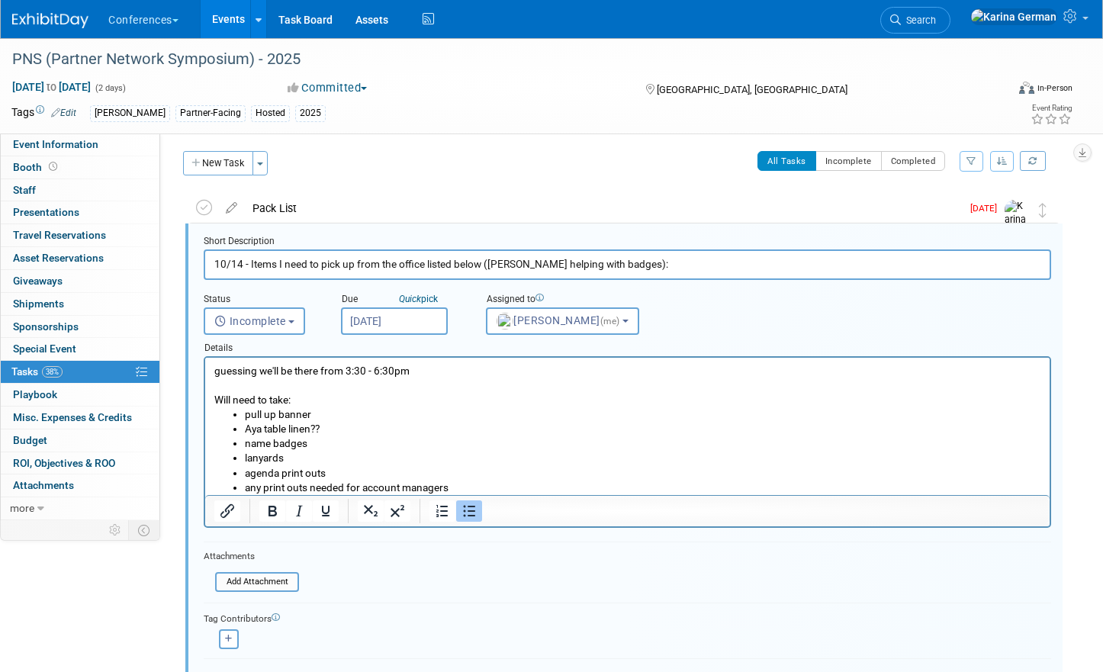
click at [315, 461] on li "lanyards" at bounding box center [643, 458] width 796 height 14
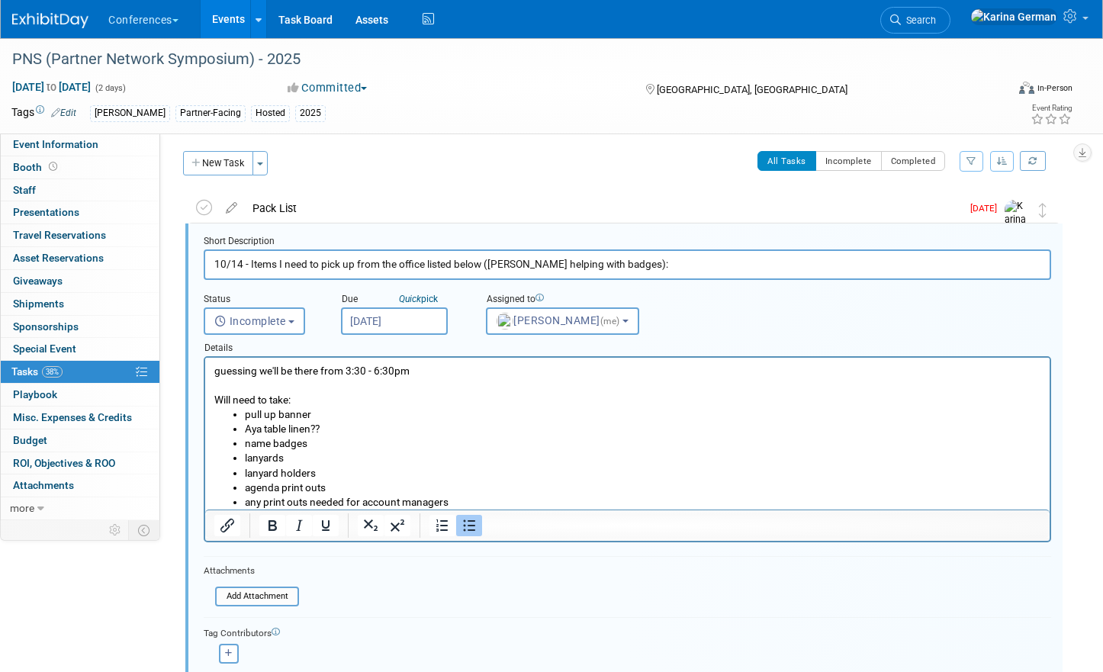
click at [348, 490] on li "agenda print outs" at bounding box center [643, 487] width 796 height 14
click at [339, 423] on li "Aya table linen??" at bounding box center [643, 429] width 796 height 14
click at [329, 432] on li "Aya table linen??" at bounding box center [643, 429] width 796 height 14
click at [349, 372] on p "guessing we'll be there from 3:30 - 6:30pm Will need to take:" at bounding box center [627, 385] width 827 height 43
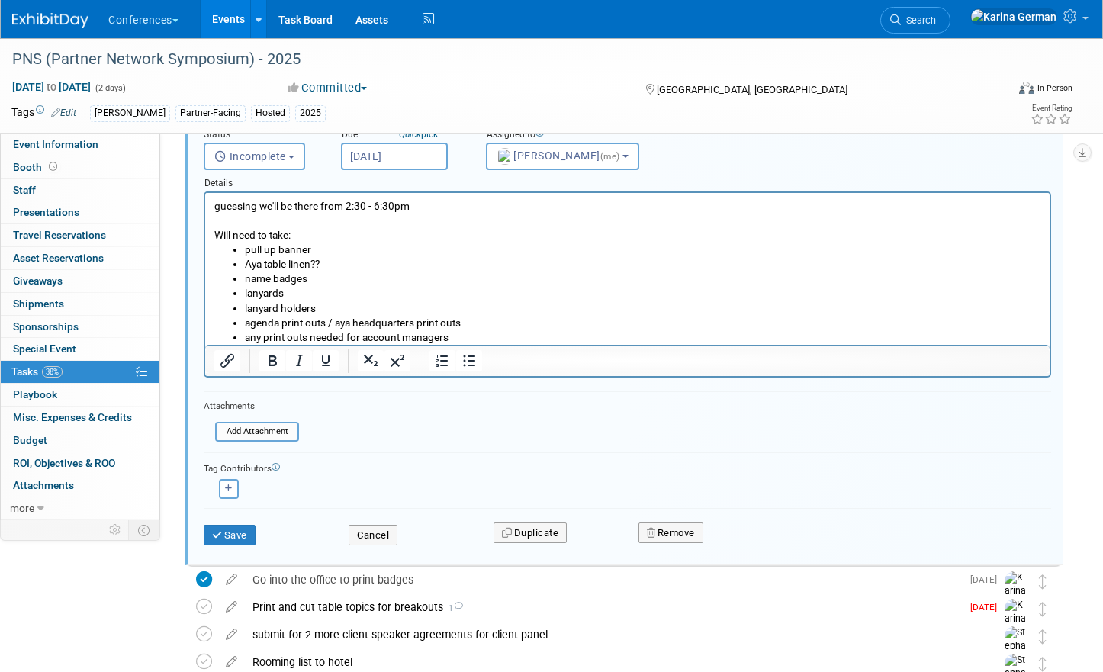
scroll to position [197, 0]
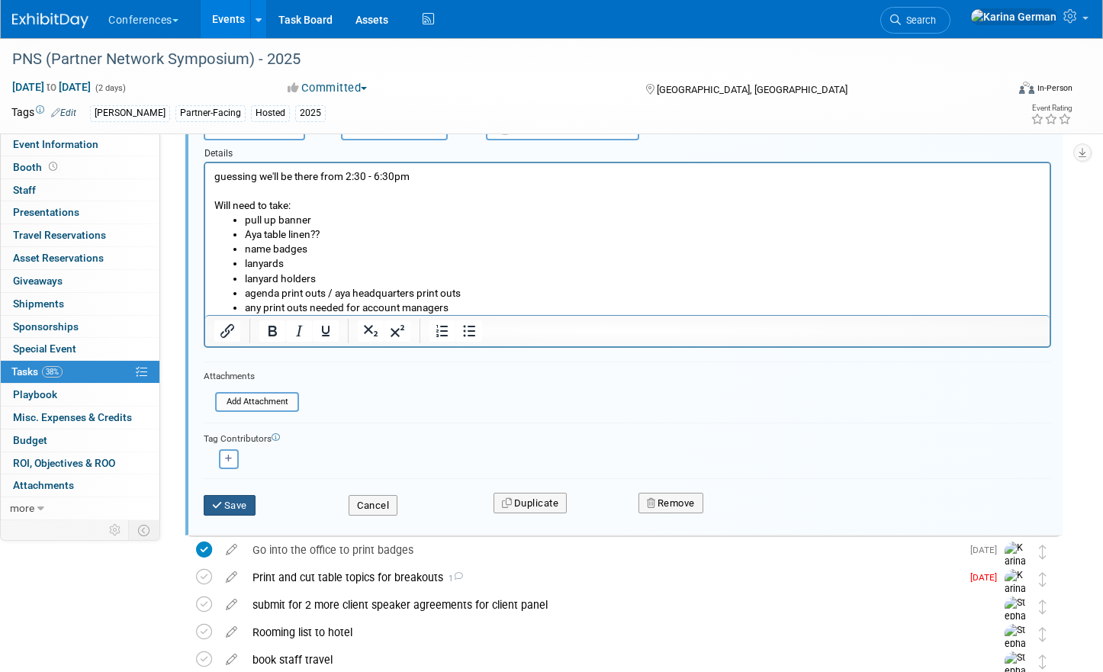
click at [240, 507] on button "Save" at bounding box center [230, 505] width 52 height 21
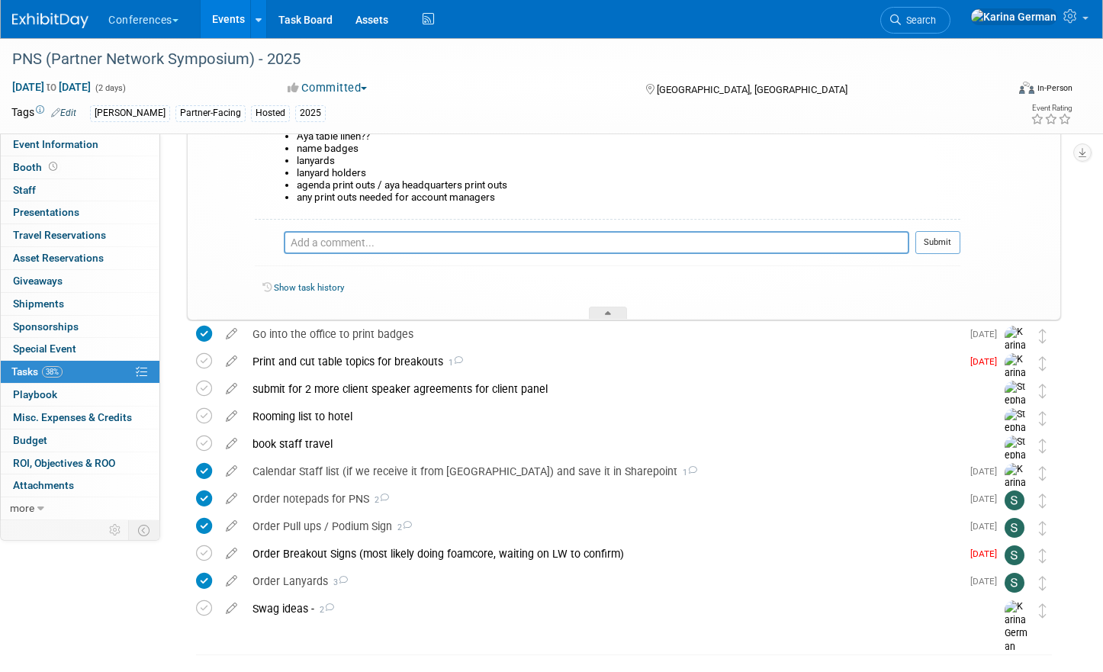
scroll to position [0, 0]
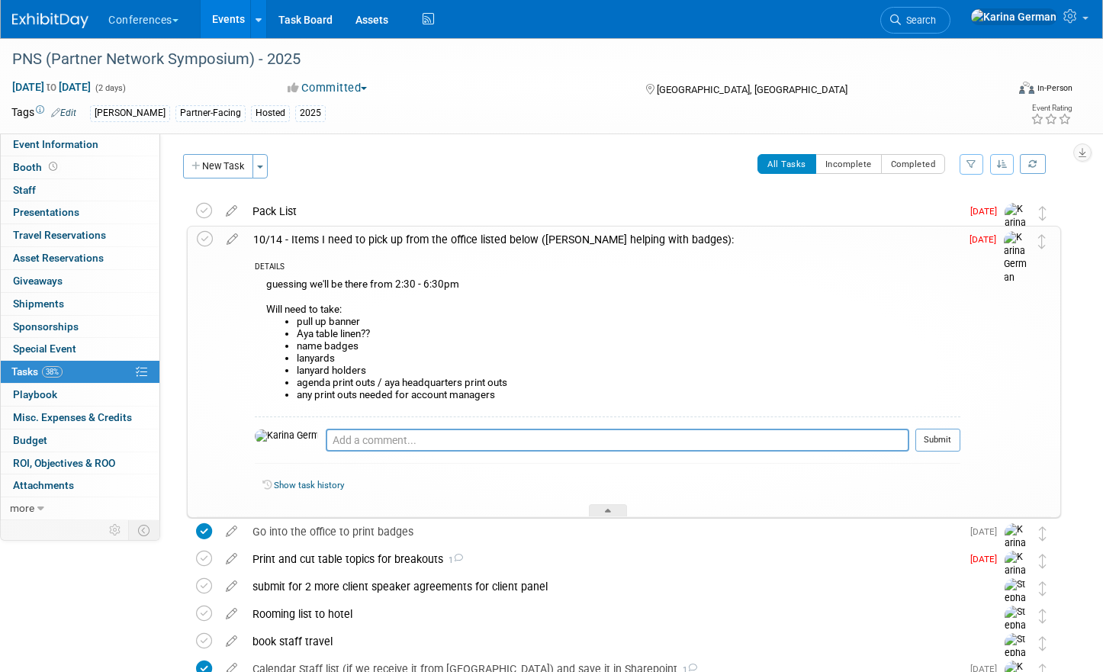
click at [513, 246] on div "10/14 - Items I need to pick up from the office listed below (Erin helping with…" at bounding box center [603, 239] width 714 height 26
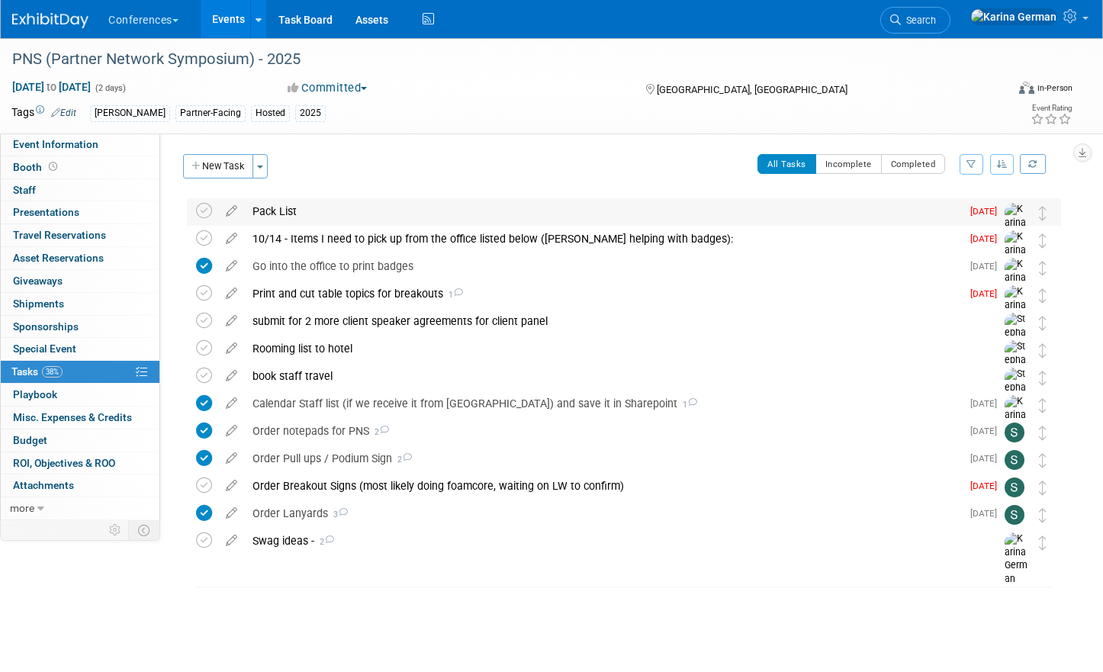
click at [328, 211] on div "Pack List" at bounding box center [603, 211] width 716 height 26
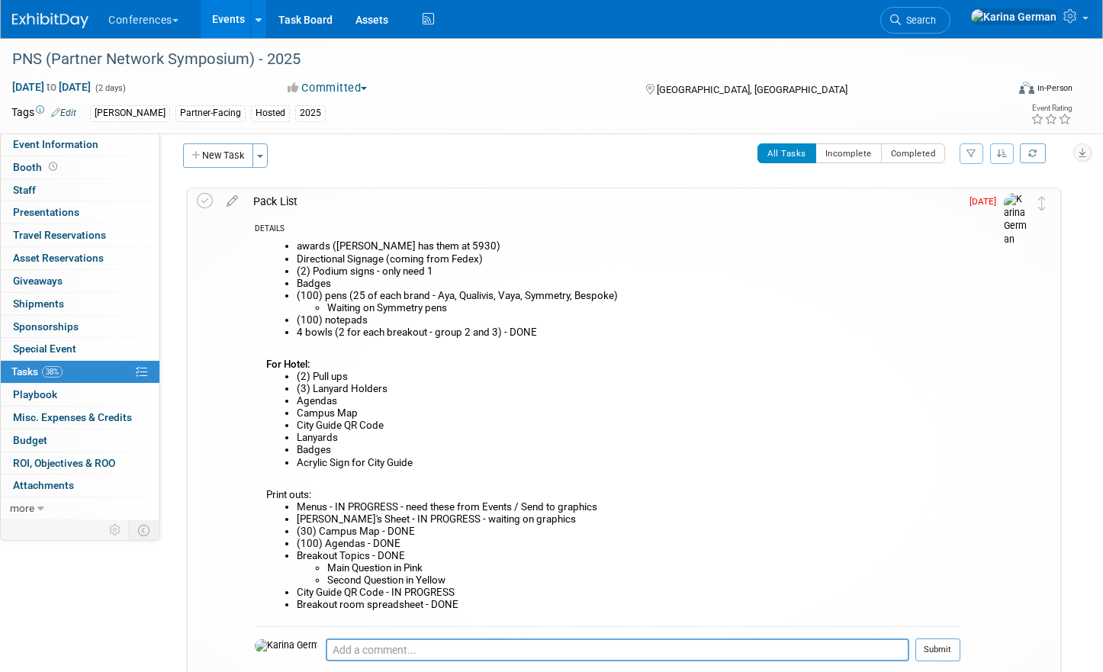
scroll to position [14, 0]
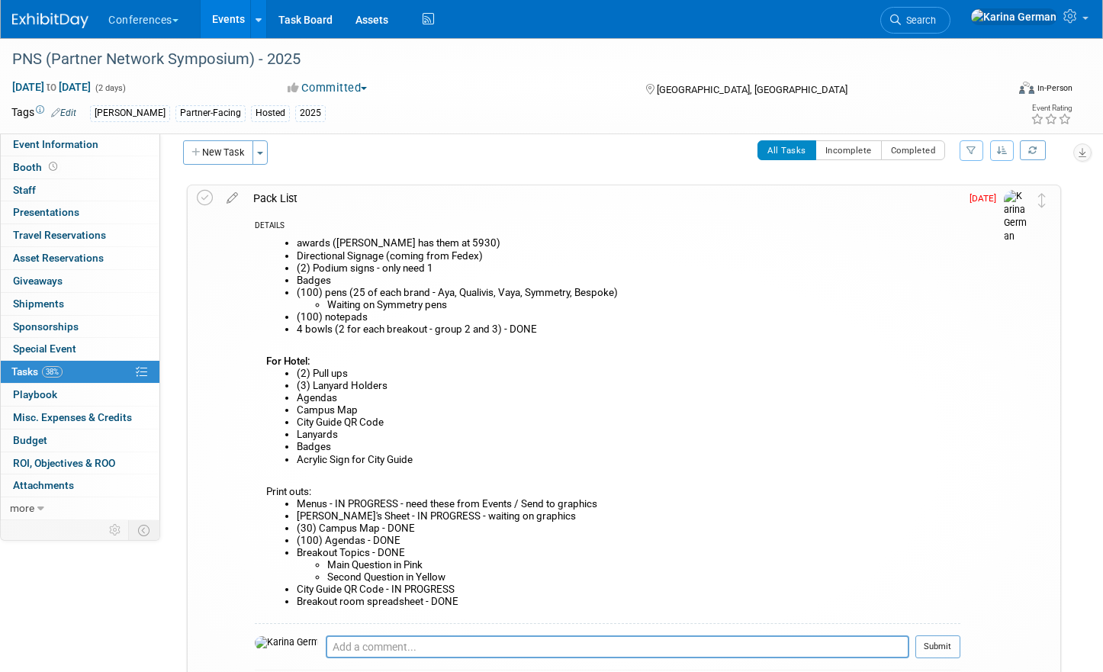
click at [234, 206] on td at bounding box center [232, 454] width 27 height 538
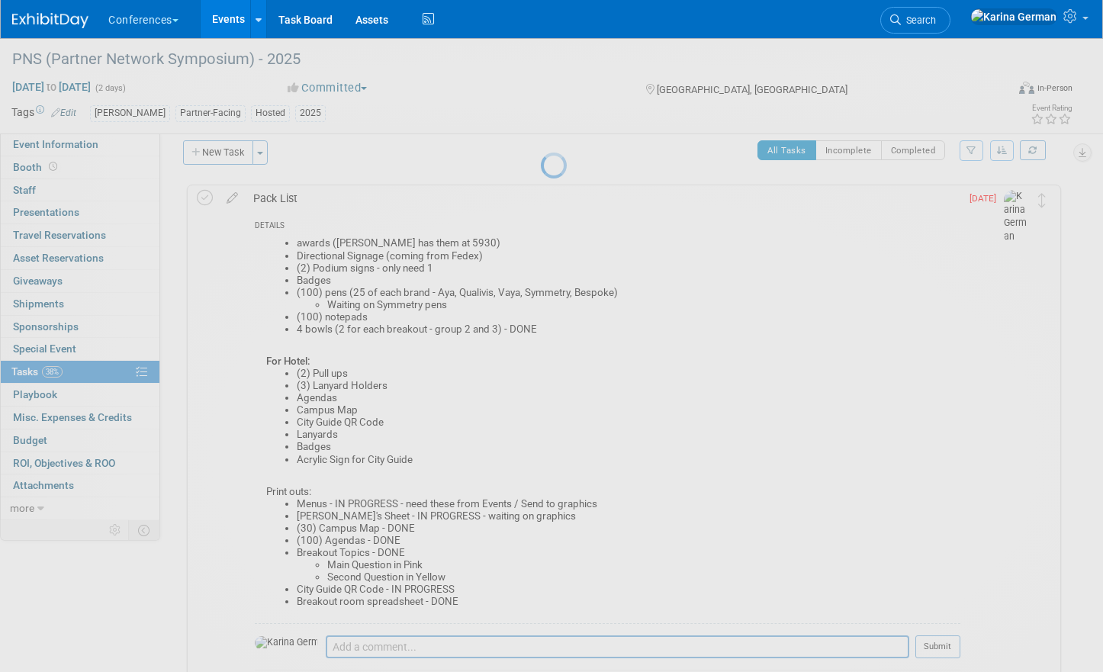
click at [541, 198] on div at bounding box center [551, 336] width 21 height 672
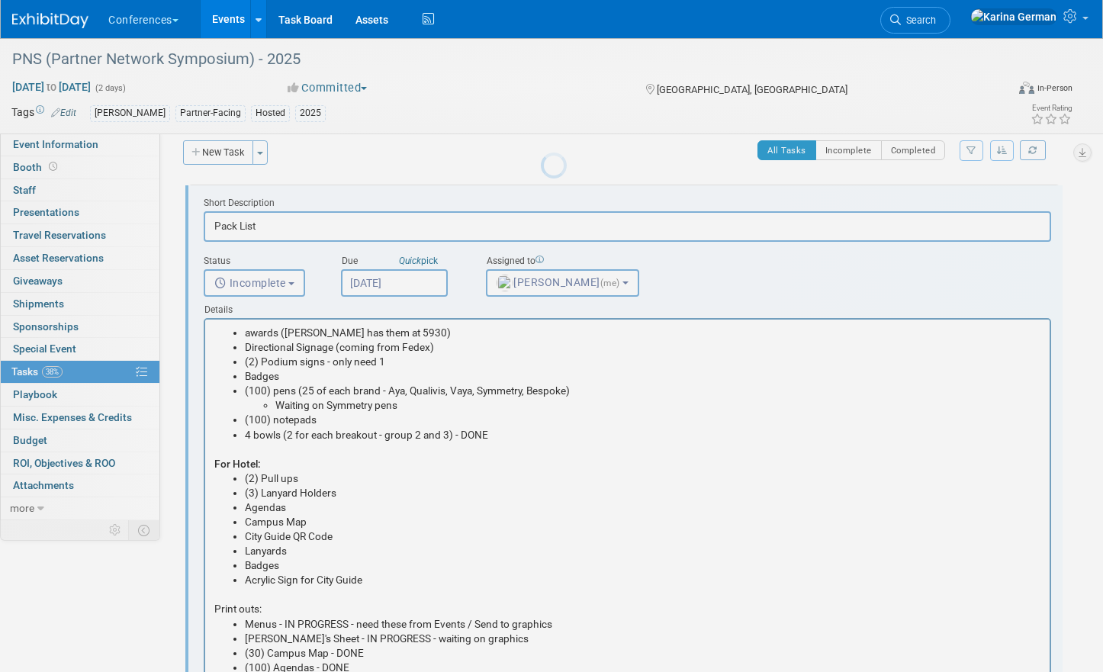
scroll to position [0, 0]
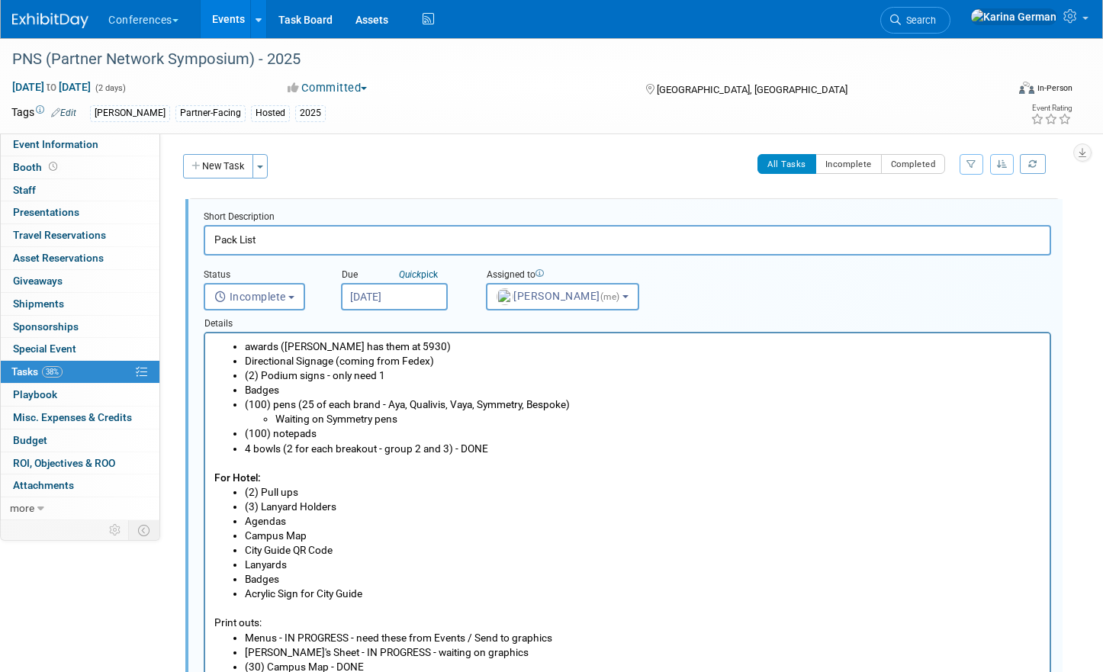
click at [410, 380] on li "(2) Podium signs - only need 1" at bounding box center [643, 375] width 796 height 14
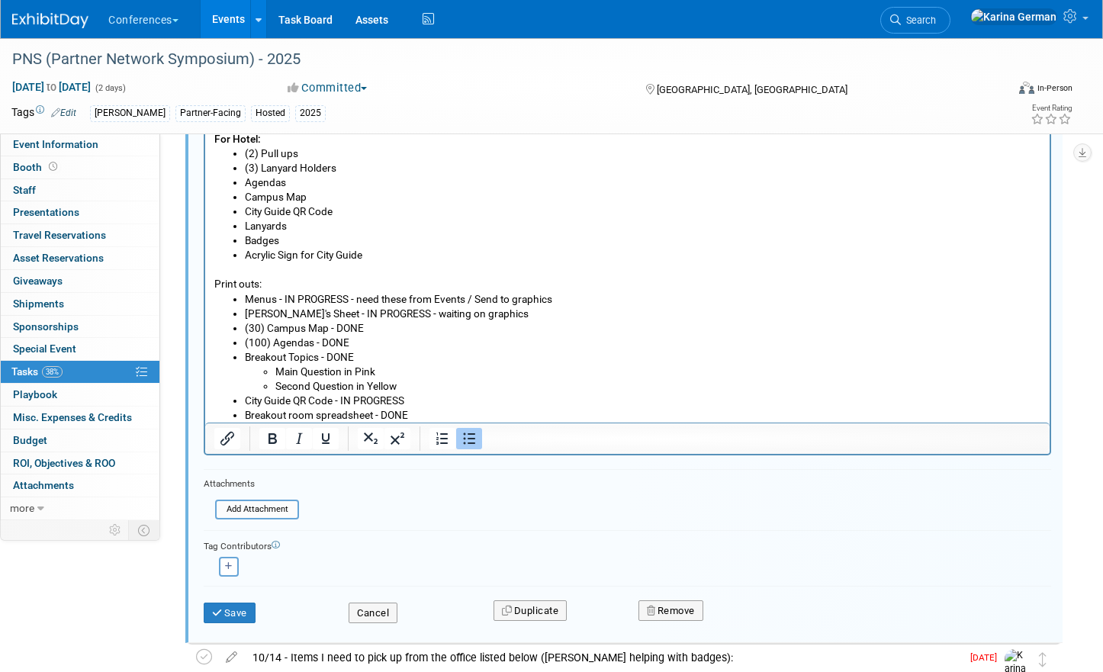
scroll to position [298, 0]
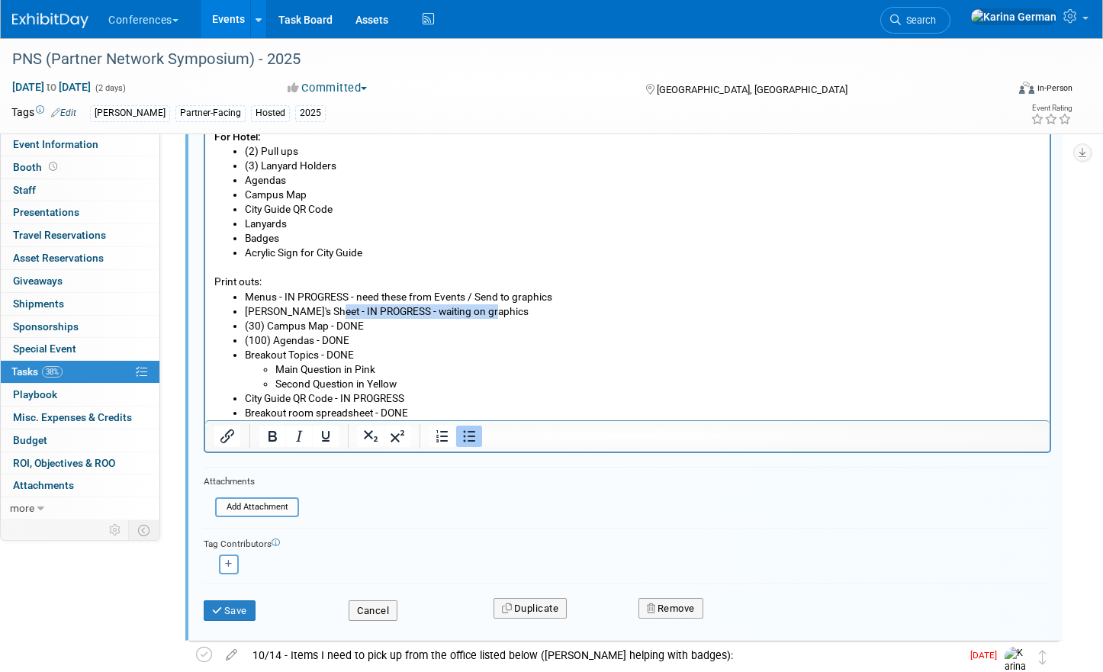
drag, startPoint x: 492, startPoint y: 307, endPoint x: 318, endPoint y: 307, distance: 173.8
click at [318, 307] on li "Hillary's Sheet - IN PROGRESS - waiting on graphics" at bounding box center [643, 311] width 796 height 14
click at [376, 326] on li "(30) Campus Map - DONE" at bounding box center [643, 326] width 796 height 14
click at [348, 338] on li "(100) Agendas - DONE" at bounding box center [643, 340] width 796 height 14
click at [366, 356] on li "Breakout Topics - DONE Main Question in Pink Second Question in Yellow" at bounding box center [643, 369] width 796 height 43
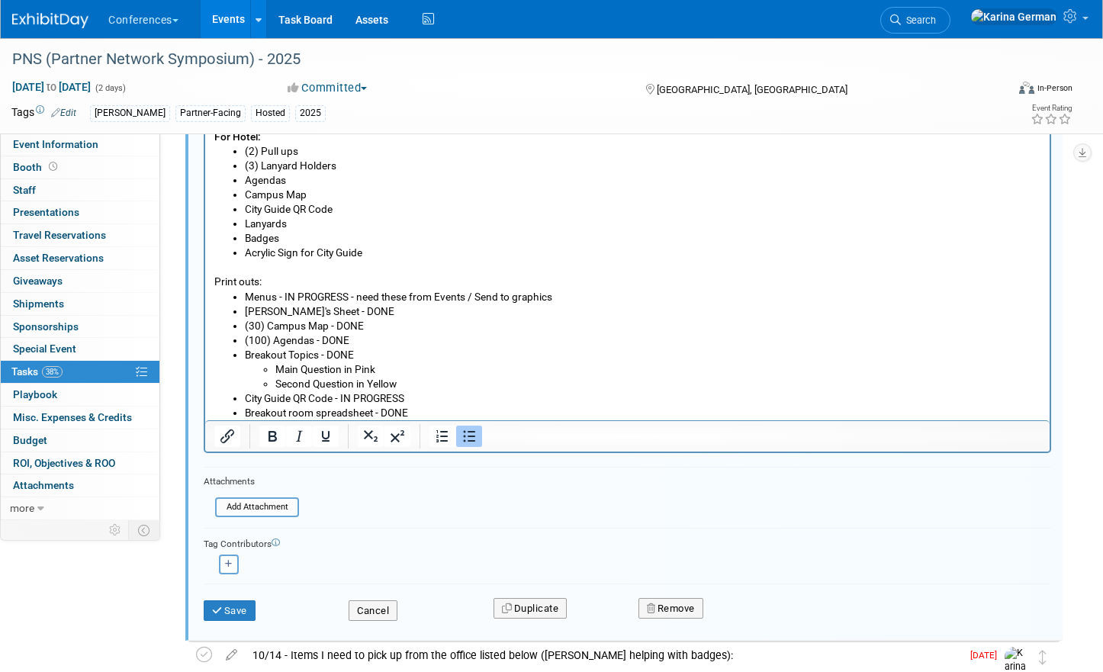
click at [358, 352] on li "Breakout Topics - DONE Main Question in Pink Second Question in Yellow" at bounding box center [643, 369] width 796 height 43
click at [413, 393] on li "City Guide QR Code - IN PROGRESS" at bounding box center [643, 398] width 796 height 14
click at [411, 409] on li "Breakout room spreadsheet - DONE" at bounding box center [643, 413] width 796 height 14
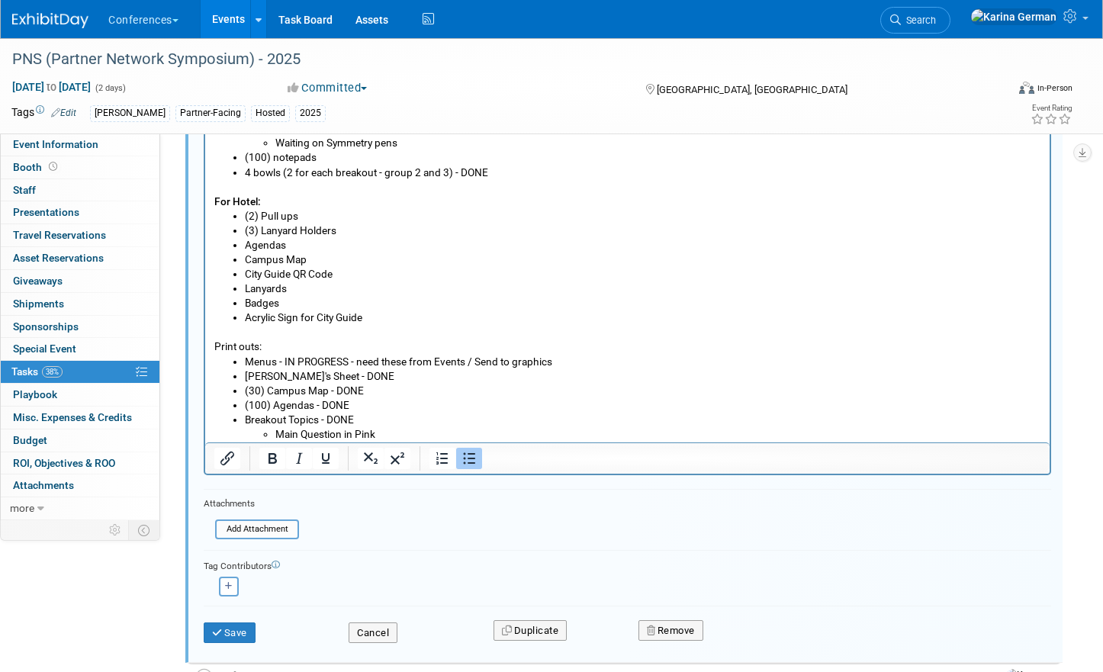
scroll to position [268, 0]
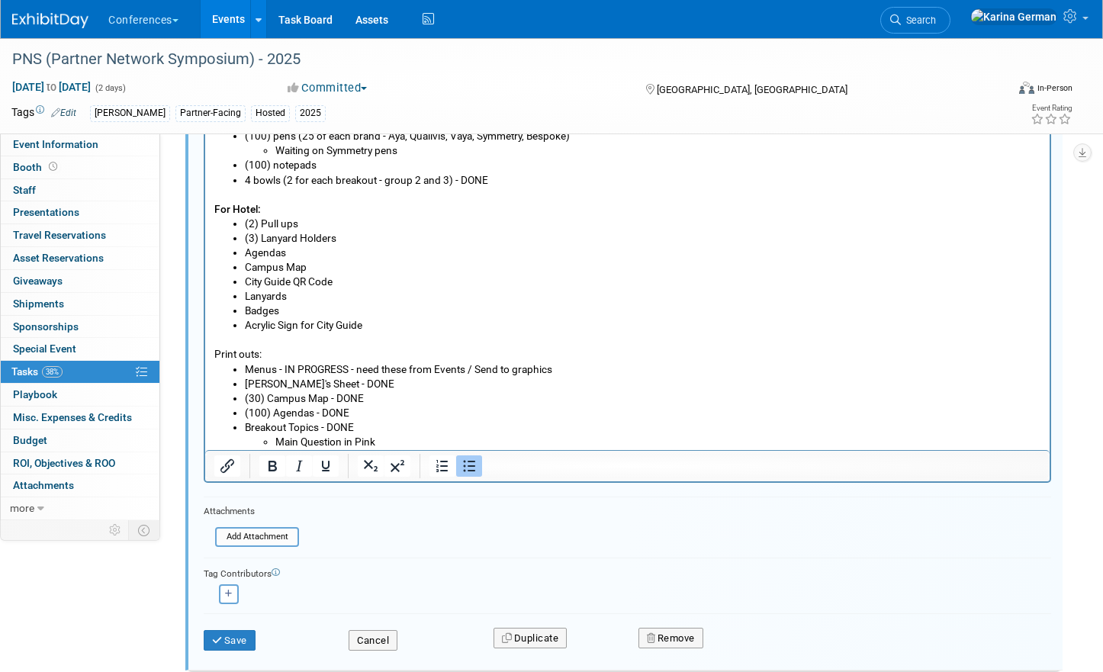
click at [348, 283] on li "City Guide QR Code" at bounding box center [643, 281] width 796 height 14
click at [300, 249] on li "Agendas" at bounding box center [643, 253] width 796 height 14
click at [324, 273] on li "Campus Map" at bounding box center [643, 267] width 796 height 14
click at [361, 282] on li "City Guide QR Code" at bounding box center [643, 281] width 796 height 14
click at [291, 305] on li "Badges" at bounding box center [643, 310] width 796 height 14
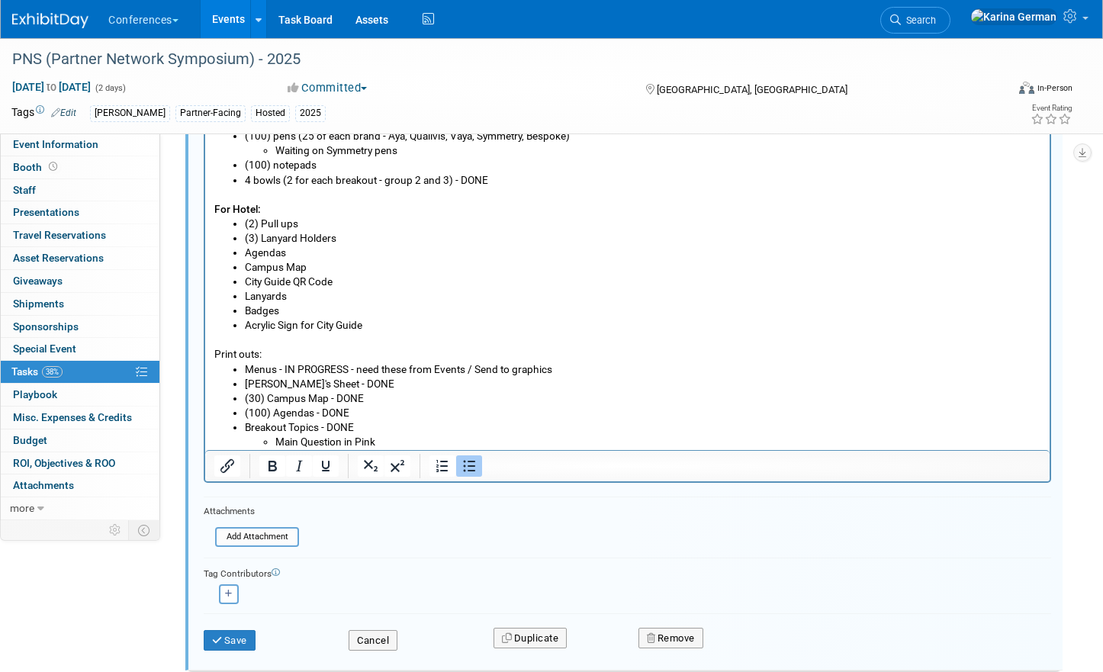
click at [297, 299] on li "Lanyards" at bounding box center [643, 296] width 796 height 14
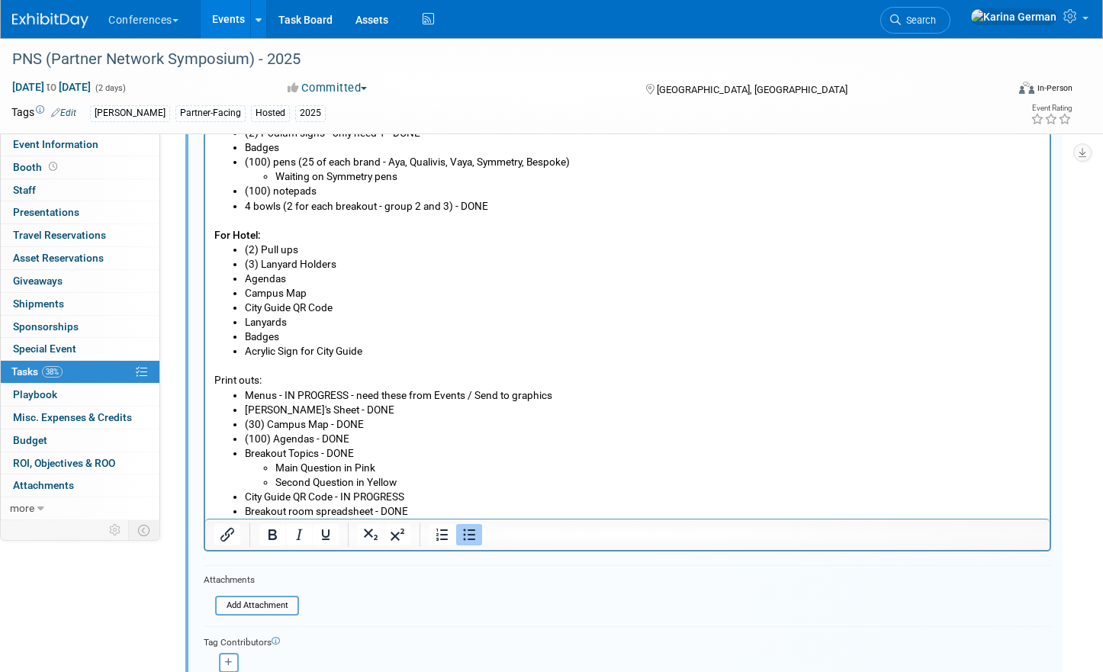
scroll to position [202, 0]
drag, startPoint x: 273, startPoint y: 379, endPoint x: 206, endPoint y: 376, distance: 67.2
click at [206, 376] on html "awards (Taylor G has them at 5930) Directional Signage (coming from Fedex) (2) …" at bounding box center [627, 302] width 844 height 428
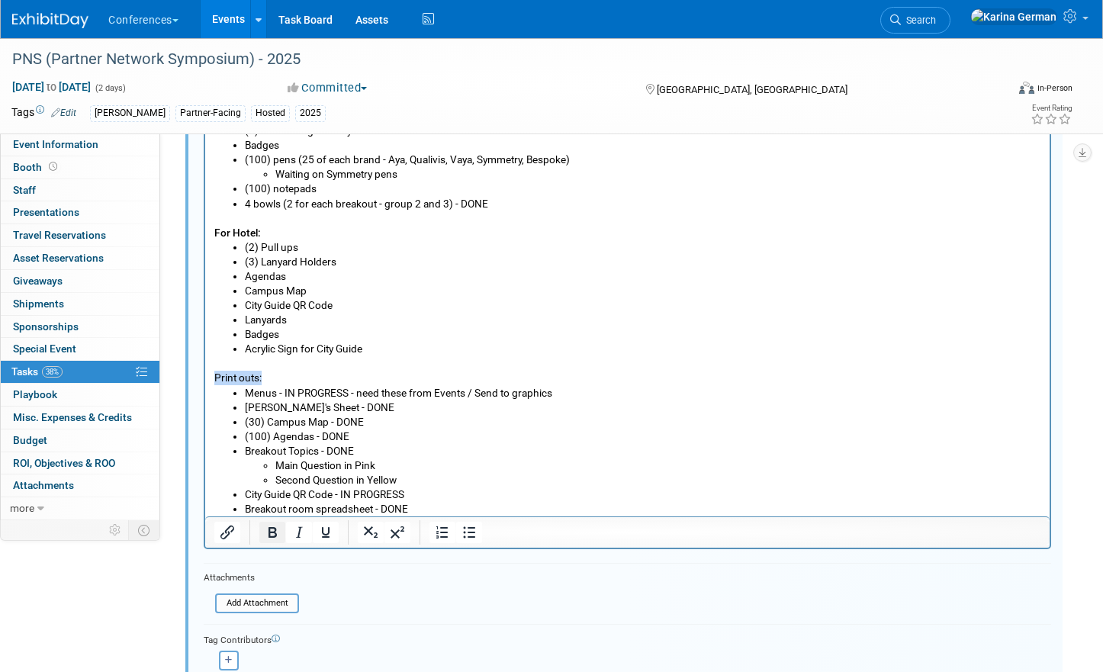
click at [271, 540] on icon "Bold" at bounding box center [272, 532] width 18 height 18
click at [390, 464] on li "Main Question in Pink" at bounding box center [658, 465] width 766 height 14
click at [416, 488] on li "City Guide QR Code - IN PROGRESS" at bounding box center [643, 494] width 796 height 14
drag, startPoint x: 416, startPoint y: 493, endPoint x: 343, endPoint y: 493, distance: 72.4
click at [343, 493] on li "City Guide QR Code - IN PROGRESS" at bounding box center [643, 494] width 796 height 14
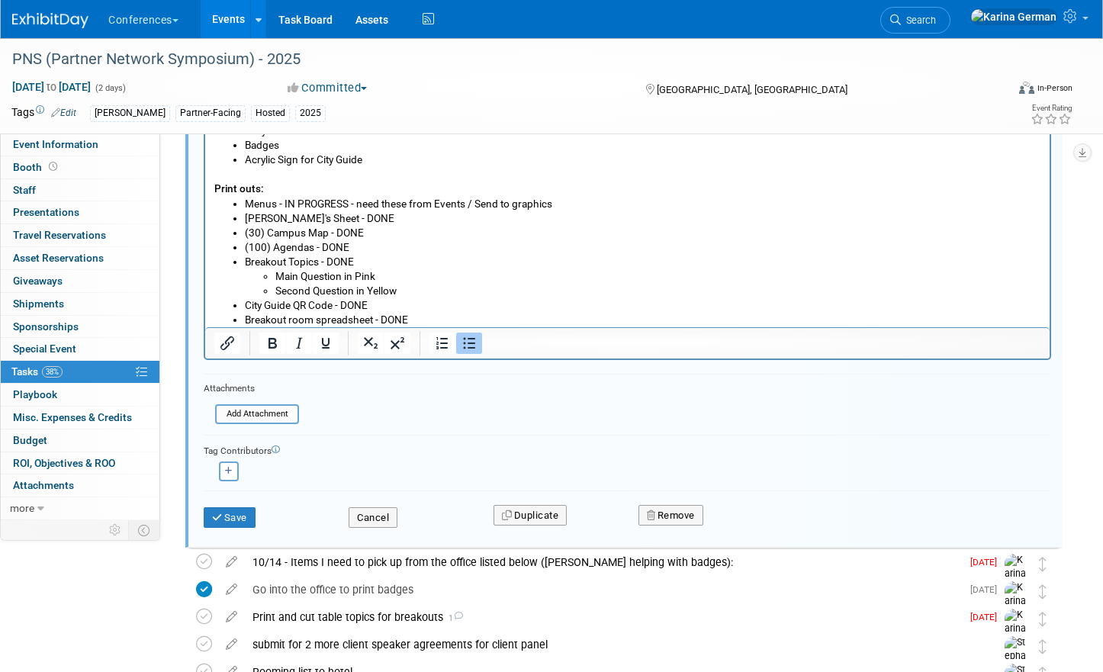
scroll to position [363, 0]
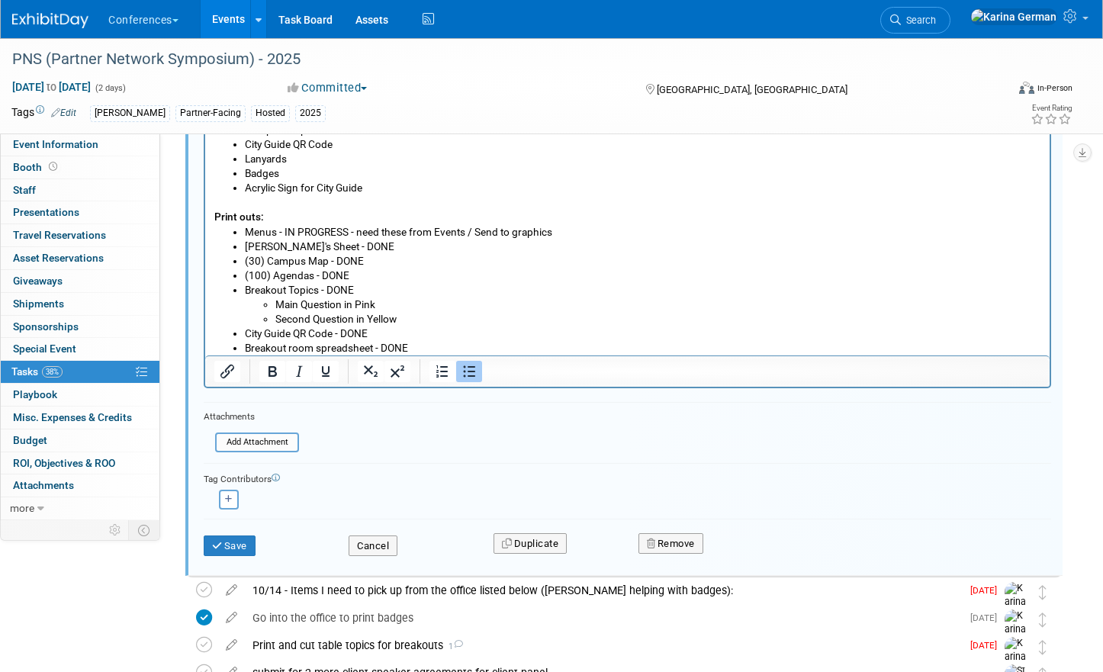
click at [390, 333] on li "City Guide QR Code - DONE" at bounding box center [643, 334] width 796 height 14
click at [401, 333] on li "City Guide QR Code - DONE (need city guide)" at bounding box center [643, 334] width 796 height 14
click at [541, 335] on li "City Guide QR Code - DONE (need to print a handful of city guide)" at bounding box center [643, 334] width 796 height 14
click at [537, 332] on li "City Guide QR Code - DONE (need to print a handful of city guide)" at bounding box center [643, 334] width 796 height 14
click at [410, 325] on li "Second Question in Yellow" at bounding box center [658, 320] width 766 height 14
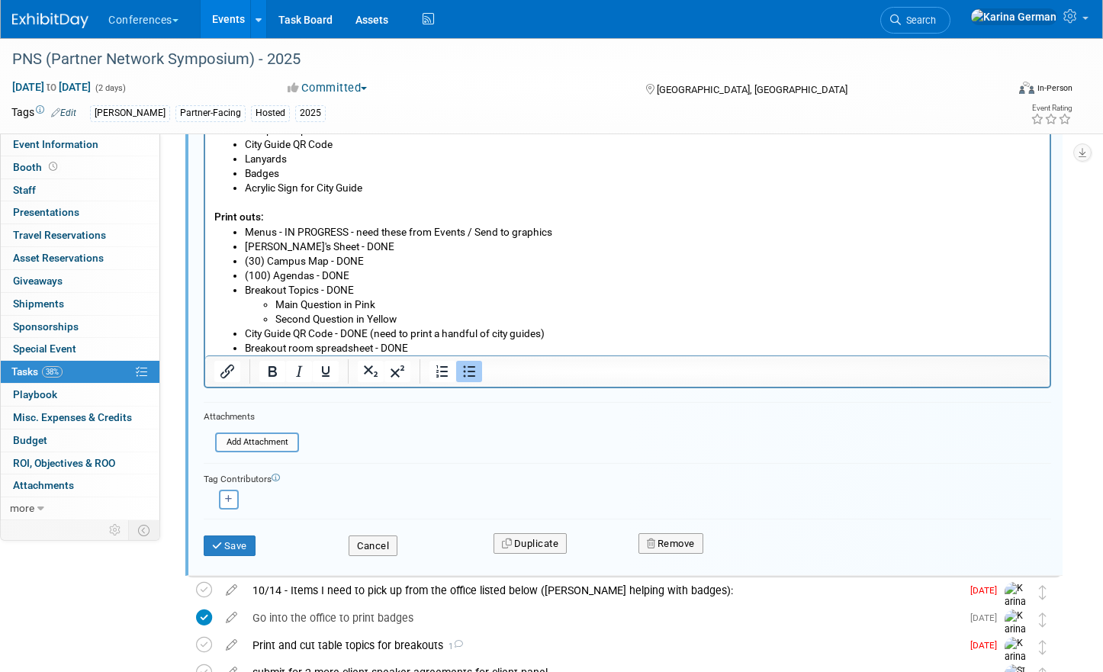
click at [371, 255] on li "(30) Campus Map - DONE" at bounding box center [643, 262] width 796 height 14
click at [371, 266] on li "(30) Campus Map - DONE" at bounding box center [643, 262] width 796 height 14
click at [368, 279] on li "(100) Agendas - DONE" at bounding box center [643, 276] width 796 height 14
click at [388, 303] on li "Main Question in Pink" at bounding box center [658, 305] width 766 height 14
click at [400, 313] on li "Second Question in Yellow" at bounding box center [658, 320] width 766 height 14
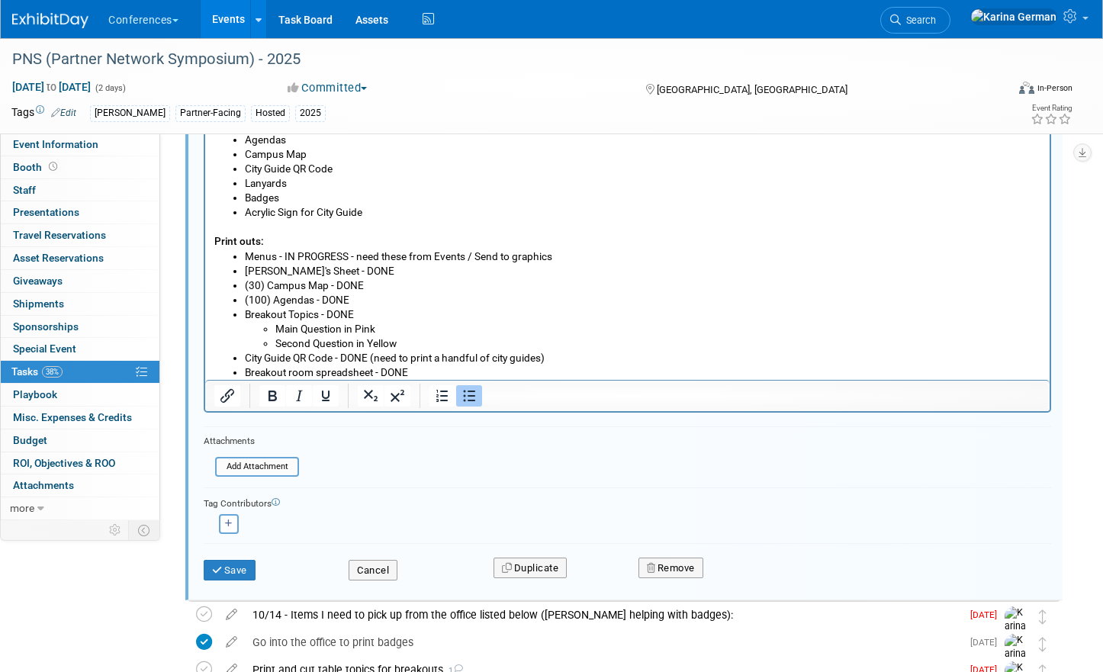
scroll to position [327, 0]
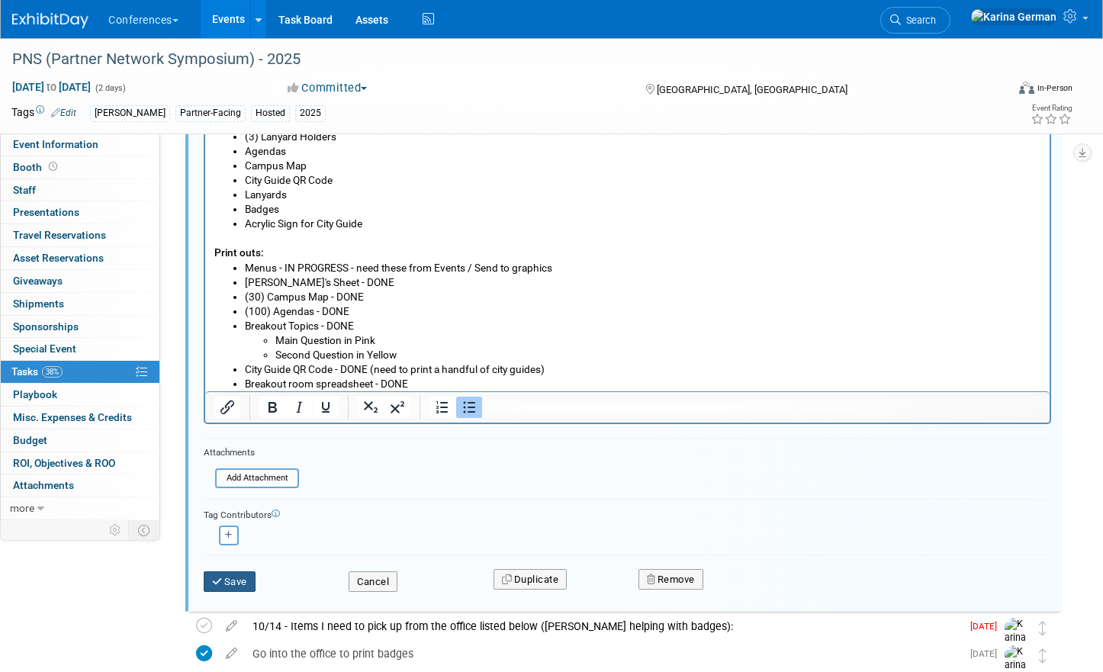
click at [228, 579] on button "Save" at bounding box center [230, 581] width 52 height 21
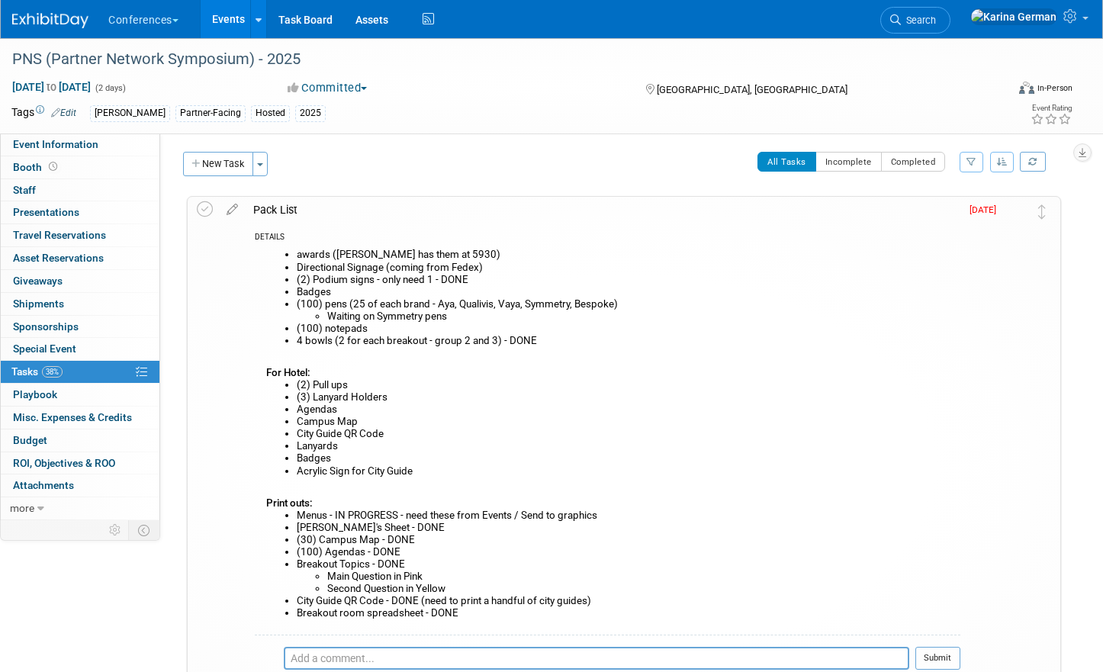
scroll to position [5, 0]
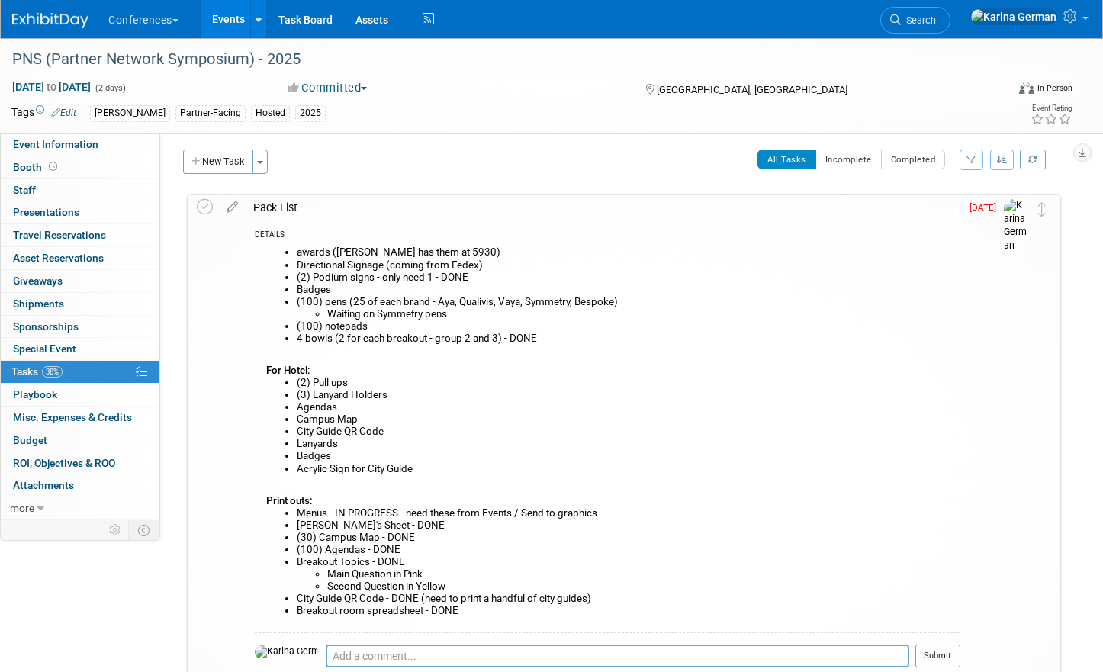
click at [395, 197] on div "Pack List" at bounding box center [603, 207] width 714 height 26
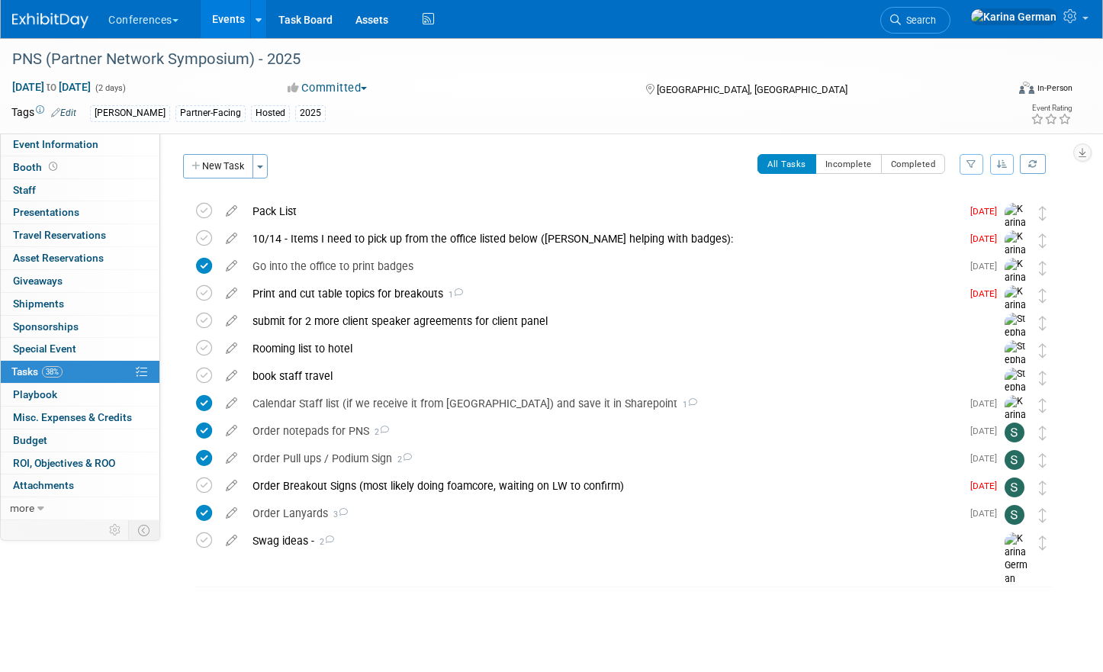
scroll to position [0, 0]
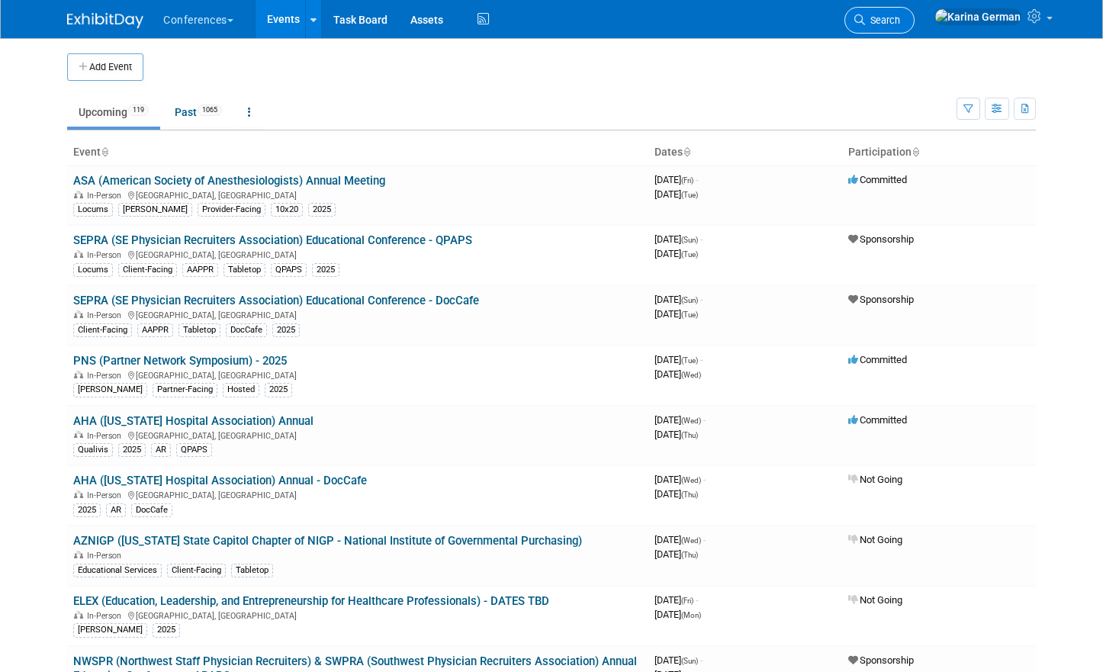
click at [913, 26] on link "Search" at bounding box center [879, 20] width 70 height 27
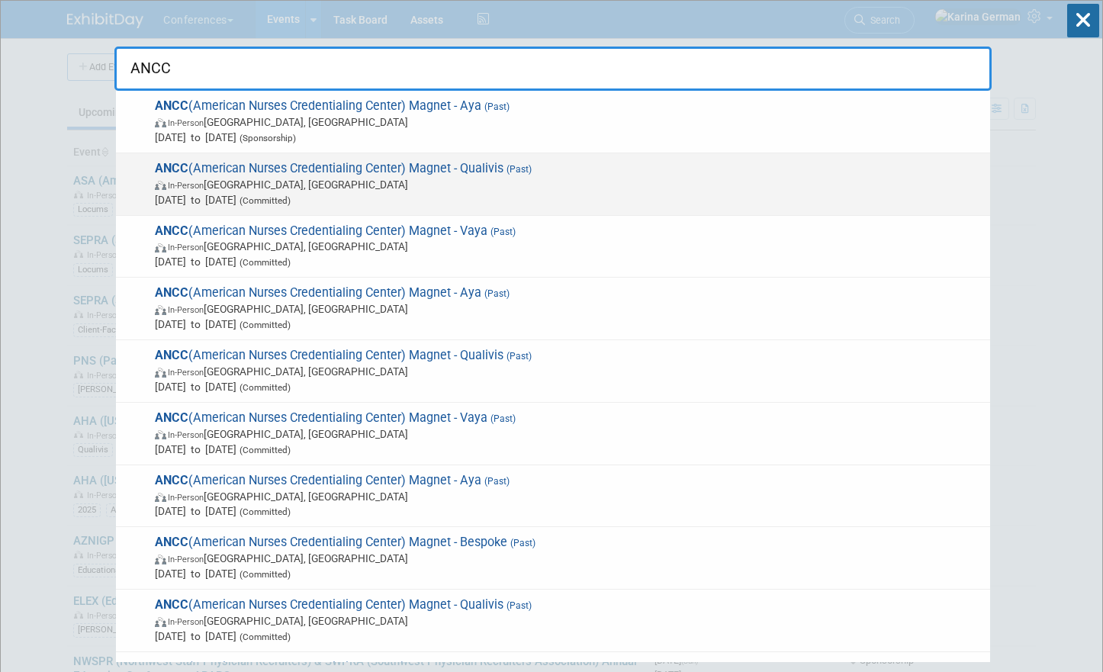
type input "ANCC"
click at [399, 193] on span "[DATE] to [DATE] (Committed)" at bounding box center [568, 199] width 827 height 15
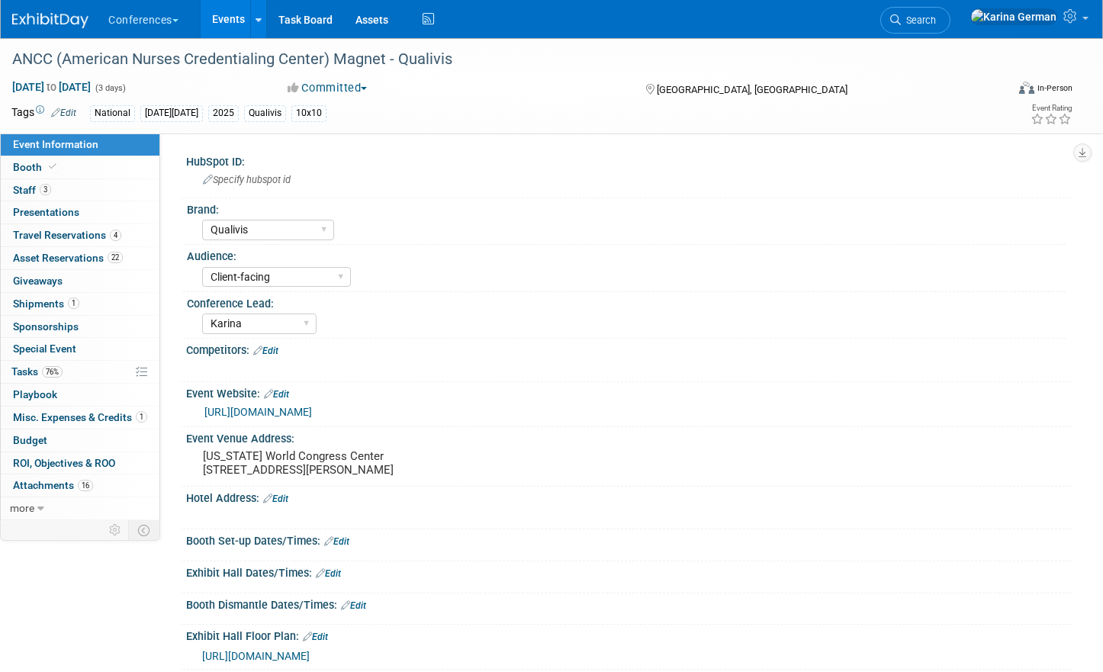
select select "Qualivis"
select select "Client-facing"
select select "Karina"
click at [64, 459] on span "ROI, Objectives & ROO 0" at bounding box center [64, 463] width 102 height 12
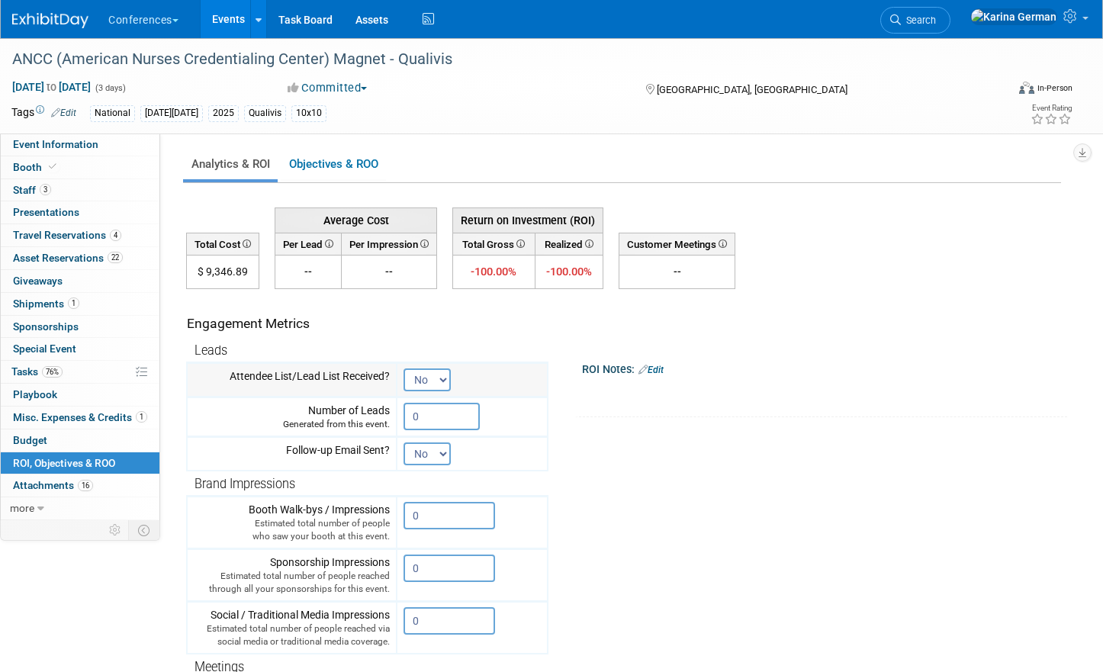
click at [445, 371] on select "No Yes" at bounding box center [426, 379] width 47 height 23
select select "True"
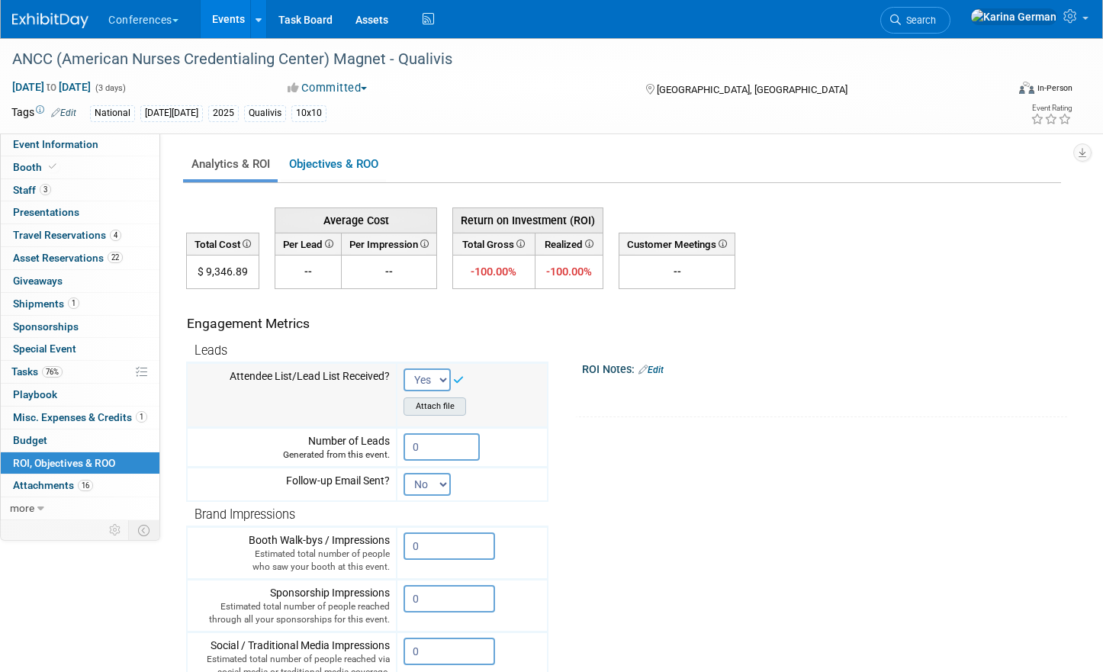
click at [445, 400] on input "file" at bounding box center [374, 406] width 181 height 17
type input "C:\fakepath\Lead Report_ANCC_Qualivis.xlsx"
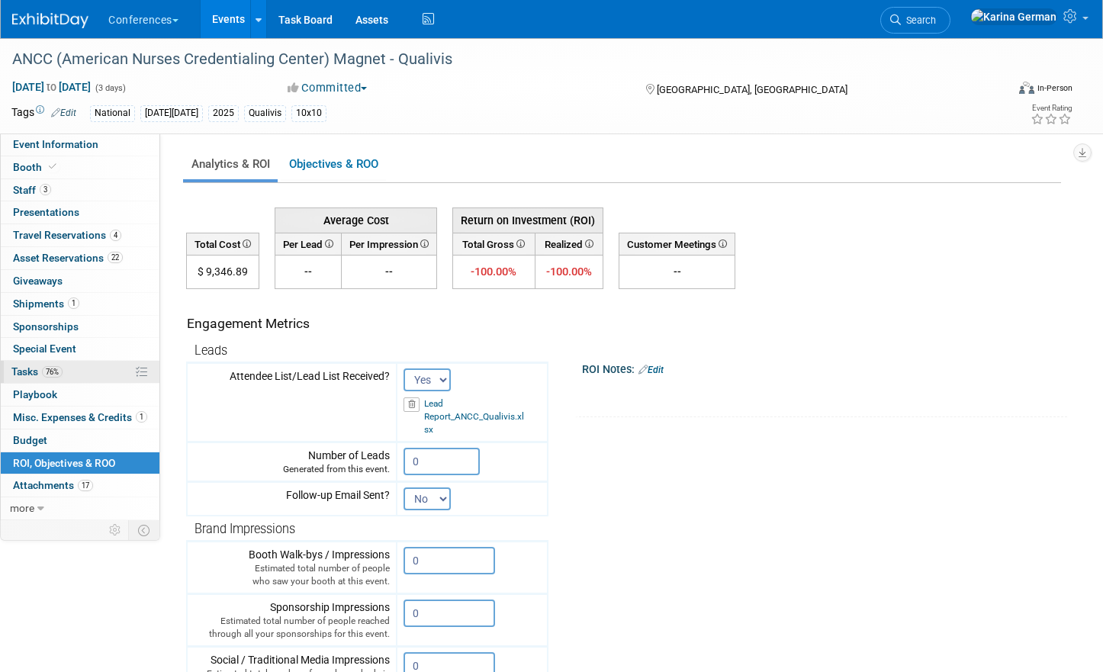
click at [64, 376] on link "76% Tasks 76%" at bounding box center [80, 372] width 159 height 22
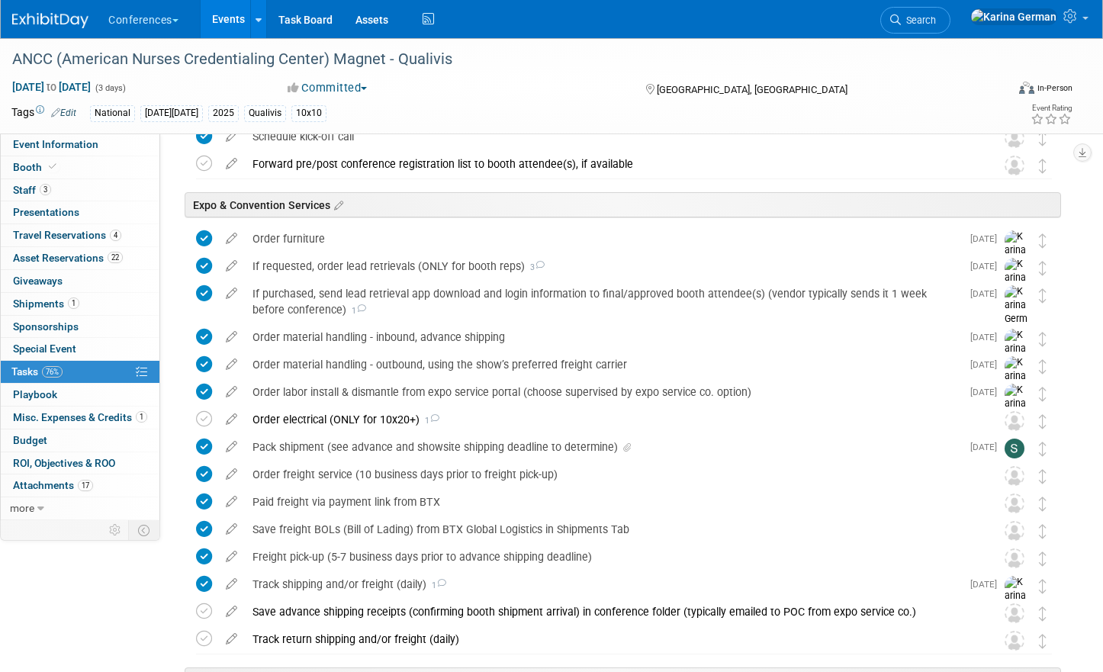
scroll to position [952, 0]
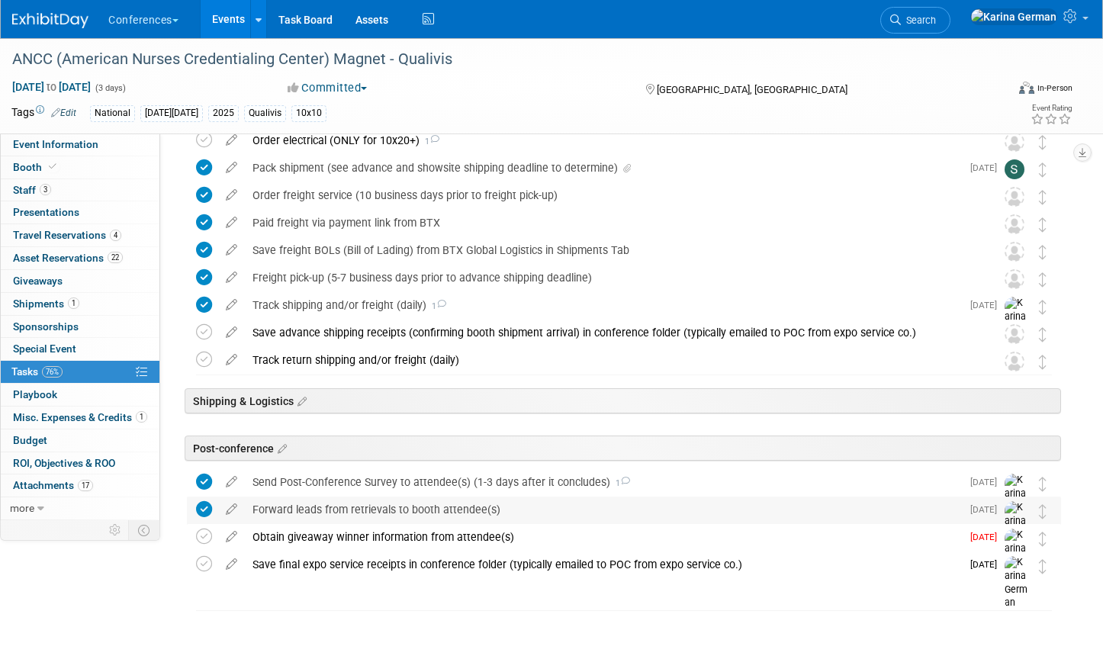
click at [291, 513] on div "Forward leads from retrievals to booth attendee(s)" at bounding box center [603, 509] width 716 height 26
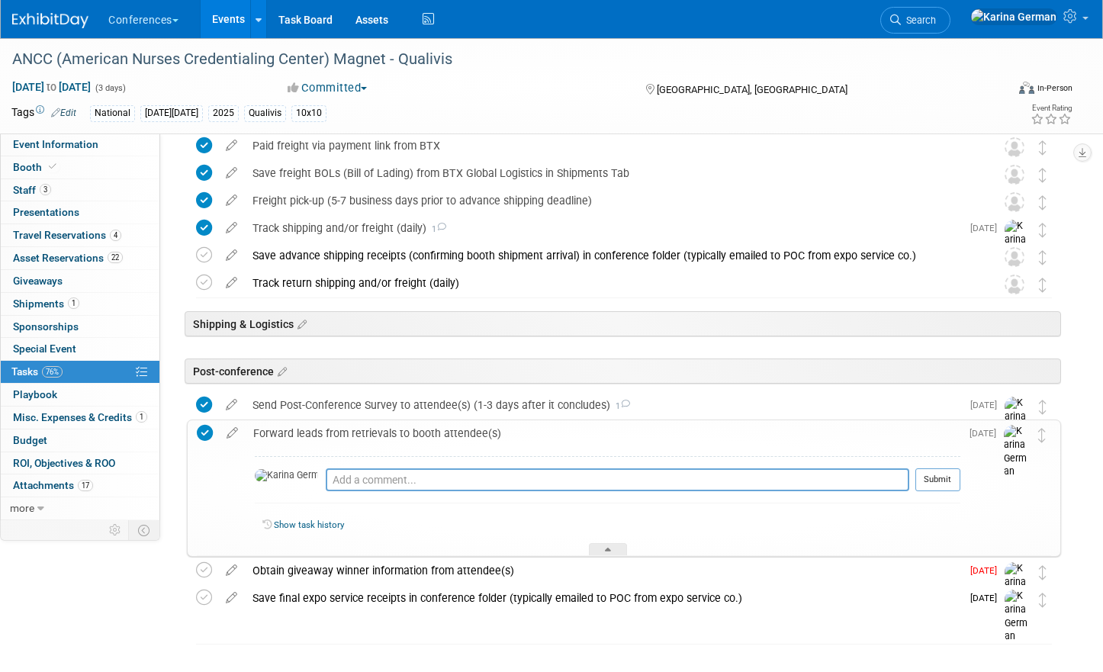
scroll to position [1062, 0]
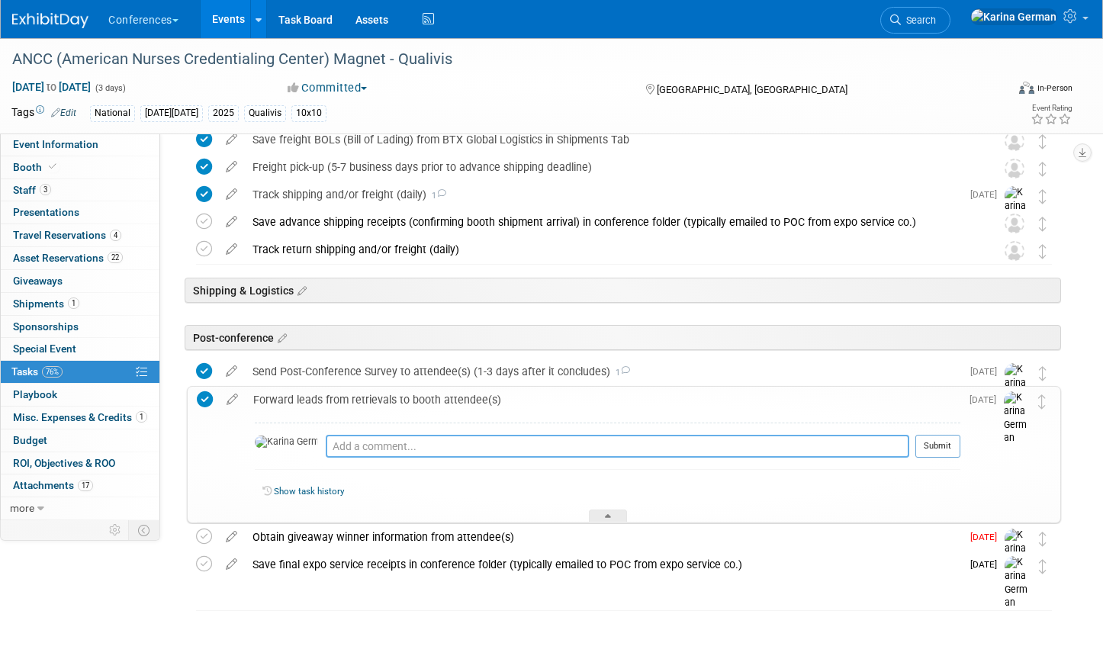
click at [350, 441] on textarea at bounding box center [617, 446] width 583 height 23
type textarea "S"
type textarea "sent to team and uploaded to hubspot"
click at [941, 443] on button "Submit" at bounding box center [937, 446] width 45 height 23
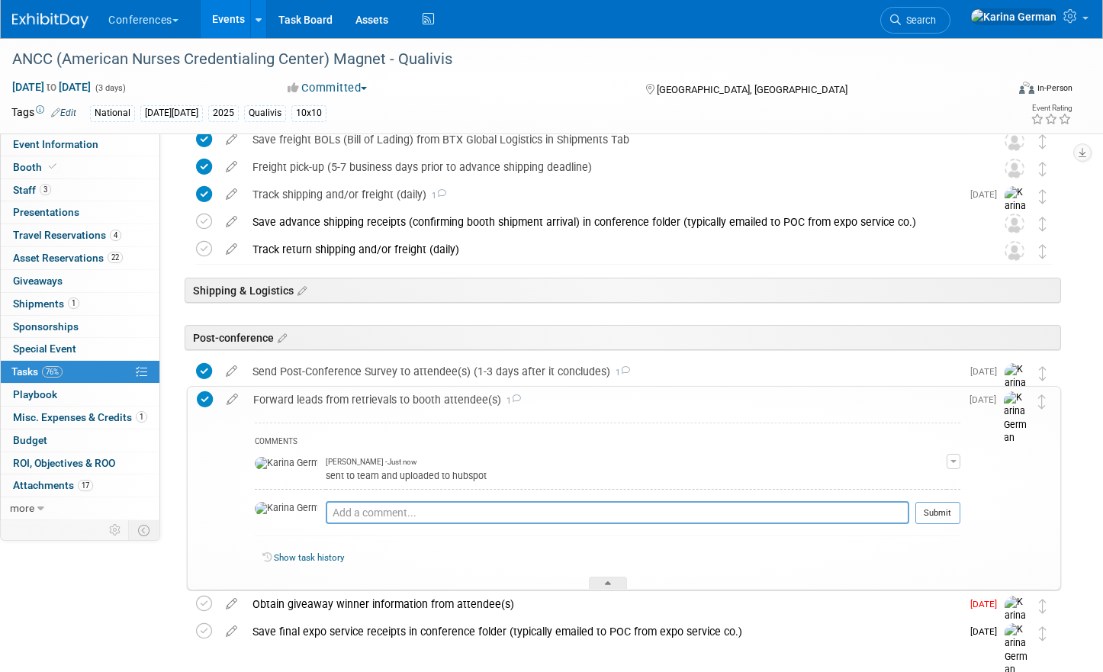
click at [459, 390] on div "Forward leads from retrievals to booth attendee(s) 1" at bounding box center [603, 400] width 714 height 26
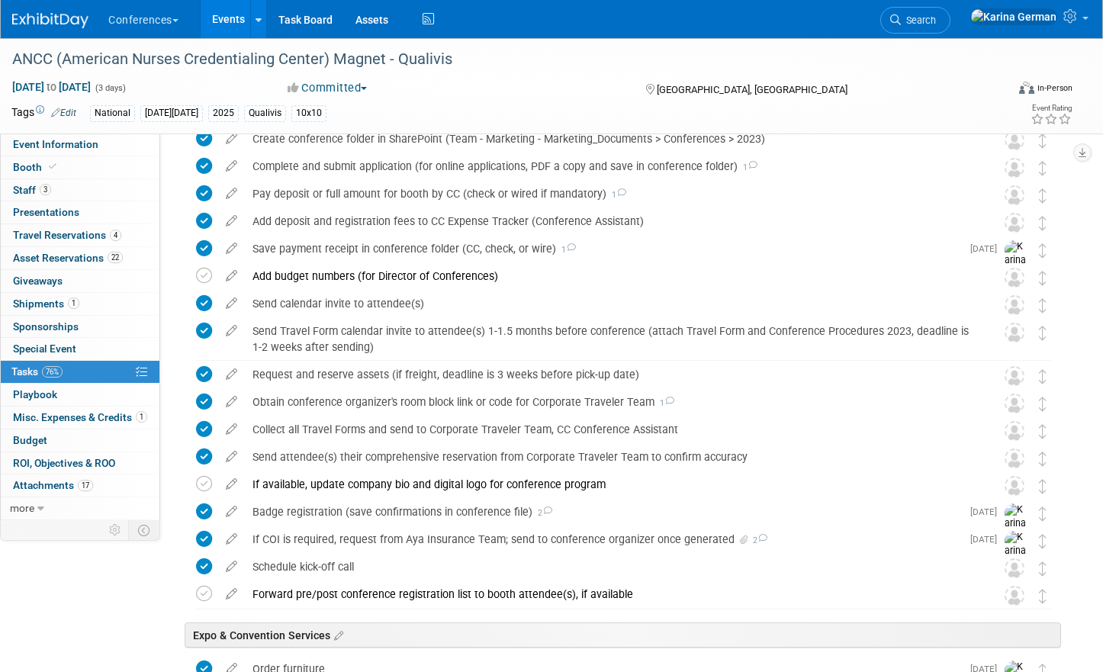
scroll to position [238, 0]
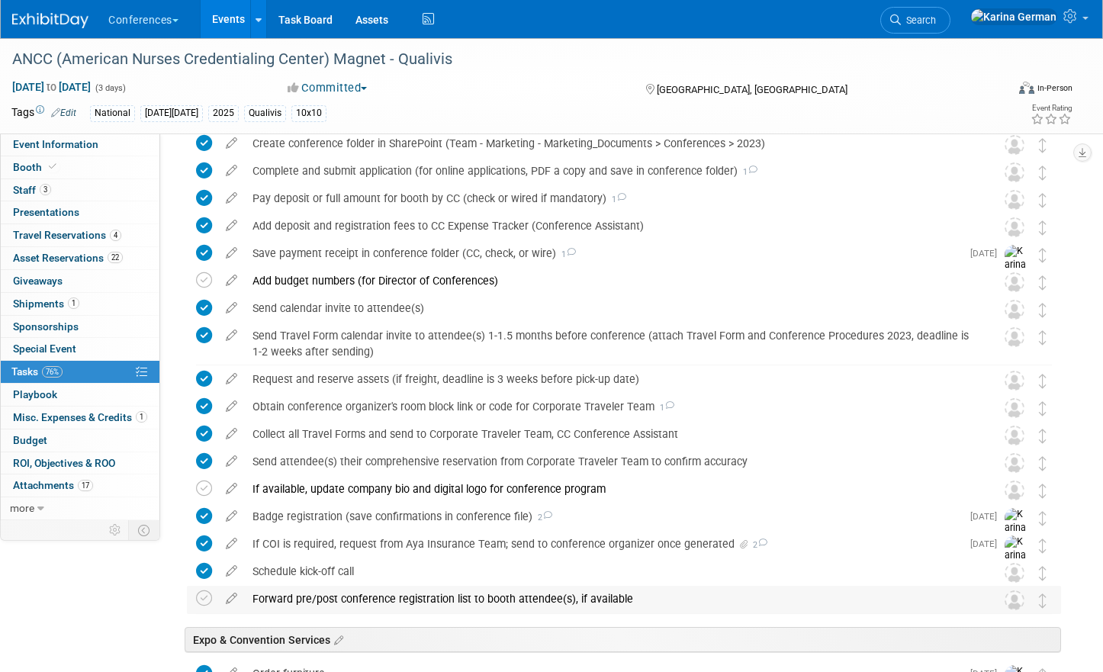
click at [412, 603] on div "Forward pre/post conference registration list to booth attendee(s), if available" at bounding box center [609, 599] width 729 height 26
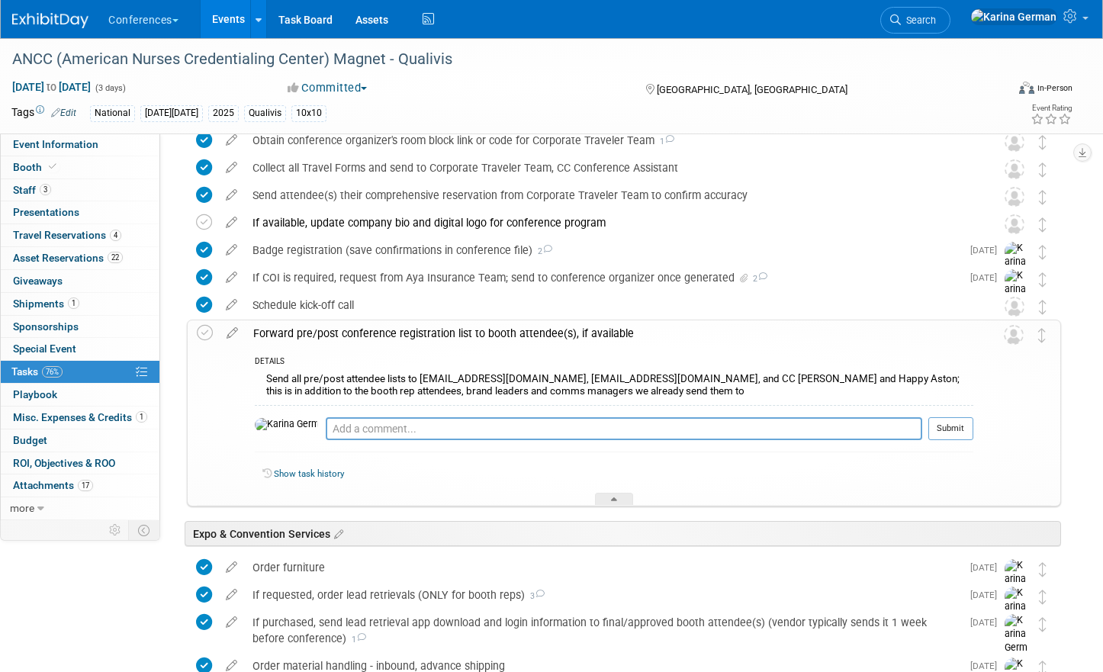
scroll to position [507, 0]
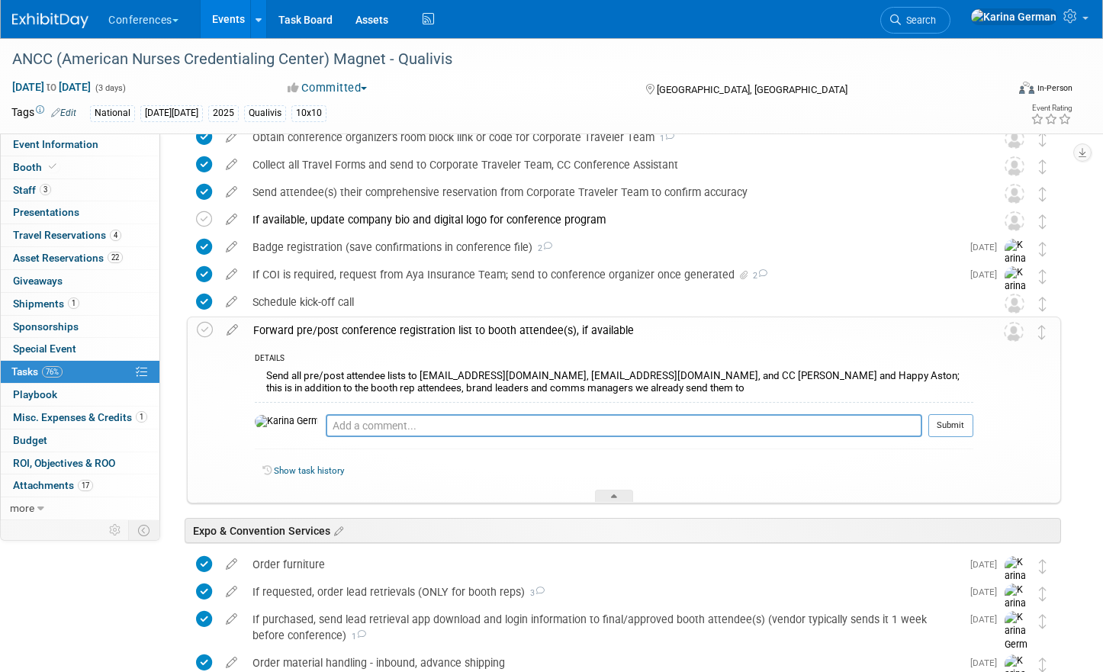
click at [534, 335] on div "Forward pre/post conference registration list to booth attendee(s), if available" at bounding box center [609, 330] width 727 height 26
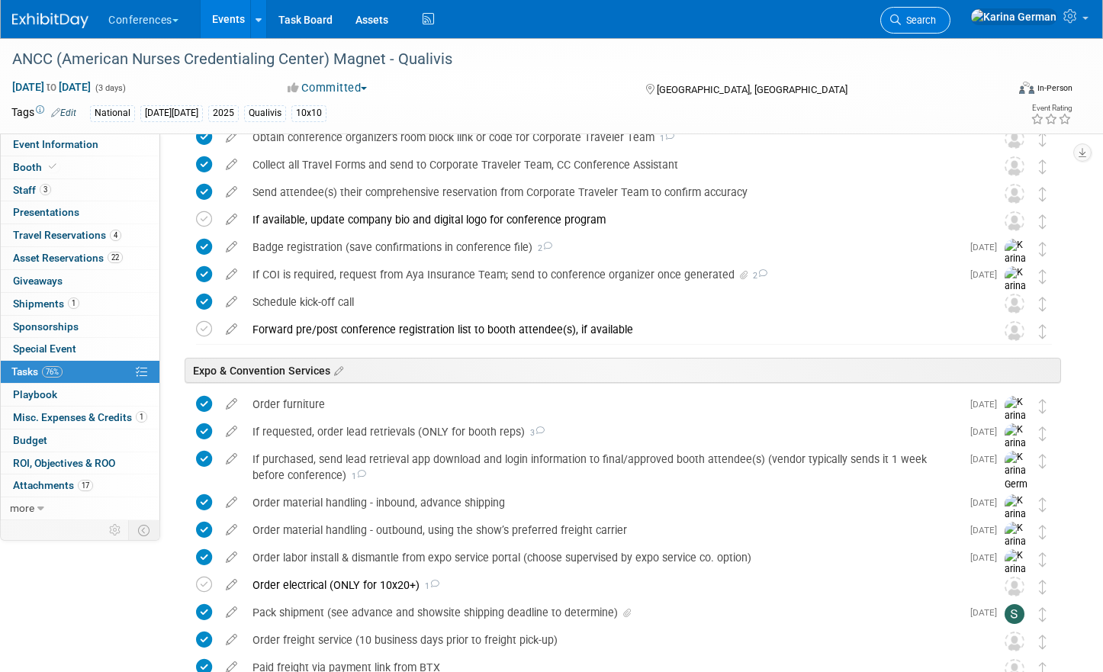
click at [936, 17] on span "Search" at bounding box center [917, 19] width 35 height 11
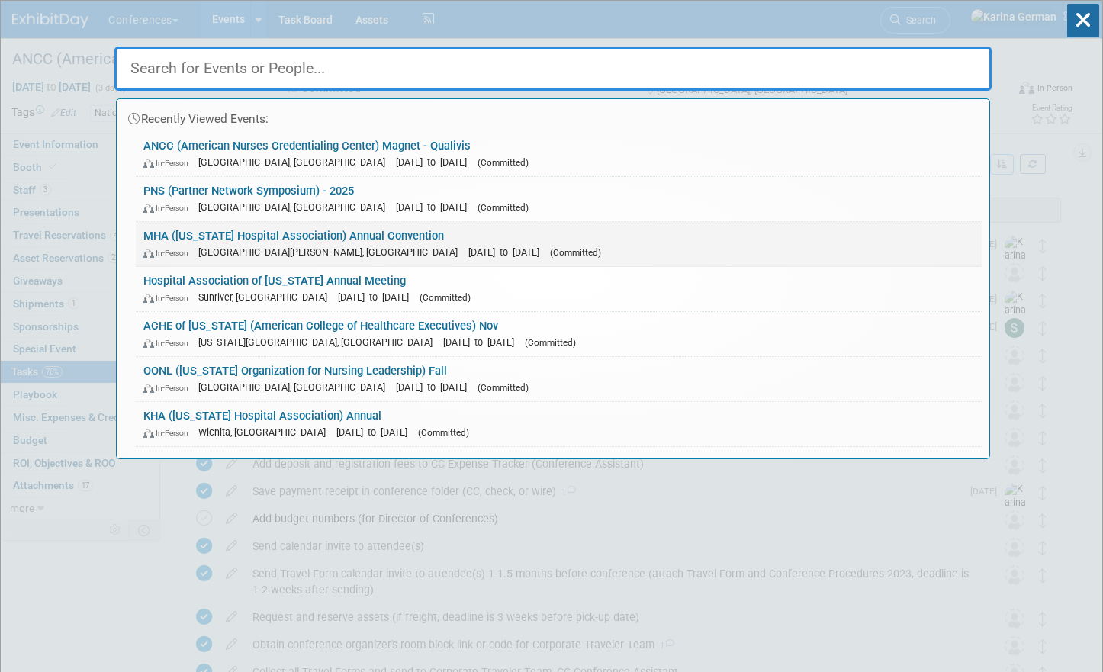
click at [268, 255] on span "[GEOGRAPHIC_DATA][PERSON_NAME], [GEOGRAPHIC_DATA]" at bounding box center [331, 251] width 267 height 11
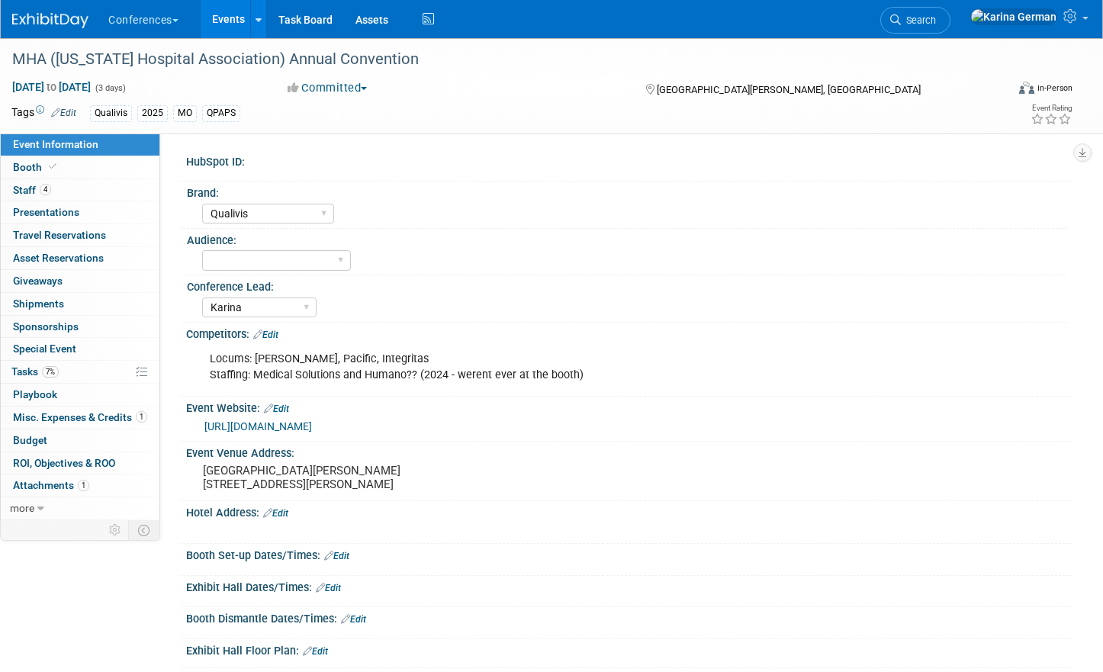
select select "Qualivis"
select select "Karina"
click at [75, 375] on link "7% Tasks 7%" at bounding box center [80, 372] width 159 height 22
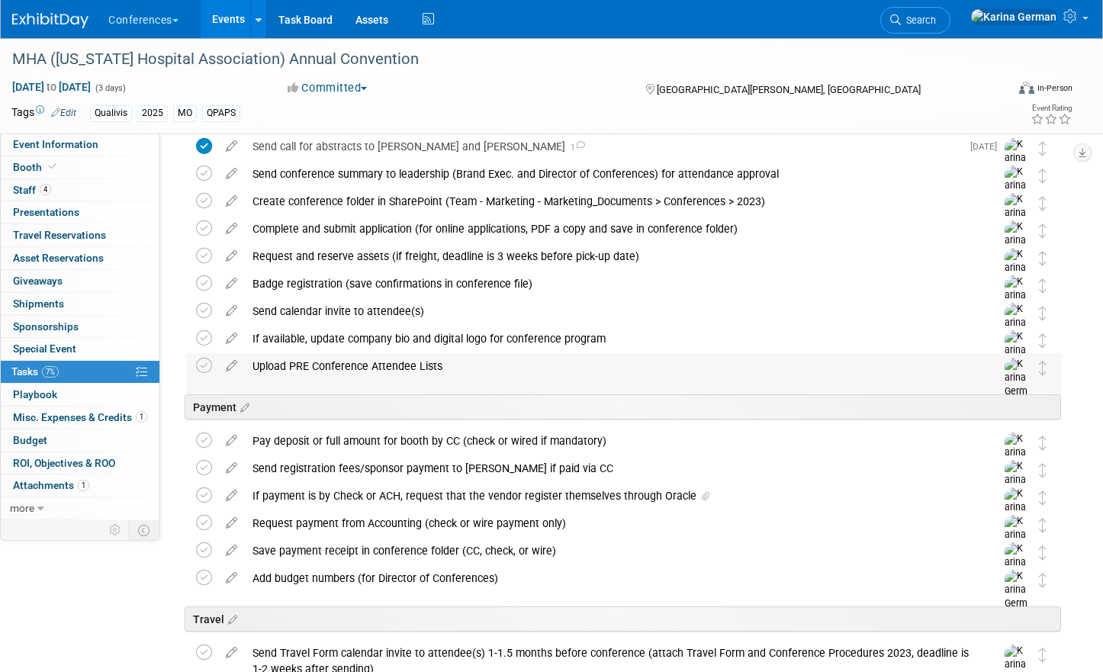
click at [441, 371] on div "Upload PRE Conference Attendee Lists" at bounding box center [609, 366] width 729 height 26
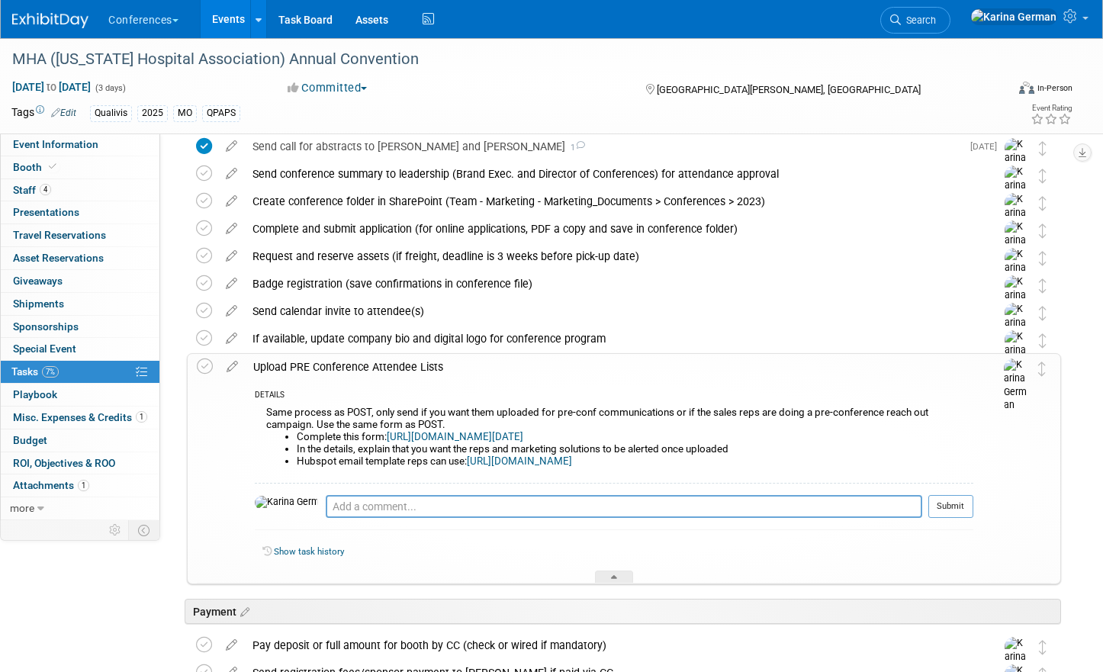
scroll to position [145, 0]
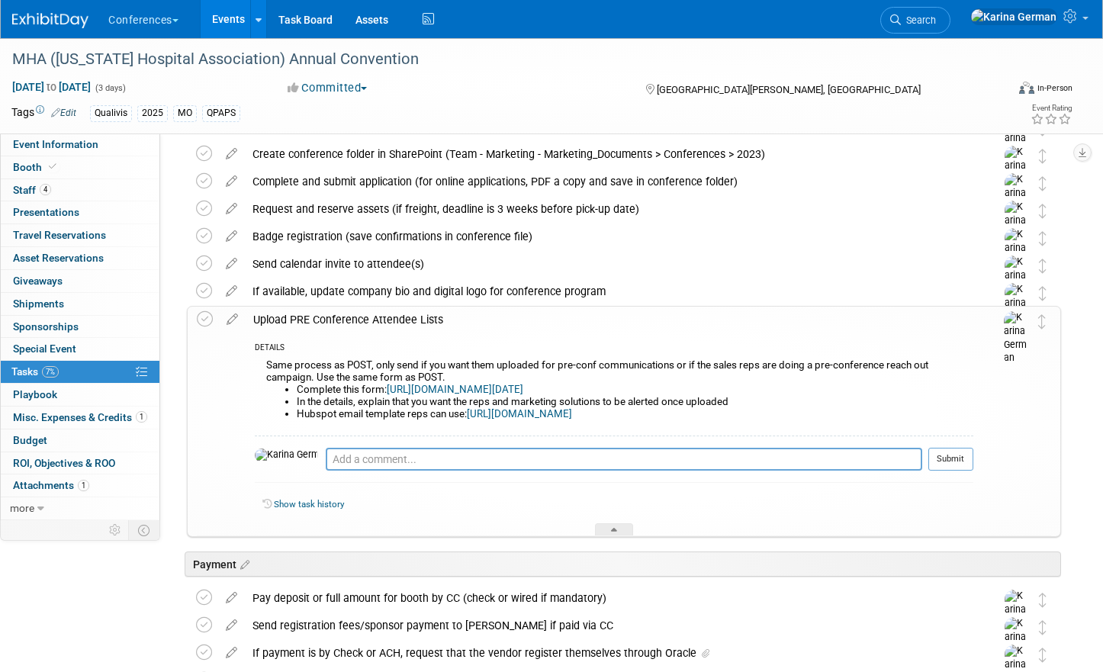
click at [471, 385] on link "[URL][DOMAIN_NAME][DATE]" at bounding box center [455, 389] width 136 height 11
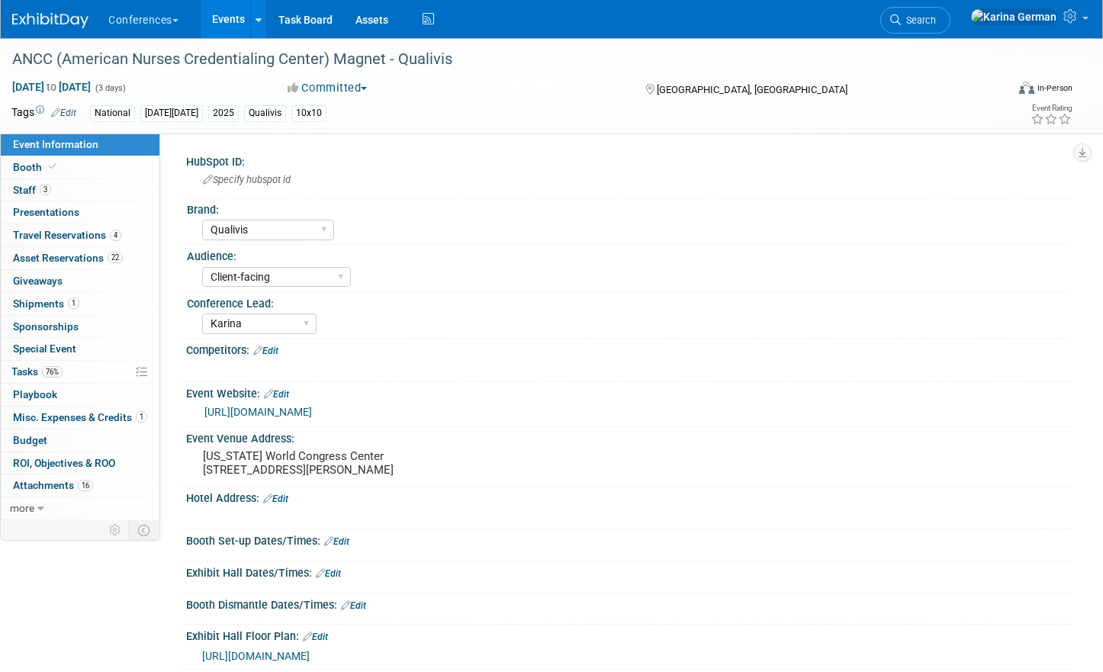
select select "Qualivis"
select select "Client-facing"
select select "Karina"
click at [55, 381] on link "76% Tasks 76%" at bounding box center [80, 372] width 159 height 22
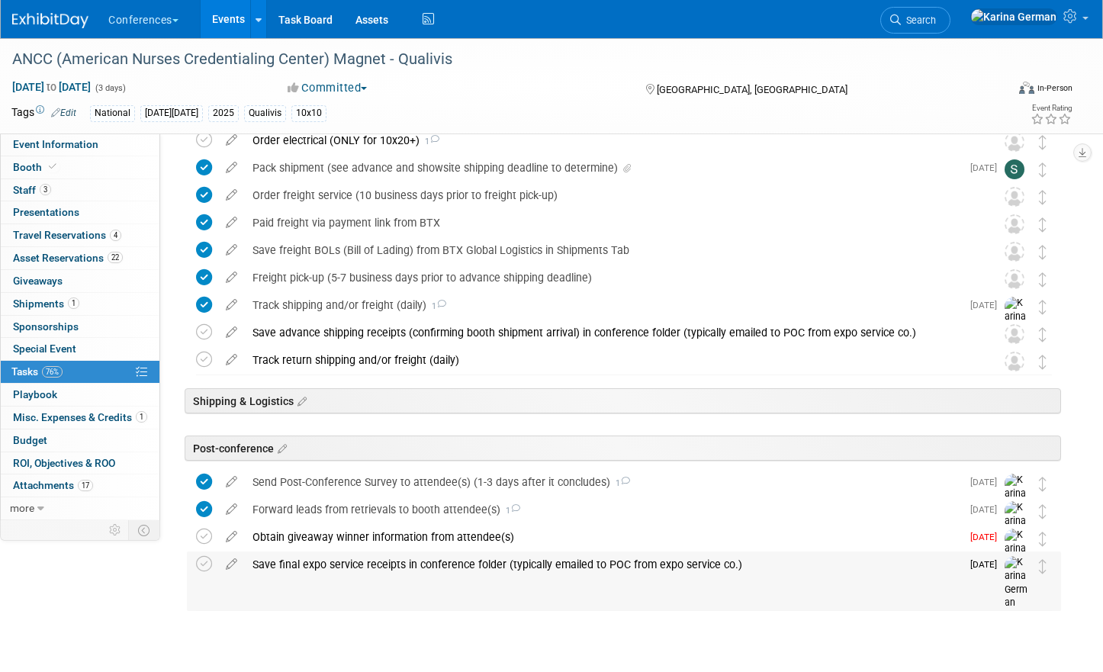
click at [391, 556] on div "Save final expo service receipts in conference folder (typically emailed to POC…" at bounding box center [603, 564] width 716 height 26
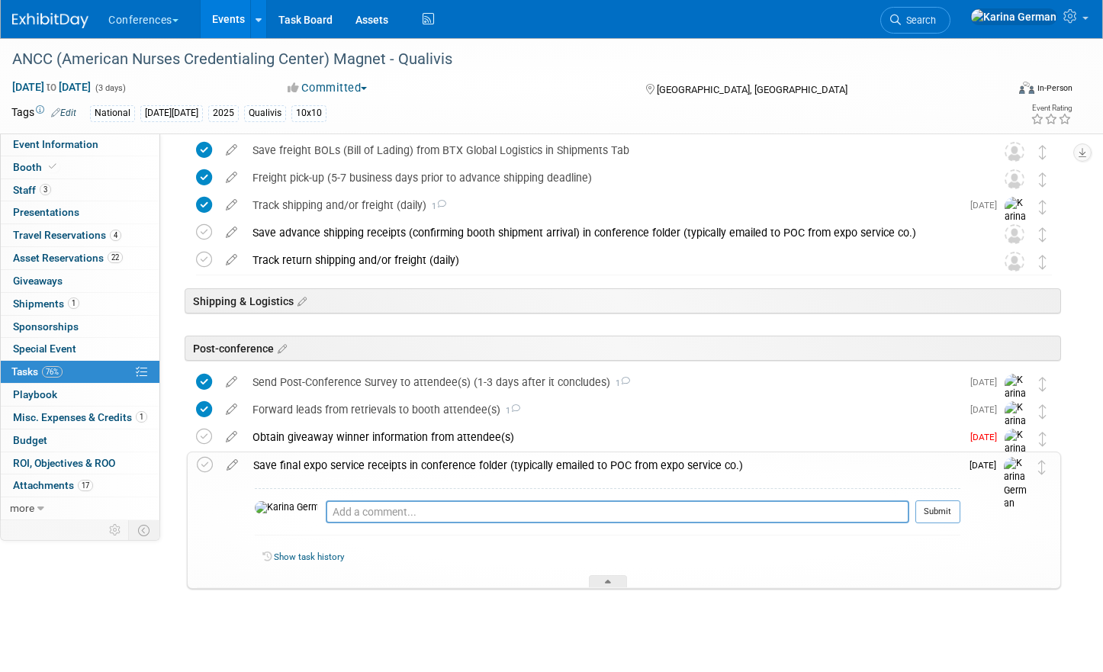
scroll to position [1062, 0]
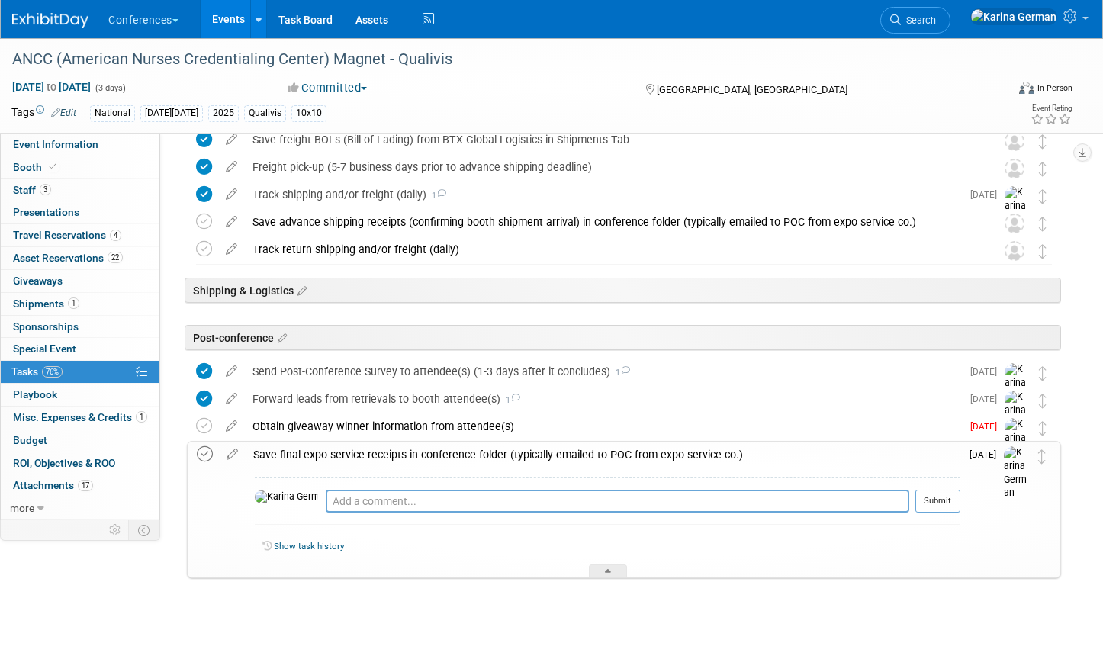
click at [209, 451] on icon at bounding box center [205, 454] width 16 height 16
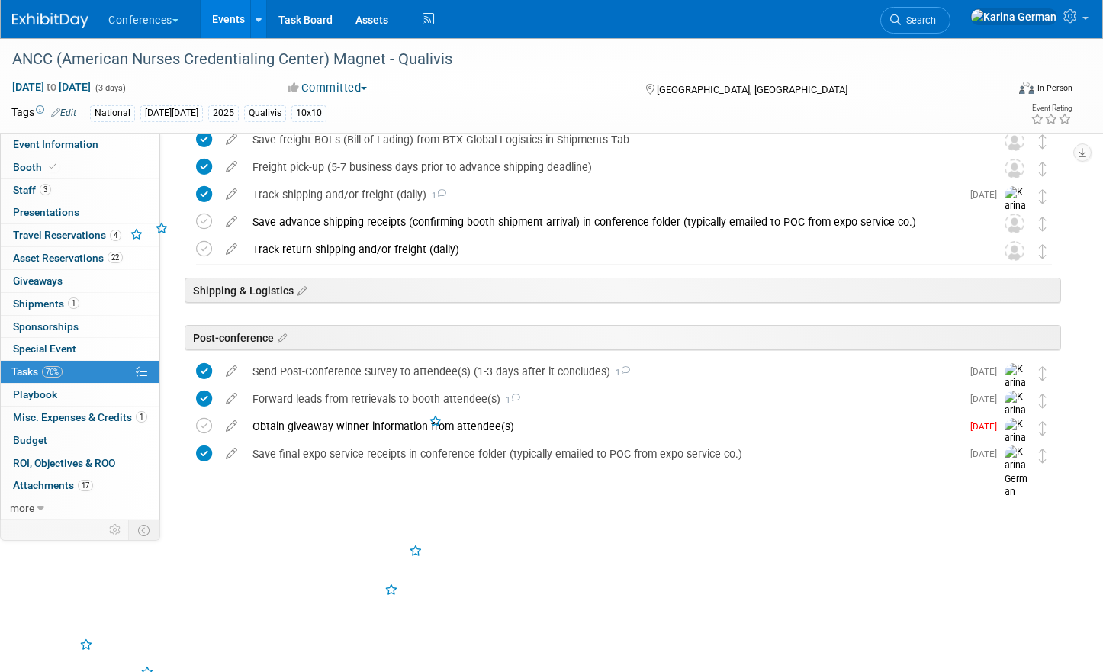
scroll to position [952, 0]
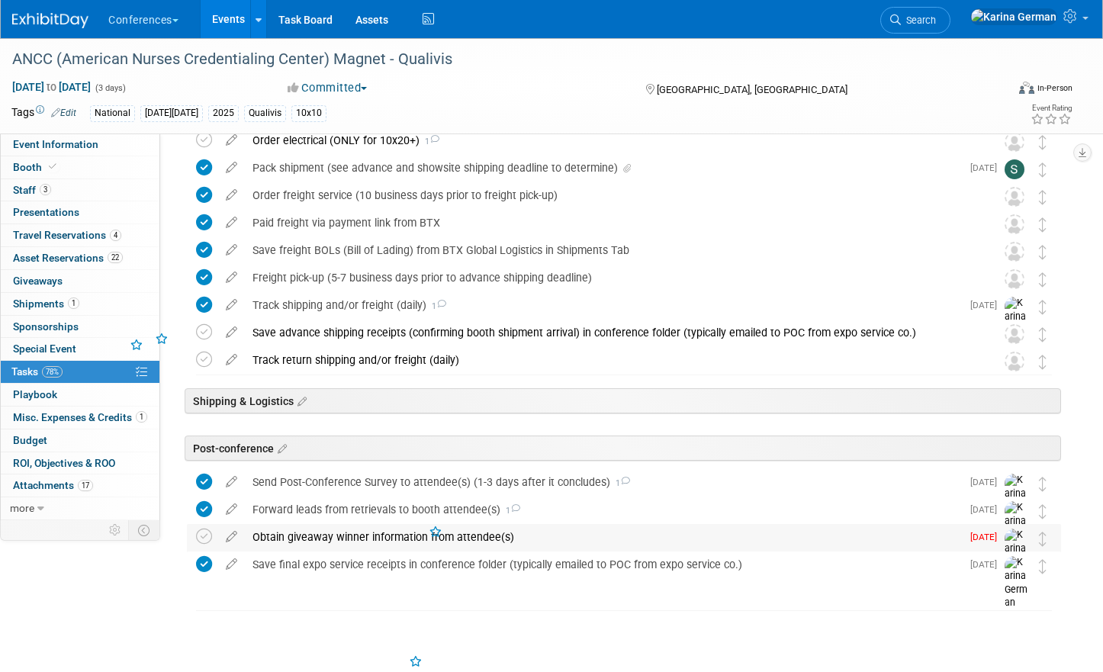
click at [376, 539] on div "Obtain giveaway winner information from attendee(s)" at bounding box center [603, 537] width 716 height 26
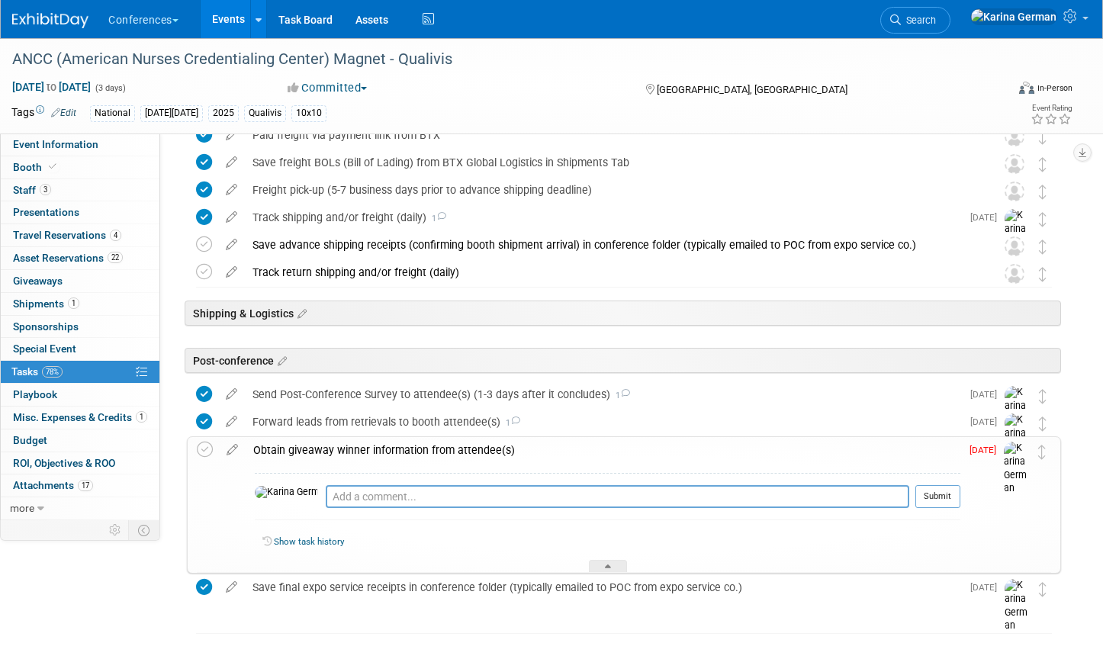
scroll to position [1062, 0]
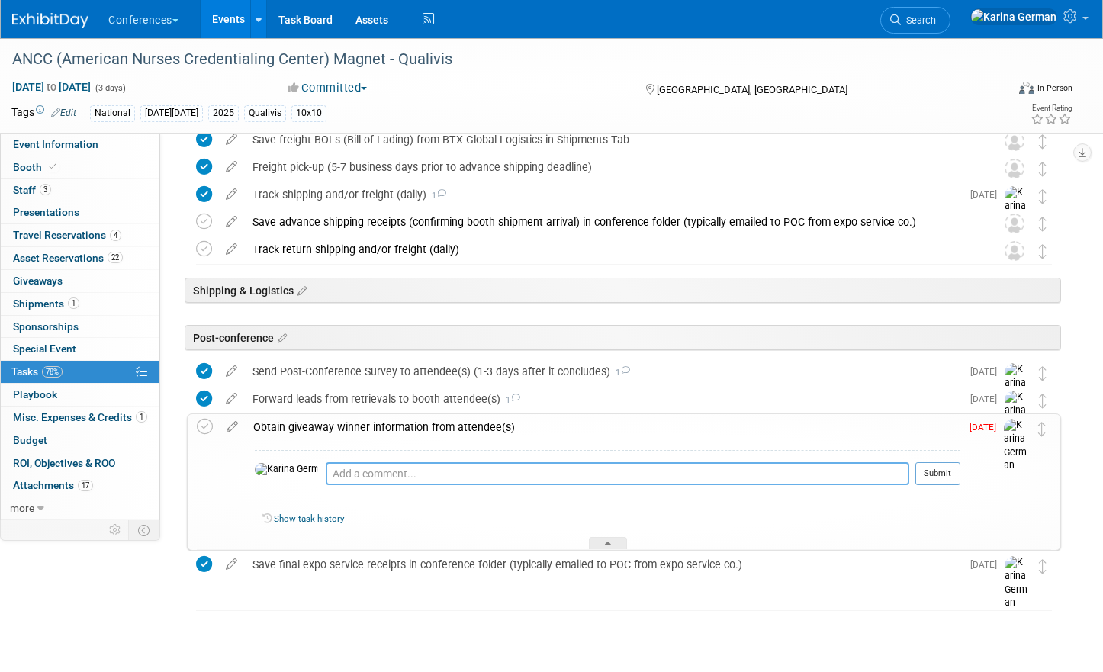
click at [338, 473] on textarea at bounding box center [617, 473] width 583 height 23
type textarea "pinged team"
click at [940, 479] on button "Submit" at bounding box center [937, 473] width 45 height 23
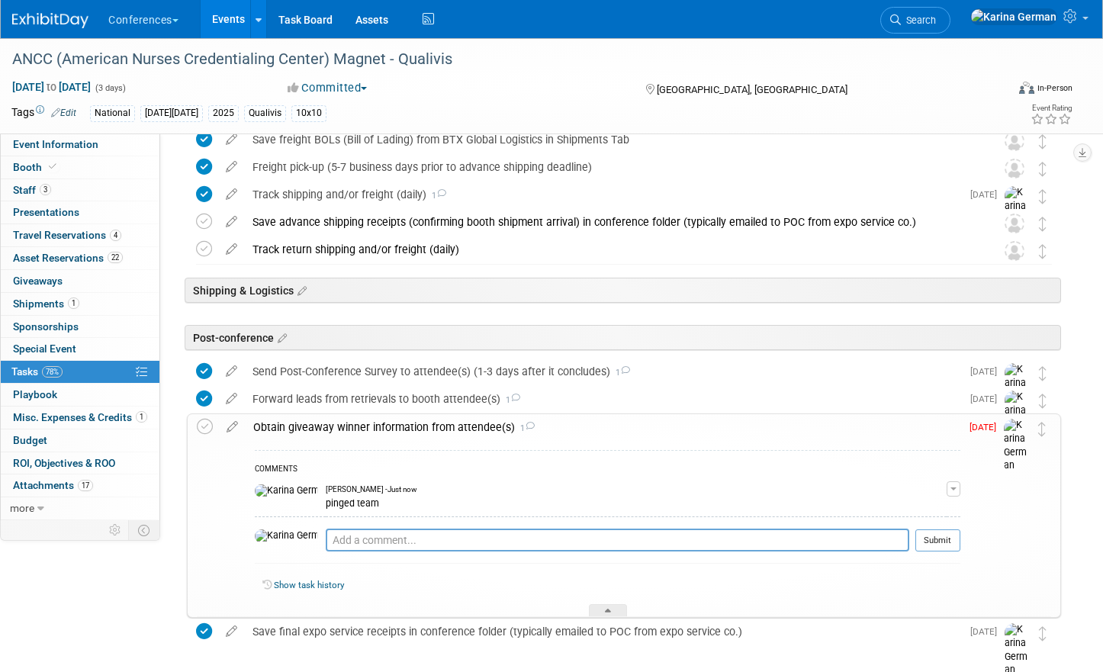
click at [377, 435] on div "Obtain giveaway winner information from attendee(s) 1" at bounding box center [603, 427] width 714 height 26
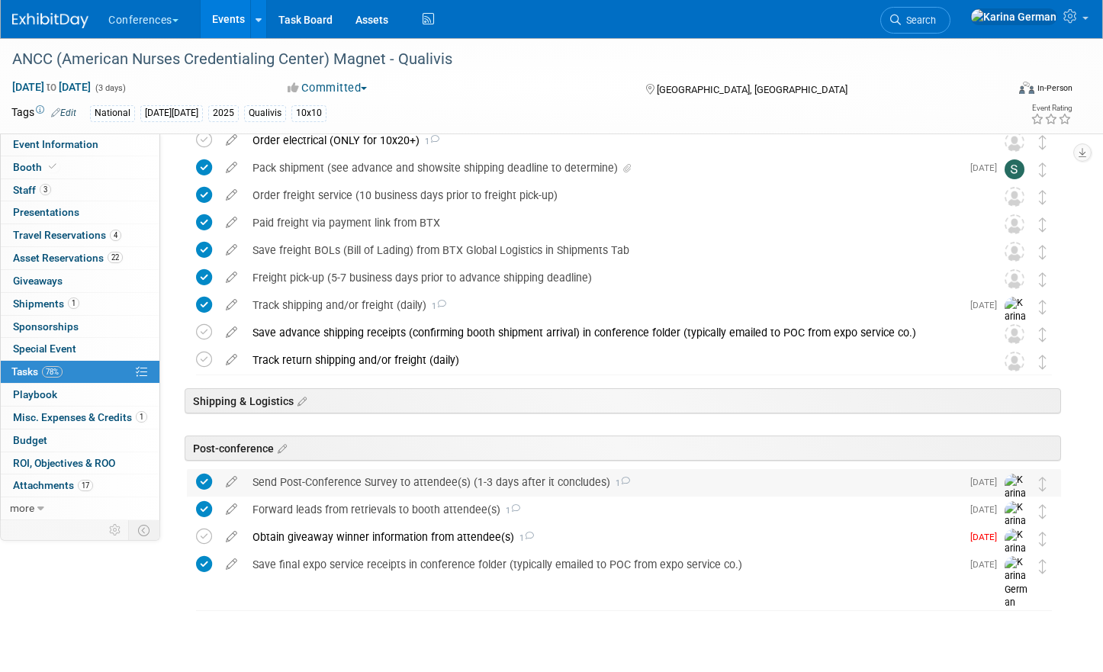
scroll to position [910, 0]
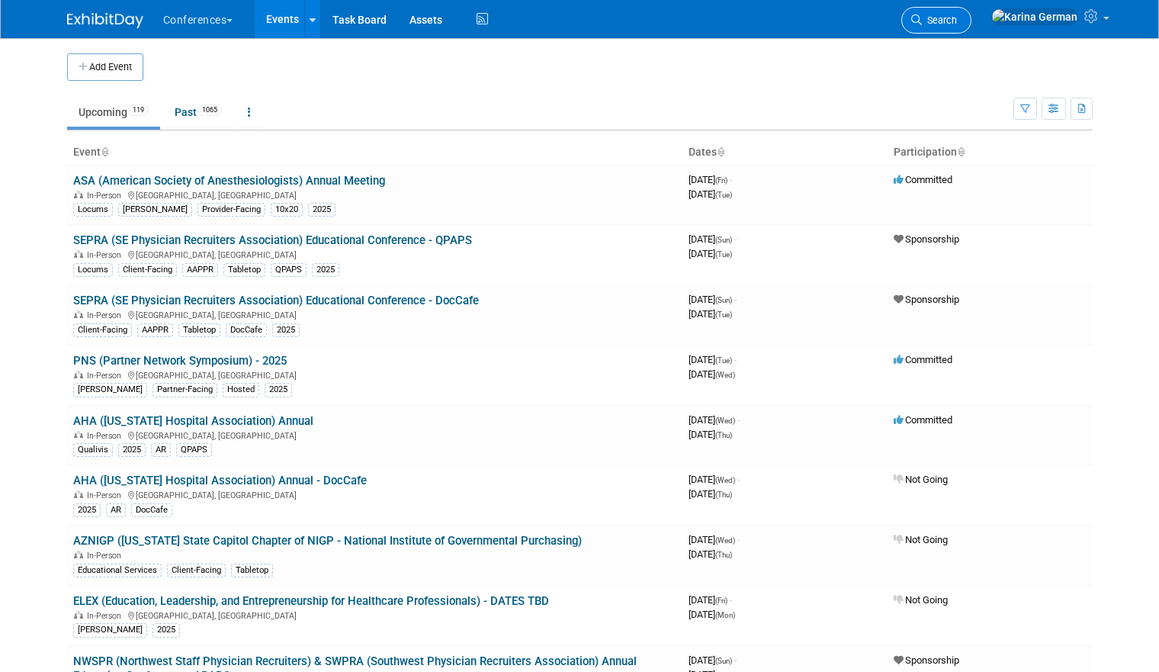
click at [971, 29] on link "Search" at bounding box center [936, 20] width 70 height 27
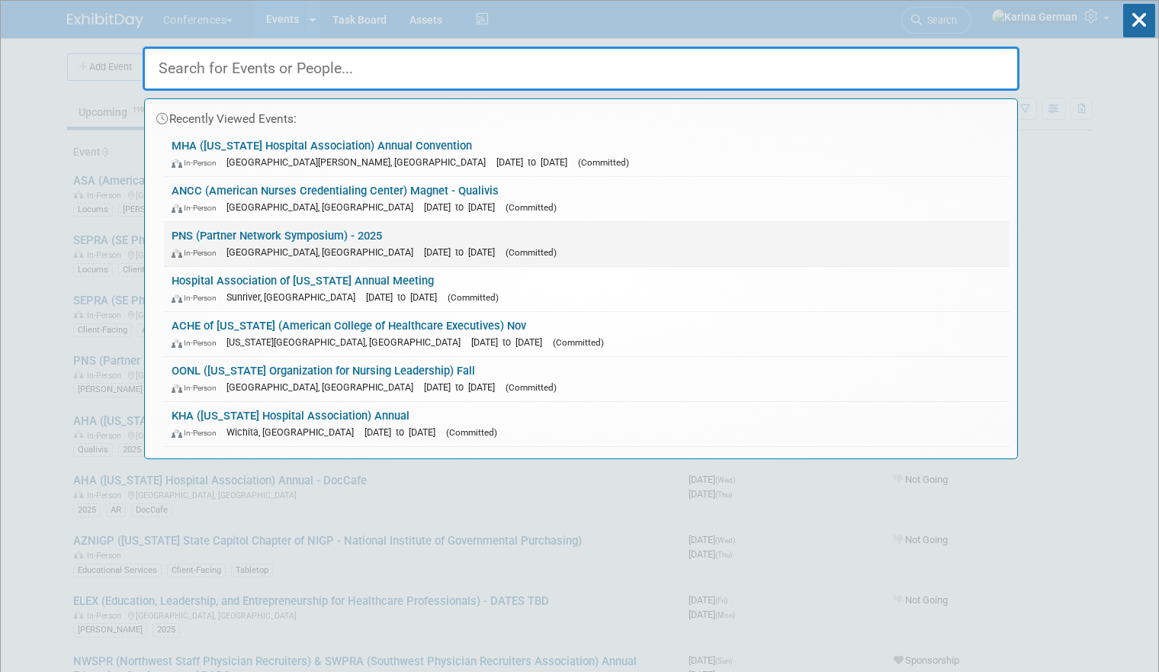
click at [425, 256] on span "[DATE] to [DATE]" at bounding box center [463, 251] width 79 height 11
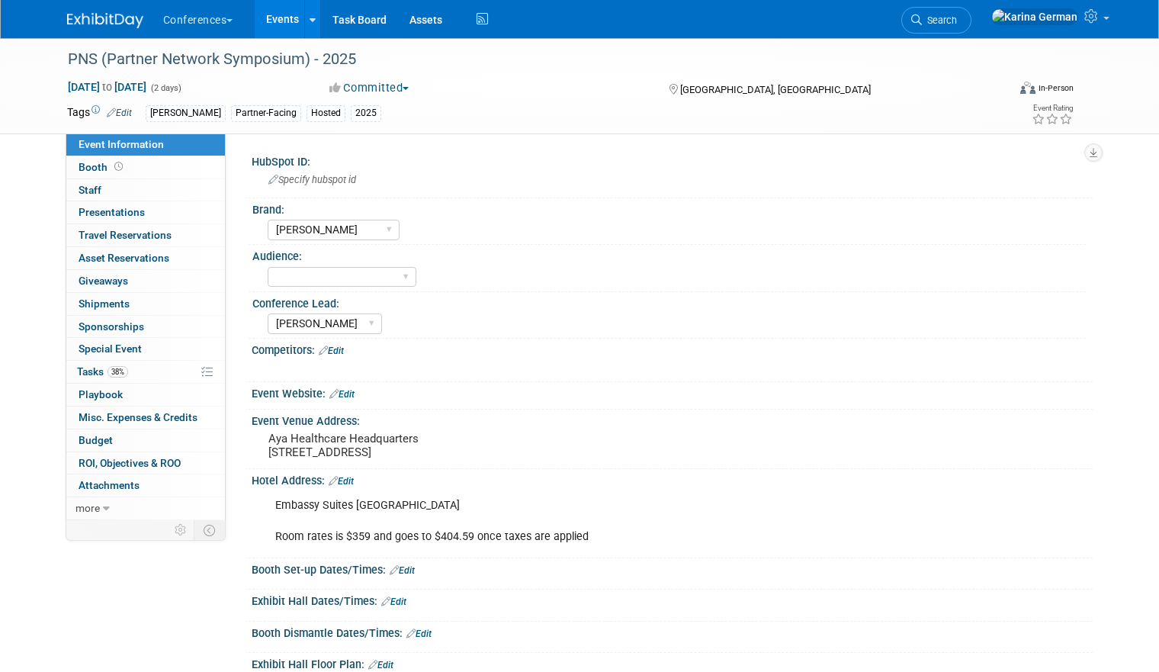
select select "[PERSON_NAME]"
click at [129, 372] on link "38% Tasks 38%" at bounding box center [145, 372] width 159 height 22
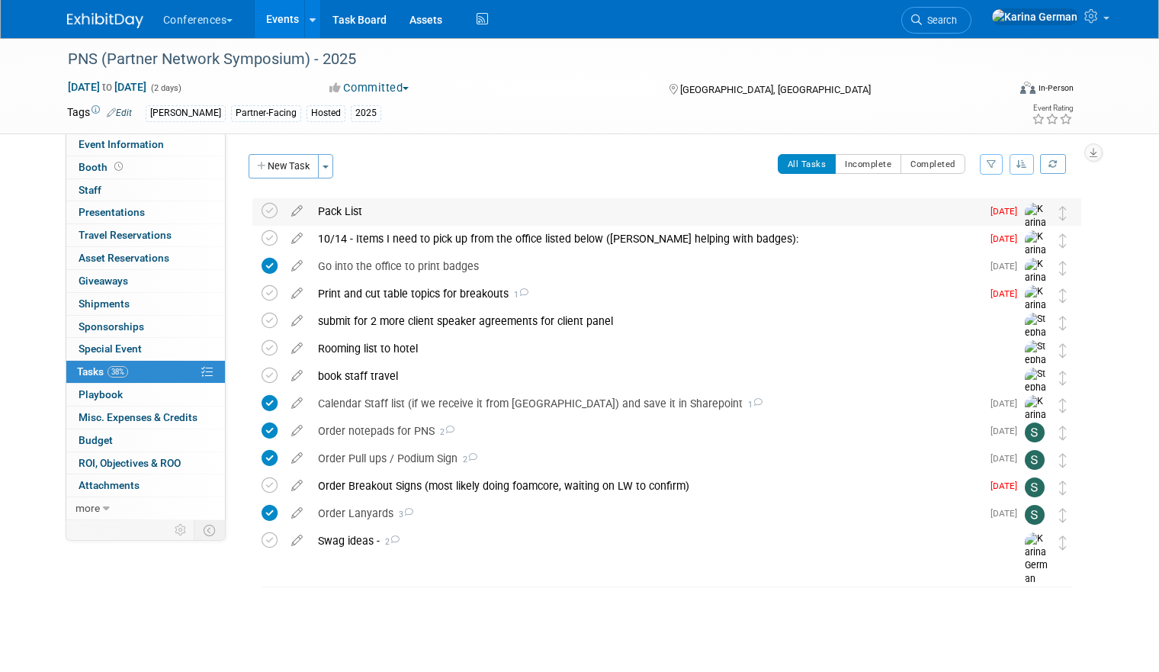
click at [356, 214] on div "Pack List" at bounding box center [645, 211] width 671 height 26
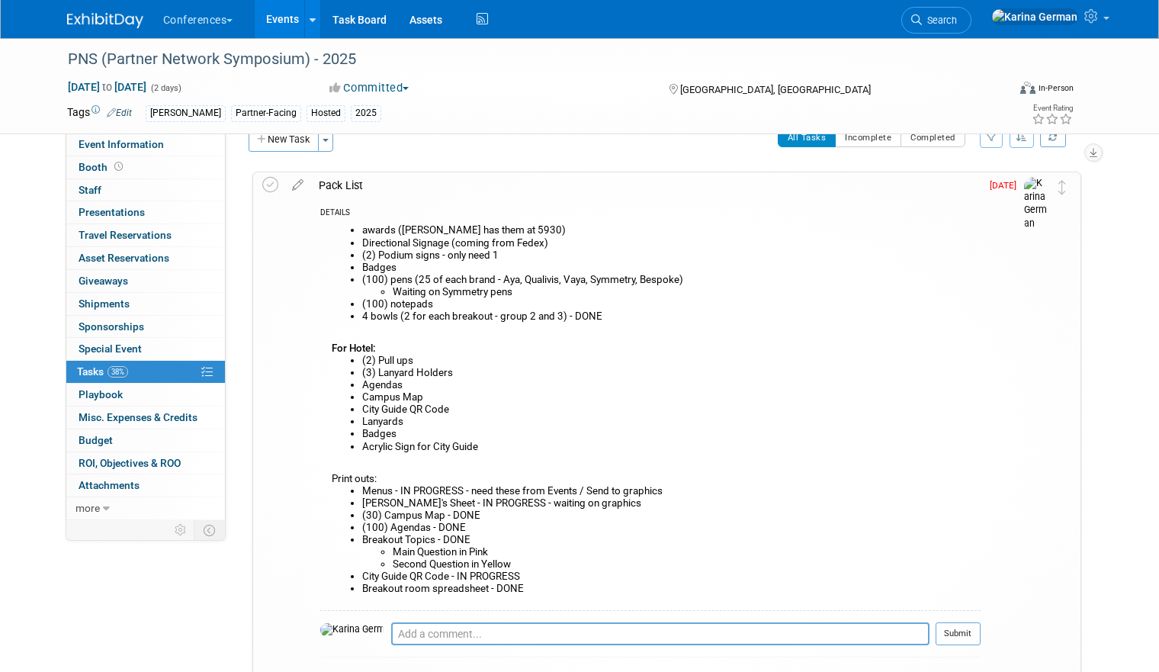
scroll to position [14, 0]
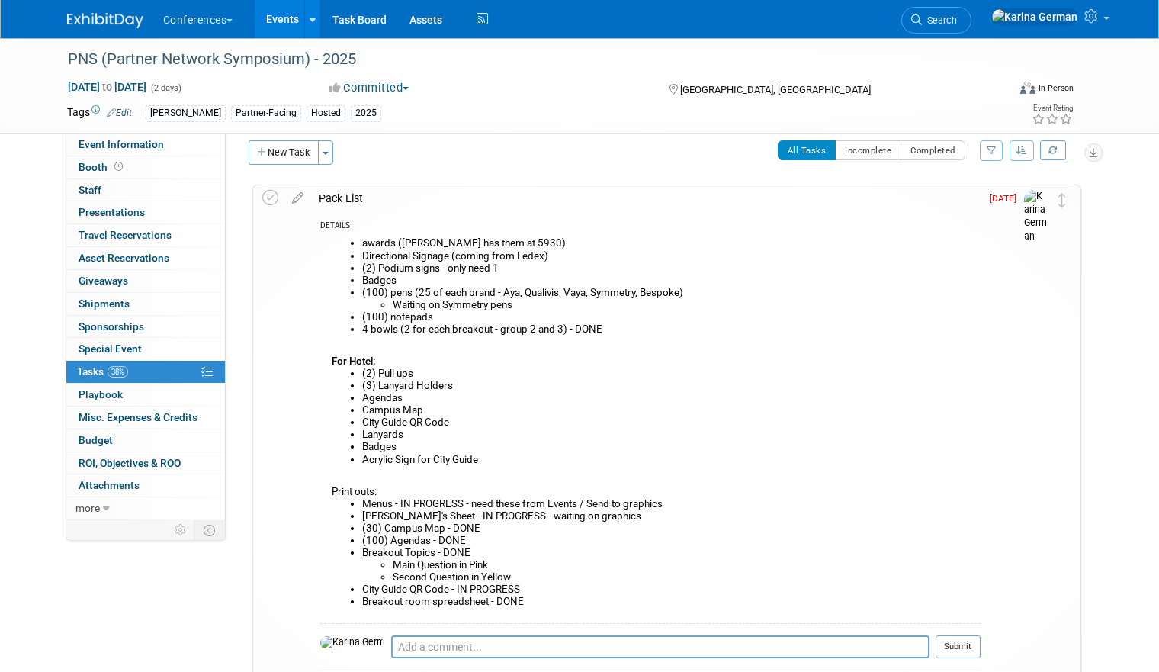
click at [374, 201] on div "Pack List" at bounding box center [645, 198] width 669 height 26
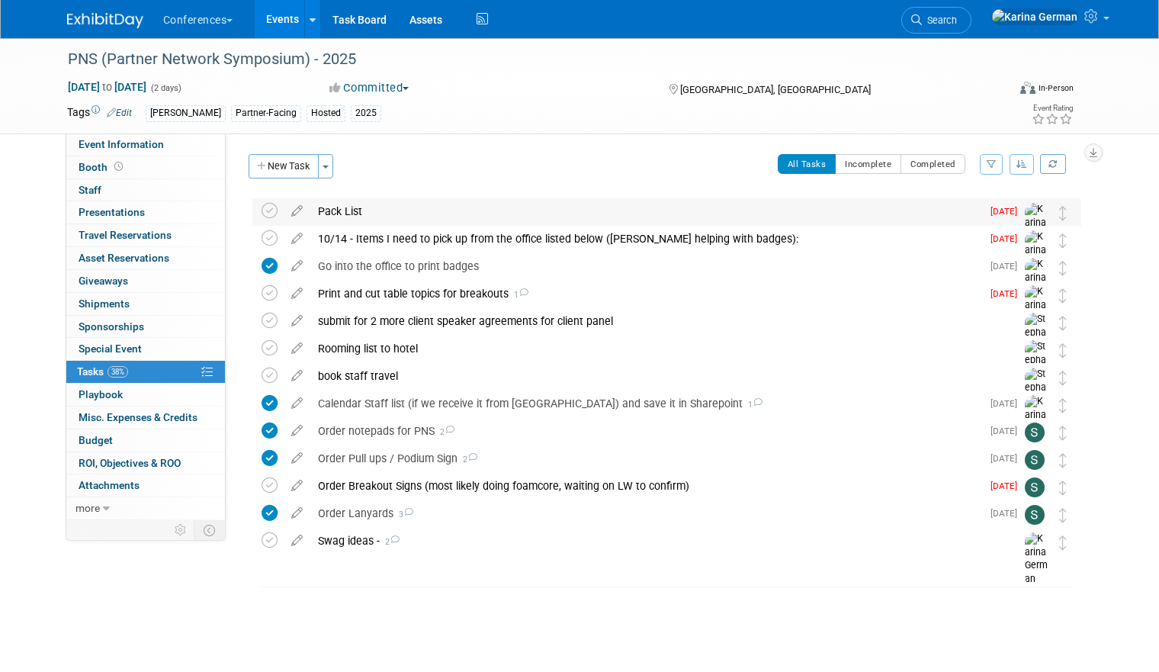
scroll to position [0, 0]
click at [476, 197] on div "PNS (Partner Network Symposium) - 2025 [GEOGRAPHIC_DATA], [GEOGRAPHIC_DATA] [DA…" at bounding box center [663, 376] width 836 height 358
click at [441, 212] on div "Pack List" at bounding box center [645, 211] width 671 height 26
